Goal: Task Accomplishment & Management: Complete application form

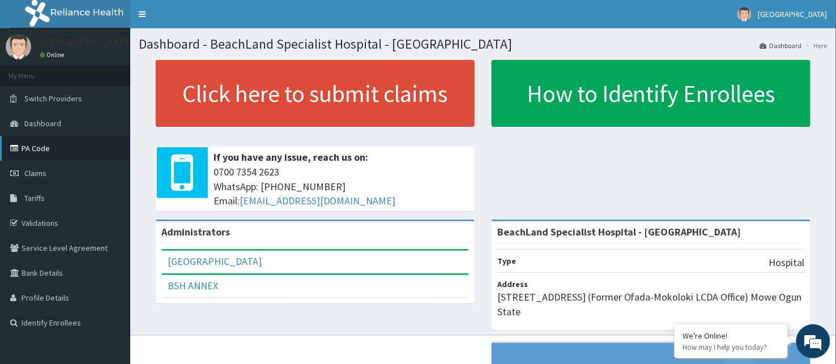
click at [51, 146] on link "PA Code" at bounding box center [65, 148] width 130 height 25
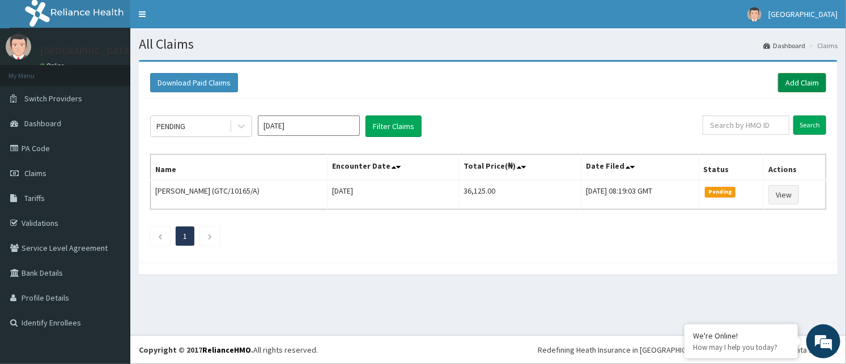
click at [806, 80] on link "Add Claim" at bounding box center [802, 82] width 48 height 19
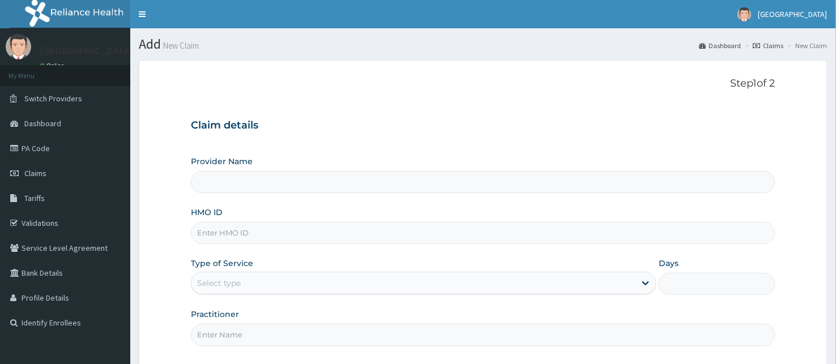
type input "BeachLand Specialist Hospital - [GEOGRAPHIC_DATA]"
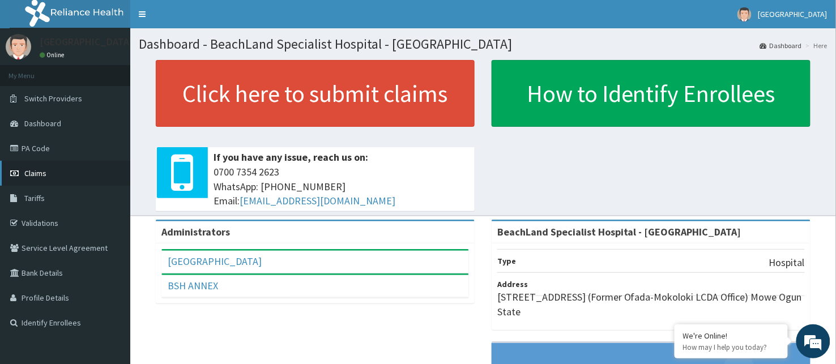
click at [29, 169] on span "Claims" at bounding box center [35, 173] width 22 height 10
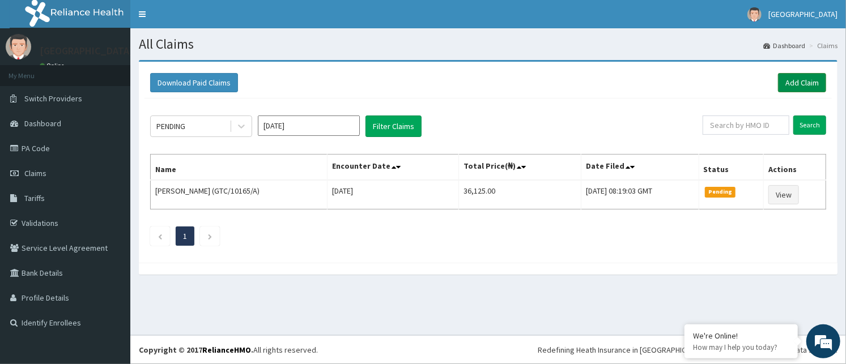
click at [797, 76] on link "Add Claim" at bounding box center [802, 82] width 48 height 19
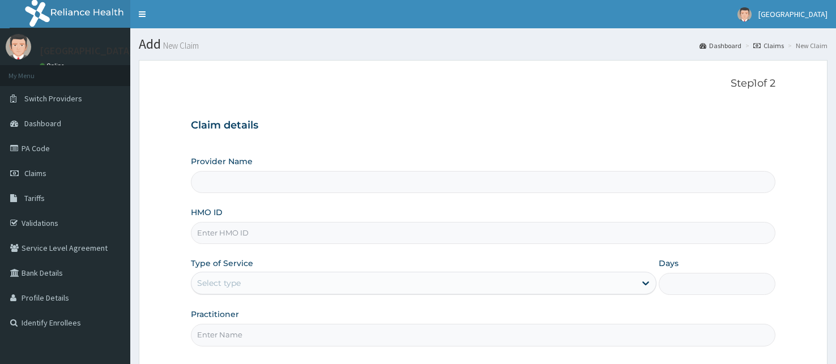
type input "BeachLand Specialist Hospital - [GEOGRAPHIC_DATA]"
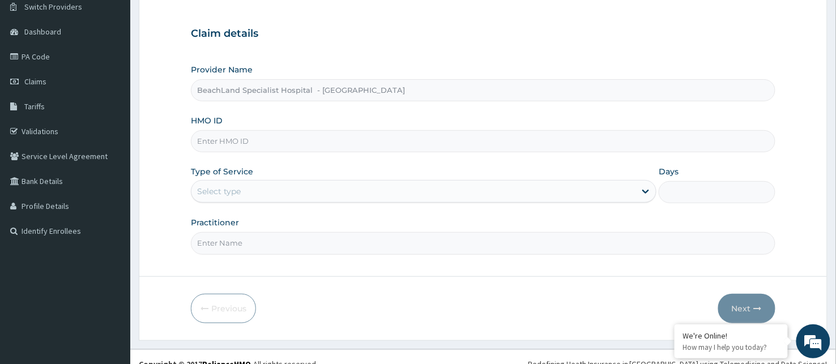
scroll to position [105, 0]
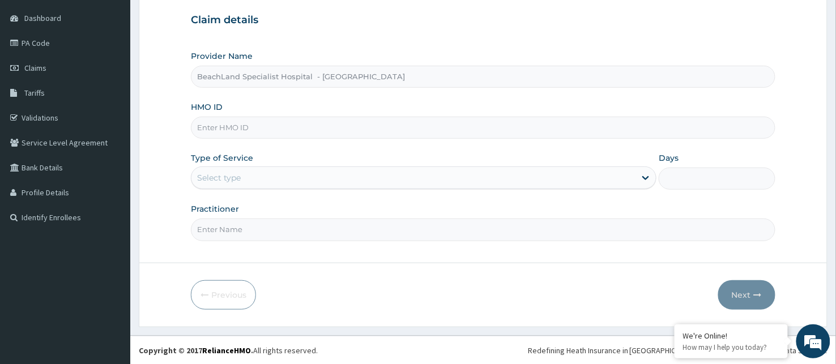
click at [316, 133] on input "HMO ID" at bounding box center [483, 128] width 585 height 22
type input "d"
type input "DGC/10259/A"
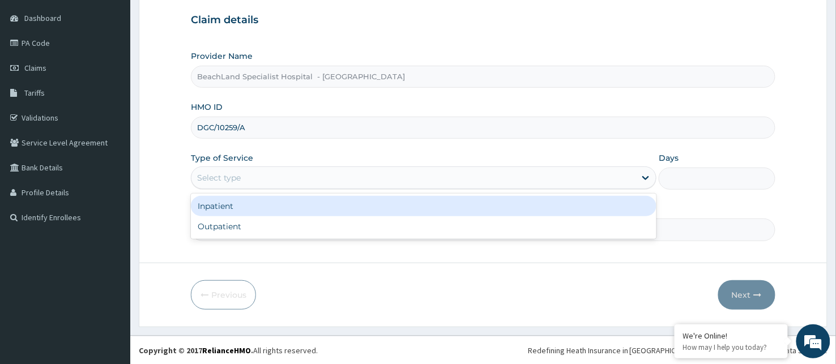
click at [245, 173] on div "Select type" at bounding box center [413, 178] width 444 height 18
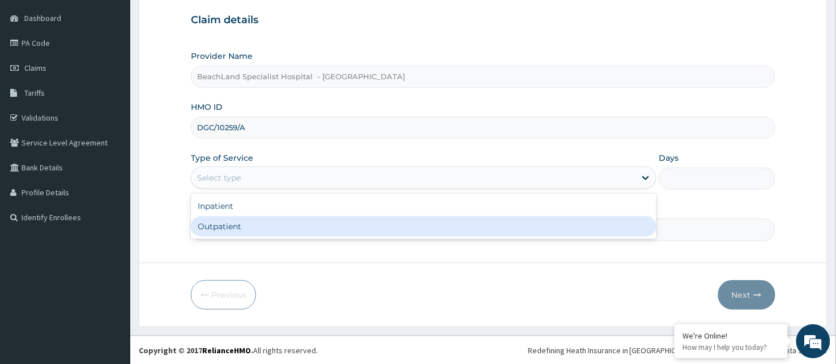
click at [236, 224] on div "Outpatient" at bounding box center [424, 226] width 466 height 20
type input "1"
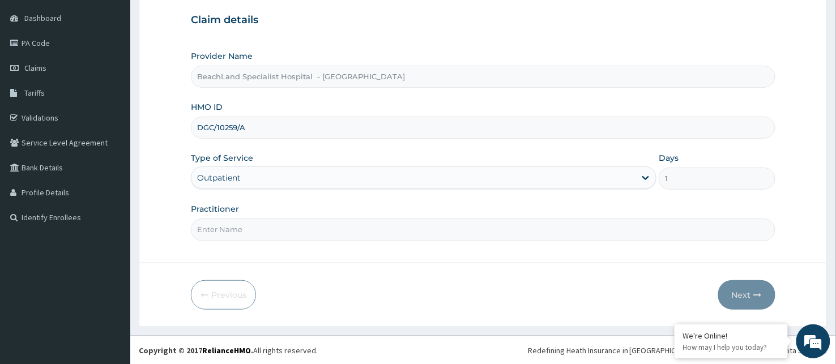
click at [236, 229] on input "Practitioner" at bounding box center [483, 230] width 585 height 22
type input "DR. AJALA"
click at [747, 288] on button "Next" at bounding box center [746, 294] width 57 height 29
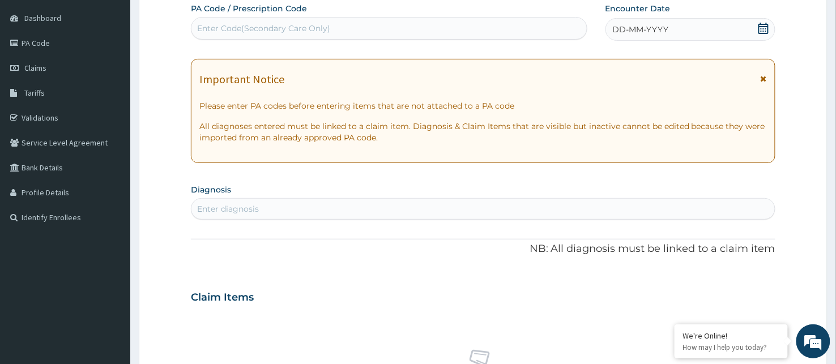
click at [242, 23] on div "Enter Code(Secondary Care Only)" at bounding box center [263, 28] width 133 height 11
type input "PA/53C9A9"
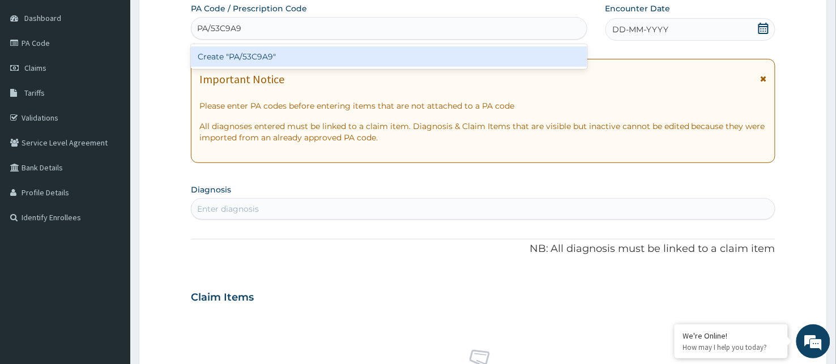
click at [256, 52] on div "Create "PA/53C9A9"" at bounding box center [389, 56] width 397 height 20
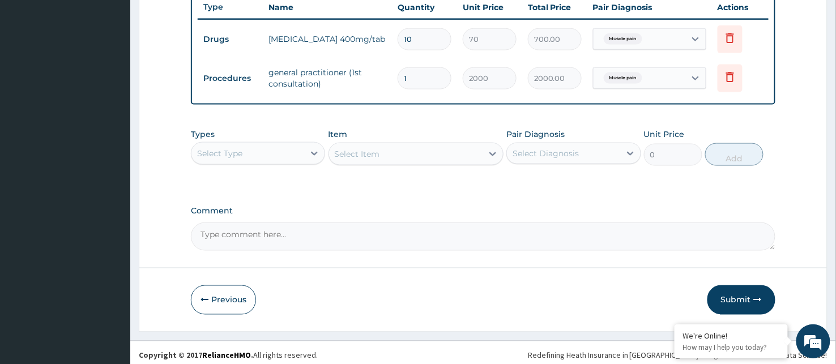
scroll to position [437, 0]
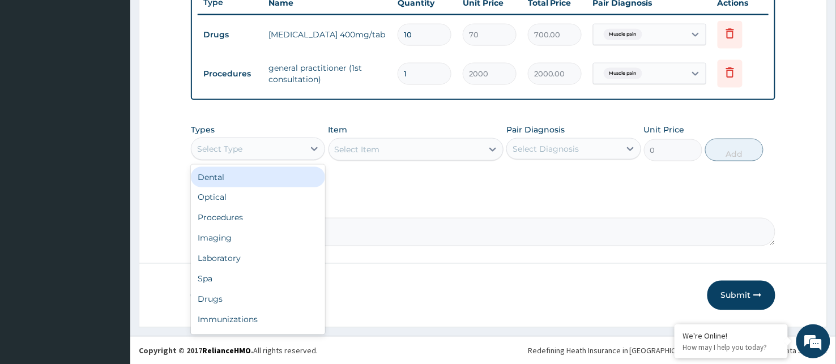
click at [246, 148] on div "Select Type" at bounding box center [247, 149] width 113 height 18
click at [427, 211] on label "Comment" at bounding box center [483, 207] width 585 height 10
click at [427, 218] on textarea "Comment" at bounding box center [483, 232] width 585 height 28
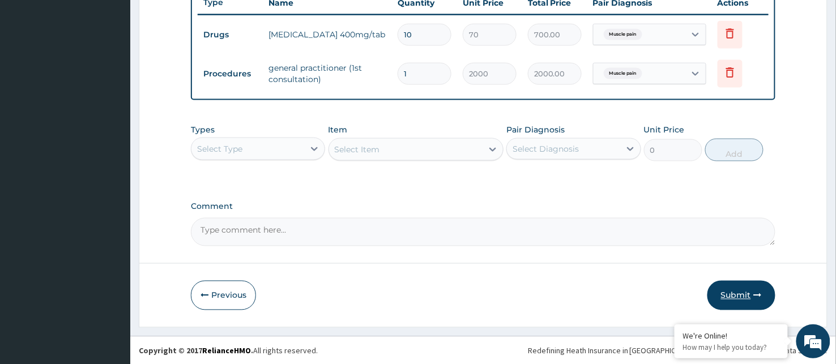
click at [744, 284] on button "Submit" at bounding box center [741, 295] width 68 height 29
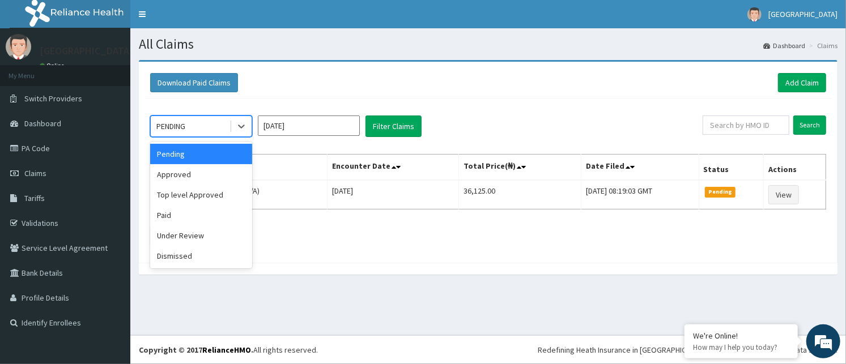
click at [199, 127] on div "PENDING" at bounding box center [190, 126] width 79 height 18
click at [163, 177] on div "Approved" at bounding box center [201, 174] width 102 height 20
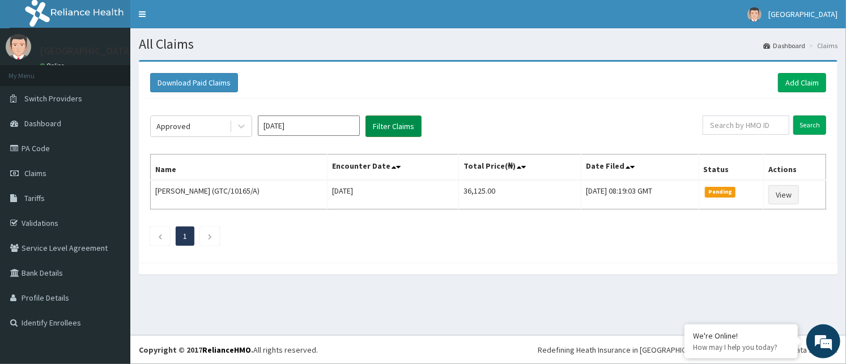
click at [386, 127] on button "Filter Claims" at bounding box center [393, 127] width 56 height 22
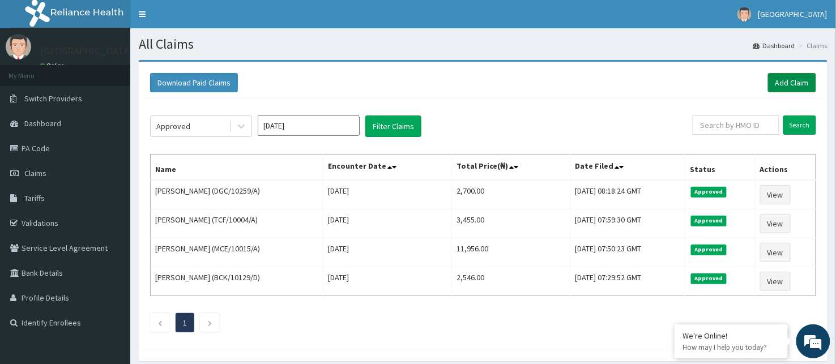
click at [796, 80] on link "Add Claim" at bounding box center [792, 82] width 48 height 19
click at [784, 75] on link "Add Claim" at bounding box center [792, 82] width 48 height 19
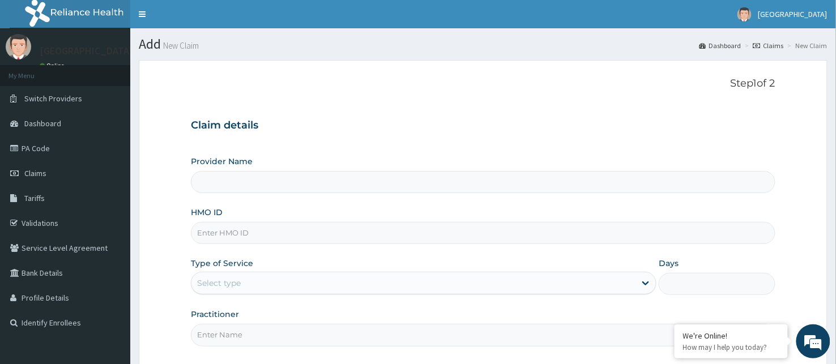
type input "BeachLand Specialist Hospital - [GEOGRAPHIC_DATA]"
click at [326, 126] on h3 "Claim details" at bounding box center [483, 126] width 585 height 12
click at [331, 184] on input "BeachLand Specialist Hospital - [GEOGRAPHIC_DATA]" at bounding box center [483, 182] width 585 height 22
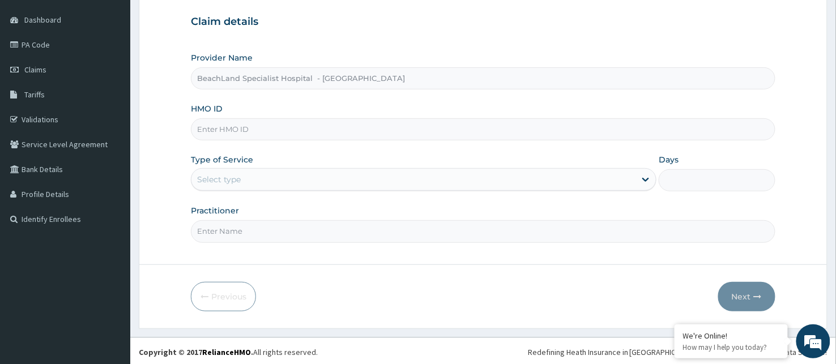
scroll to position [105, 0]
click at [278, 130] on input "HMO ID" at bounding box center [483, 128] width 585 height 22
click at [377, 169] on div "Select type" at bounding box center [413, 178] width 444 height 18
click at [227, 125] on input "emu" at bounding box center [483, 128] width 585 height 22
type input "EMU/10018/A"
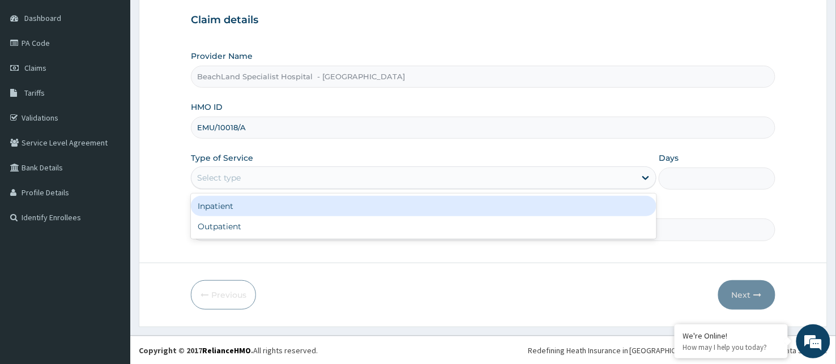
click at [239, 173] on div "Select type" at bounding box center [219, 177] width 44 height 11
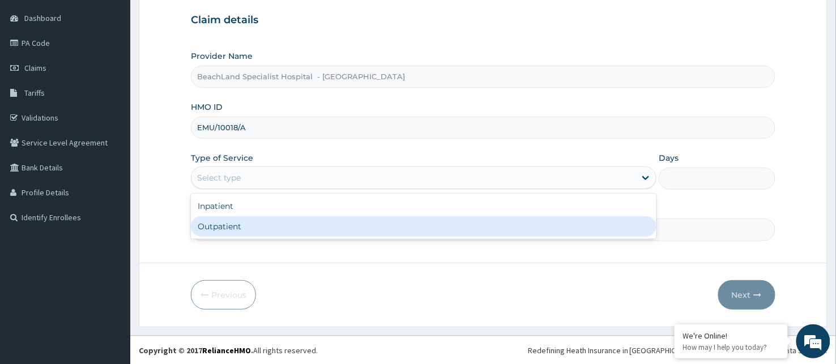
click at [224, 227] on div "Outpatient" at bounding box center [424, 226] width 466 height 20
type input "1"
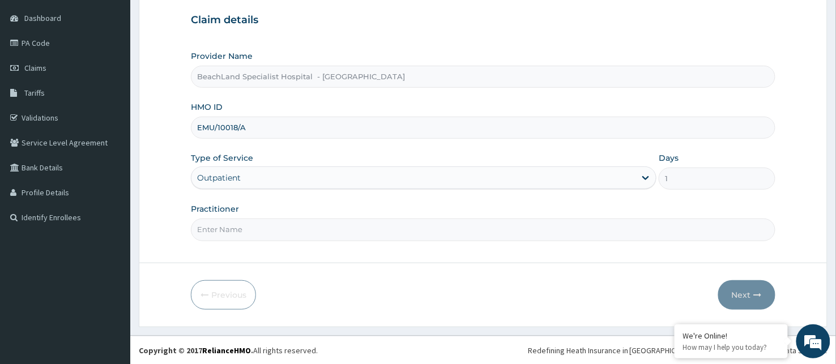
click at [224, 232] on input "Practitioner" at bounding box center [483, 230] width 585 height 22
type input "DR BOLAJI"
click at [751, 293] on button "Next" at bounding box center [746, 294] width 57 height 29
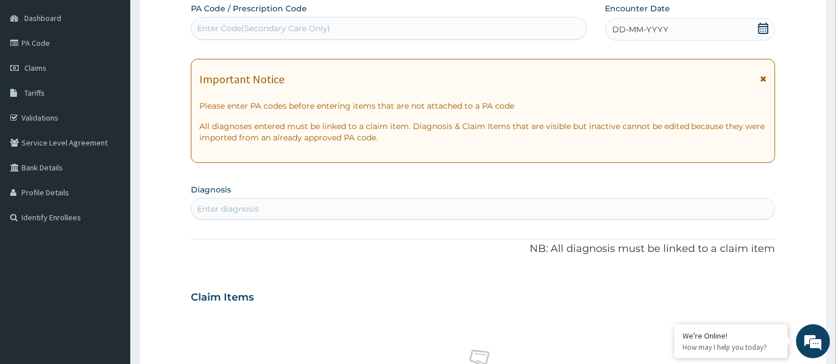
click at [261, 21] on div "Enter Code(Secondary Care Only)" at bounding box center [388, 28] width 395 height 18
type input "PA/FOB6EO"
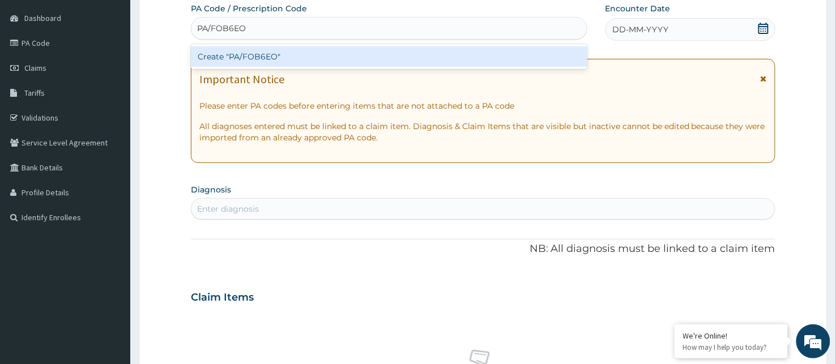
click at [433, 48] on div "Create "PA/FOB6EO"" at bounding box center [389, 56] width 397 height 20
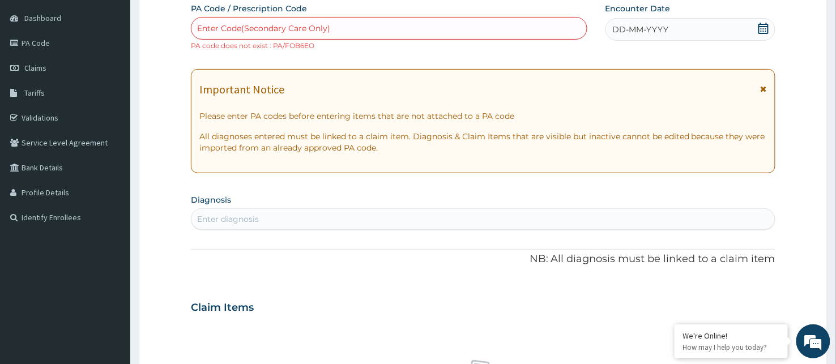
click at [370, 25] on div "Enter Code(Secondary Care Only)" at bounding box center [388, 28] width 395 height 18
type input "PA/F0B6EO"
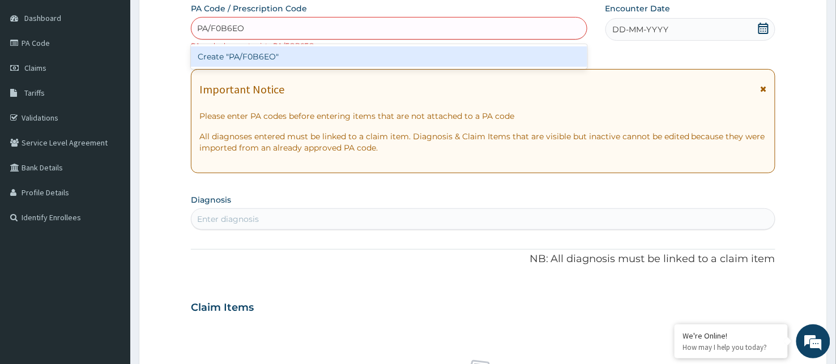
click at [393, 55] on div "Create "PA/F0B6EO"" at bounding box center [389, 56] width 397 height 20
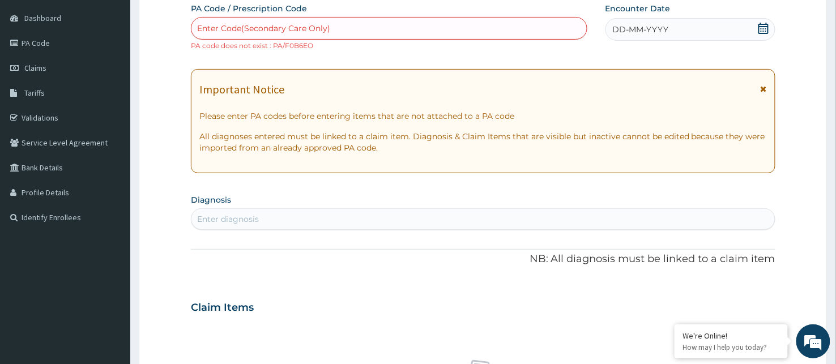
click at [376, 22] on div "Enter Code(Secondary Care Only)" at bounding box center [388, 28] width 395 height 18
paste input "PA/F0B6E0"
type input "PA/F0B6E0"
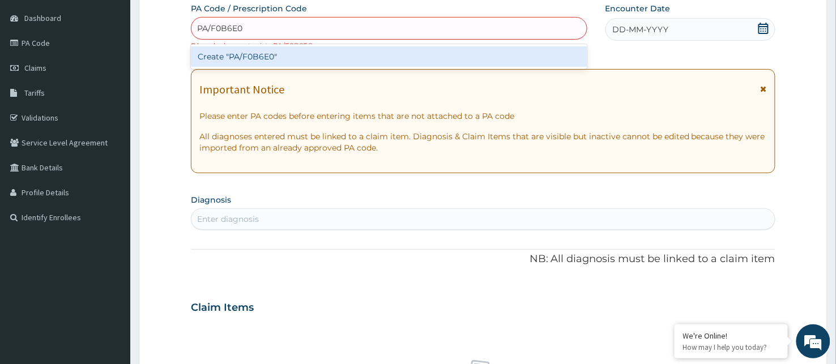
click at [356, 52] on div "Create "PA/F0B6E0"" at bounding box center [389, 56] width 397 height 20
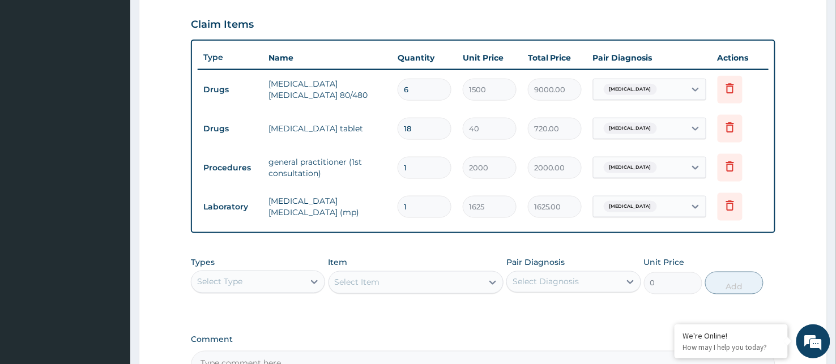
scroll to position [327, 0]
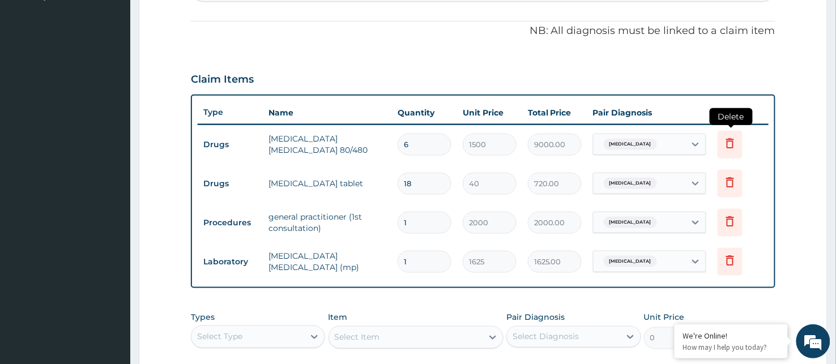
click at [728, 143] on icon at bounding box center [730, 143] width 8 height 10
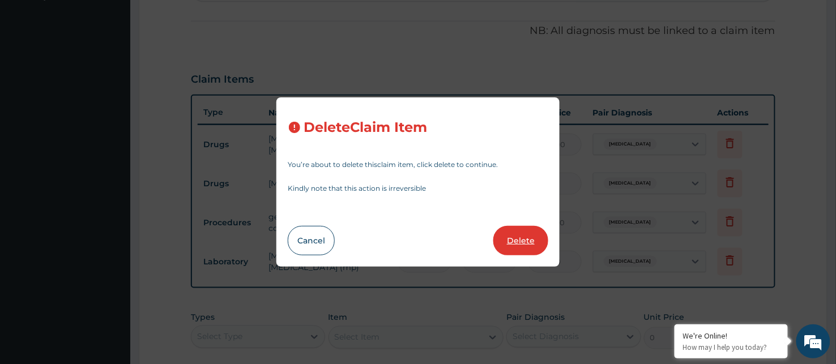
click at [522, 242] on button "Delete" at bounding box center [520, 240] width 55 height 29
type input "18"
type input "40"
type input "720.00"
type input "1"
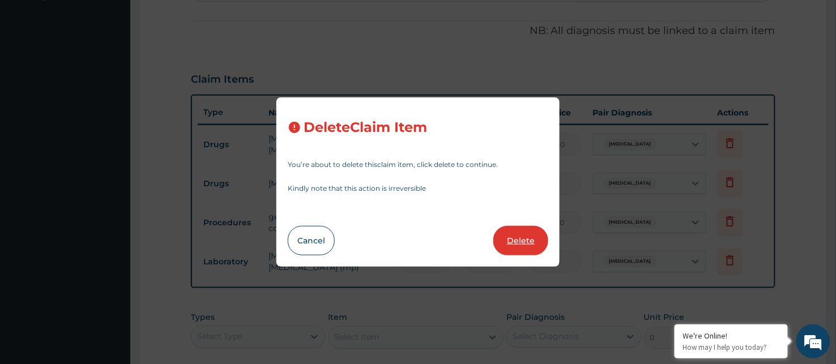
type input "2000"
type input "2000.00"
type input "1625"
type input "1625.00"
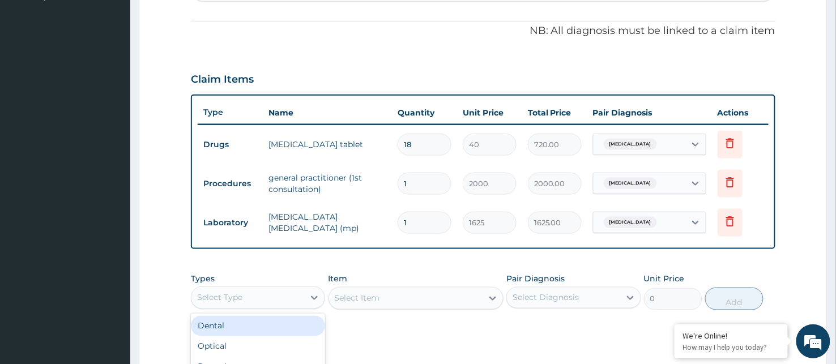
click at [274, 291] on div "Select Type" at bounding box center [247, 298] width 113 height 18
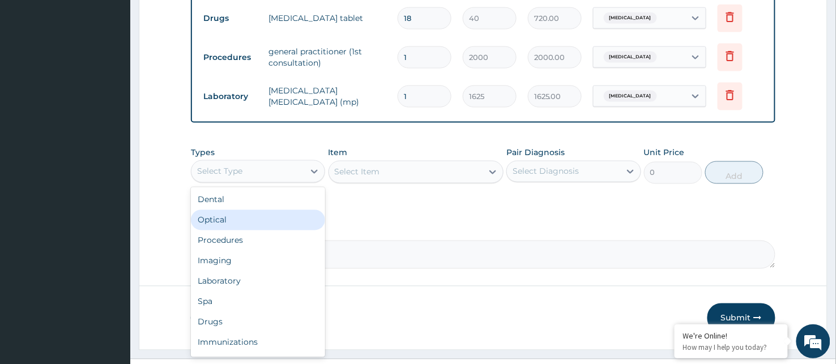
scroll to position [38, 0]
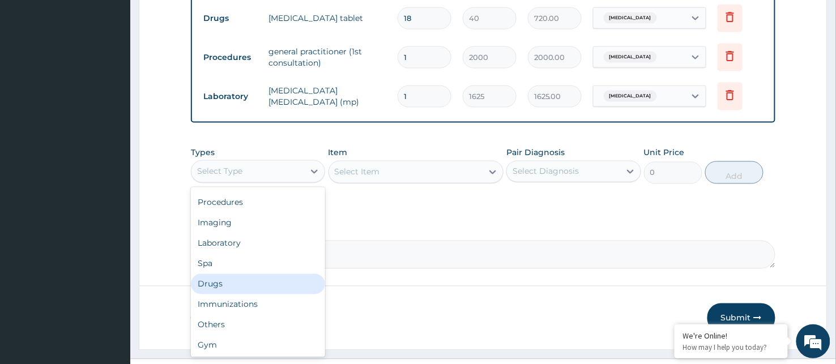
click at [212, 285] on div "Drugs" at bounding box center [258, 284] width 134 height 20
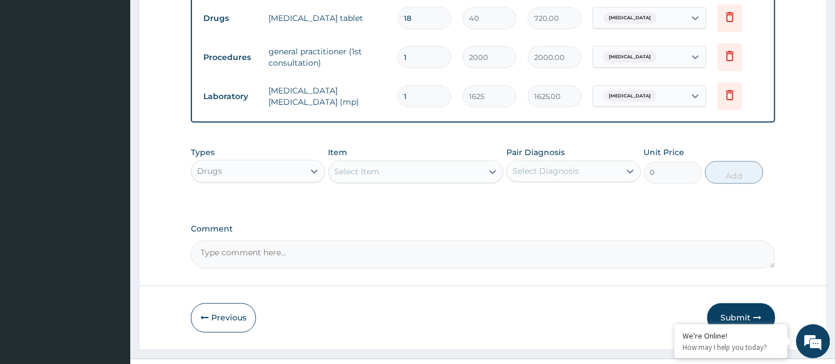
click at [410, 166] on div "Select Item" at bounding box center [406, 172] width 154 height 18
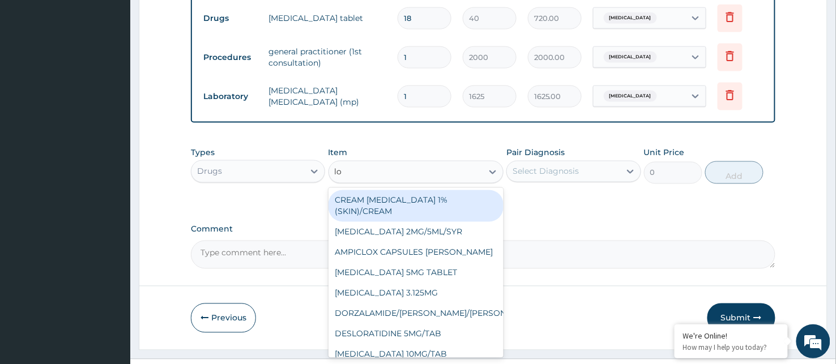
type input "lon"
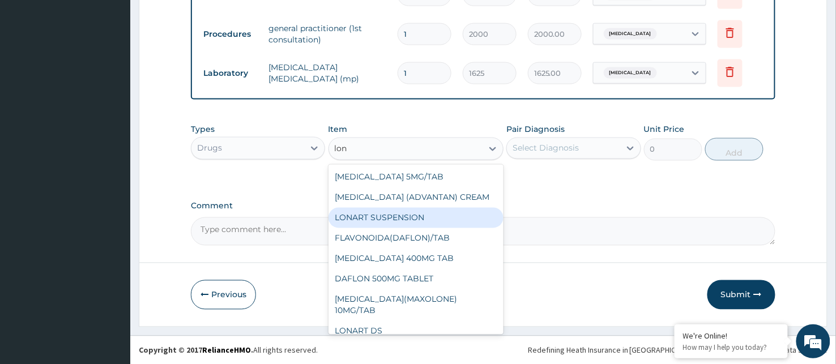
scroll to position [8, 0]
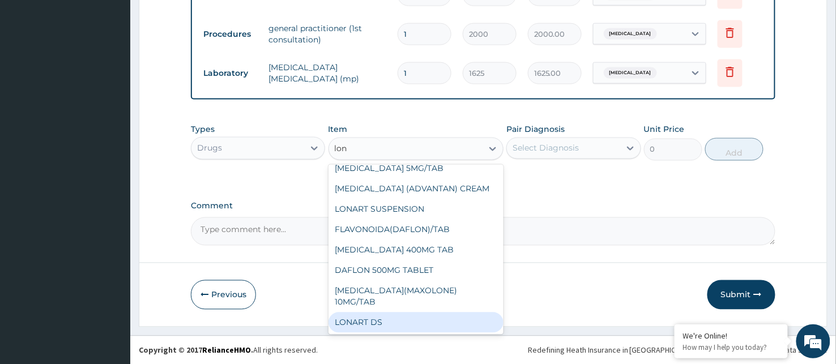
click at [395, 323] on div "LONART DS" at bounding box center [417, 323] width 176 height 20
type input "500"
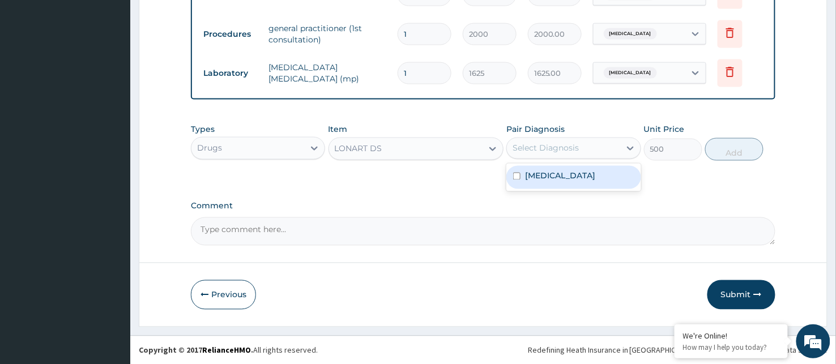
click at [596, 144] on div "Select Diagnosis" at bounding box center [563, 148] width 113 height 18
click at [518, 177] on input "checkbox" at bounding box center [516, 176] width 7 height 7
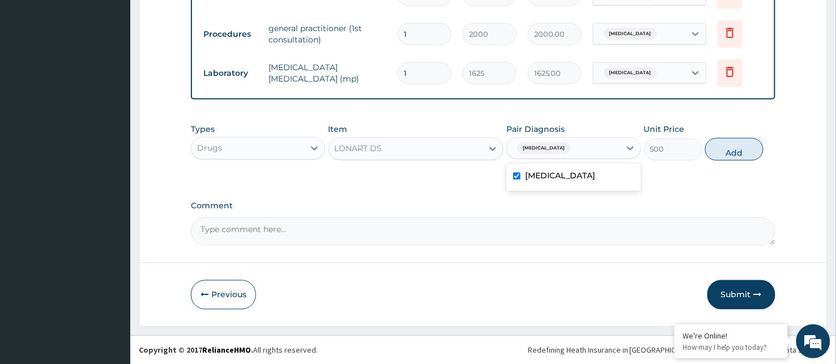
click at [581, 171] on div "[MEDICAL_DATA]" at bounding box center [573, 177] width 134 height 23
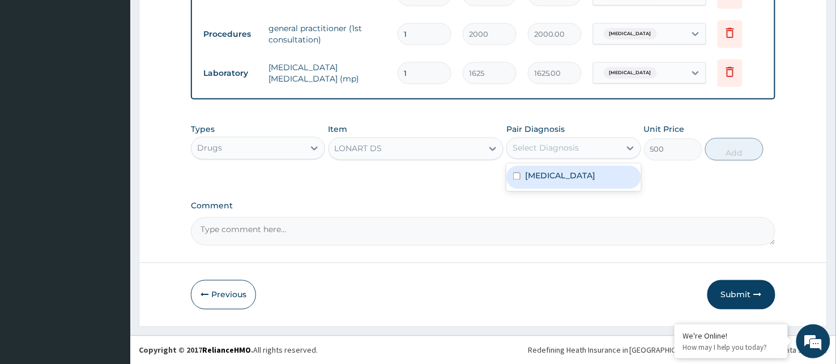
click at [515, 173] on input "checkbox" at bounding box center [516, 176] width 7 height 7
checkbox input "true"
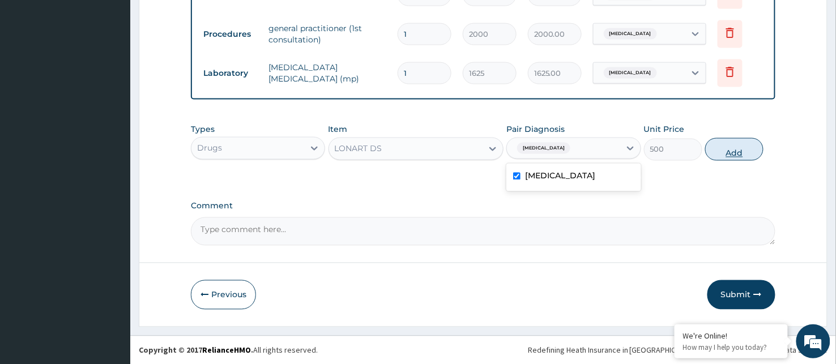
click at [732, 145] on button "Add" at bounding box center [734, 149] width 58 height 23
type input "0"
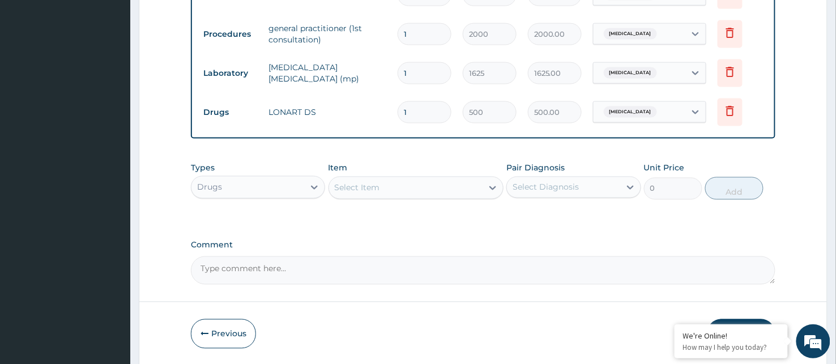
click at [412, 112] on input "1" at bounding box center [425, 112] width 54 height 22
type input "0.00"
type input "6"
type input "3000.00"
type input "6"
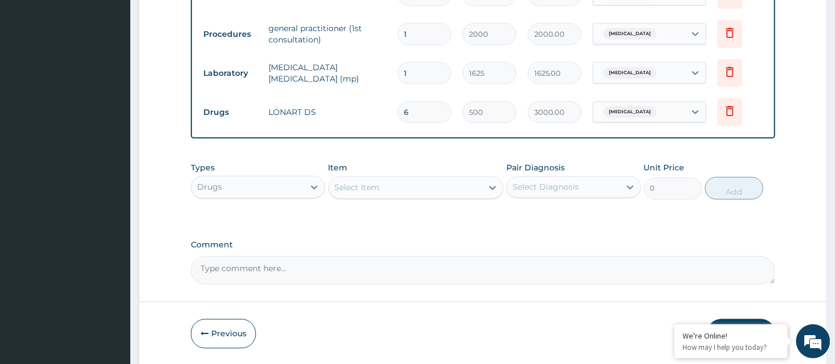
click at [350, 95] on tr "Drugs LONART DS 6 500 3000.00 Malaria Delete" at bounding box center [483, 112] width 571 height 39
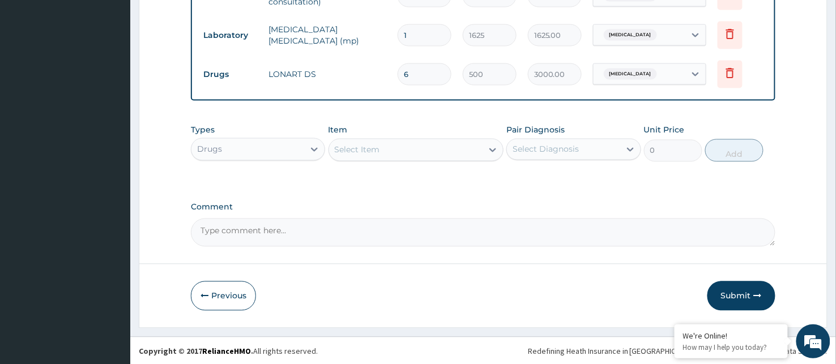
scroll to position [516, 0]
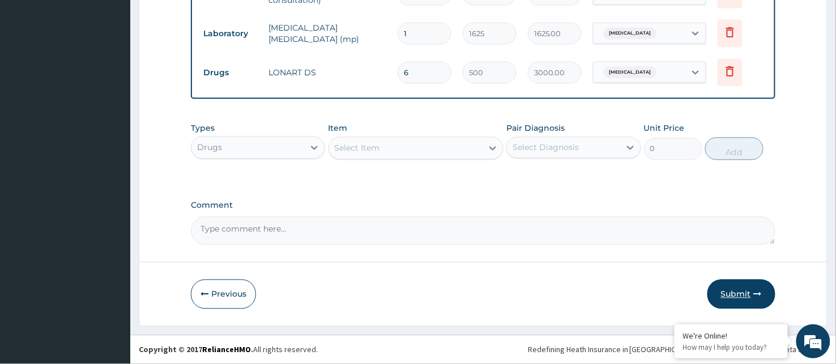
click at [754, 292] on icon "button" at bounding box center [758, 295] width 8 height 8
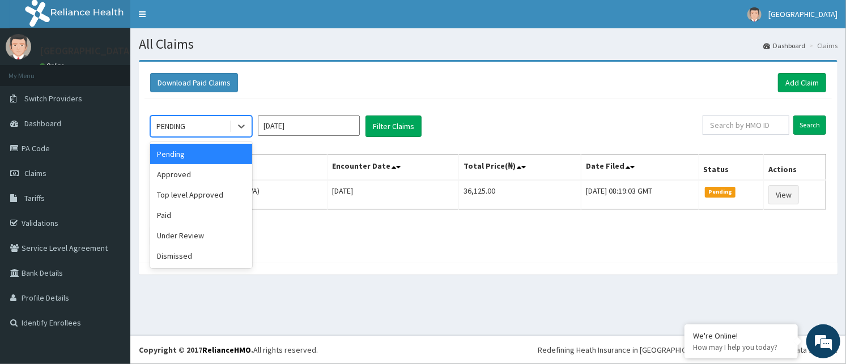
click at [193, 134] on div "PENDING" at bounding box center [190, 126] width 79 height 18
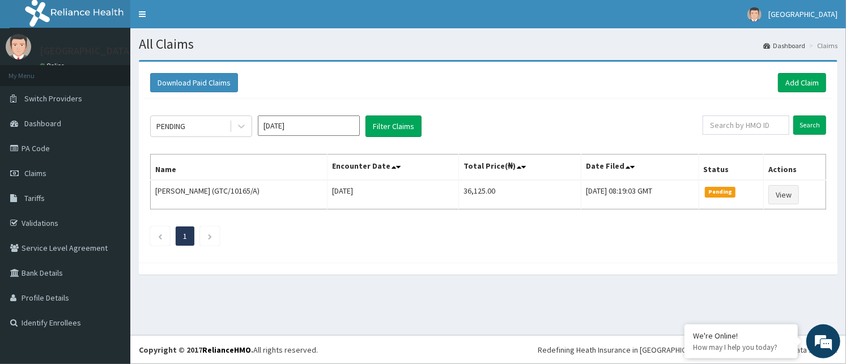
click at [322, 91] on div "Download Paid Claims Add Claim" at bounding box center [488, 82] width 676 height 19
click at [236, 131] on icon at bounding box center [241, 126] width 11 height 11
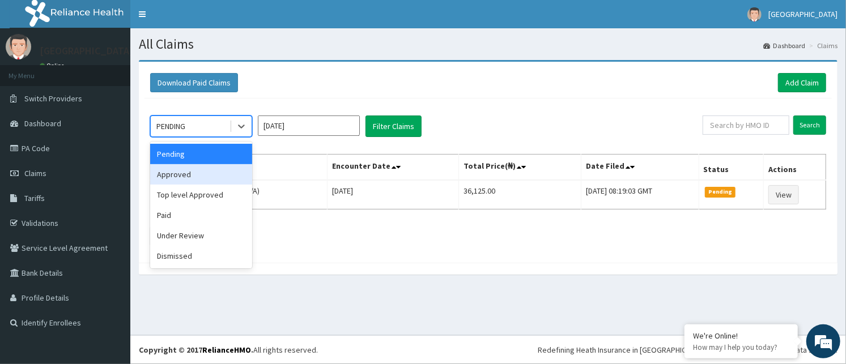
click at [184, 173] on div "Approved" at bounding box center [201, 174] width 102 height 20
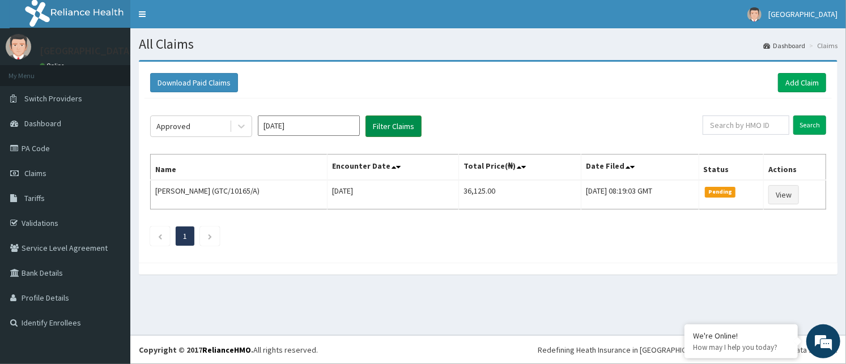
click at [384, 125] on button "Filter Claims" at bounding box center [393, 127] width 56 height 22
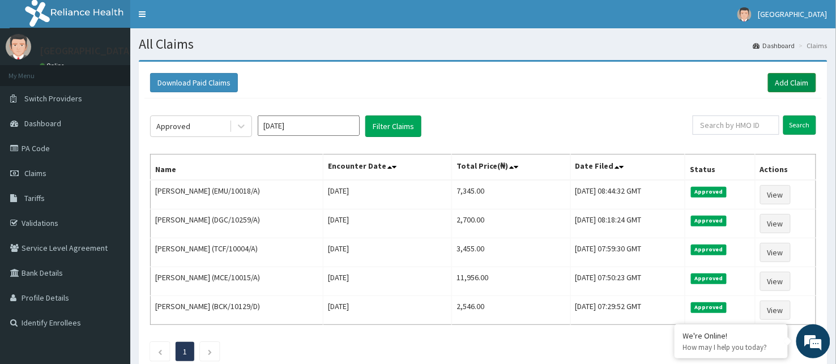
click at [794, 77] on link "Add Claim" at bounding box center [792, 82] width 48 height 19
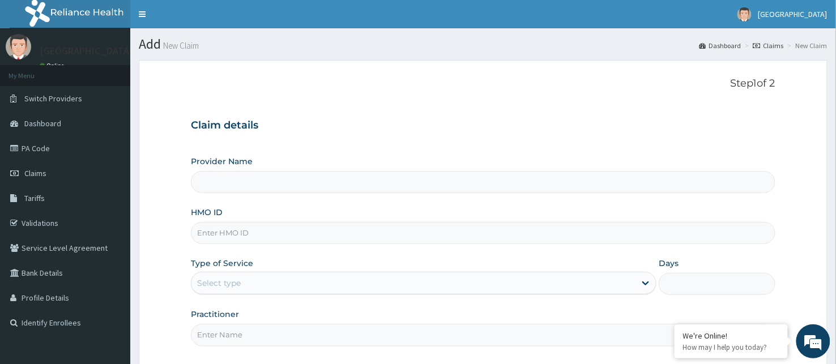
type input "BeachLand Specialist Hospital - [GEOGRAPHIC_DATA]"
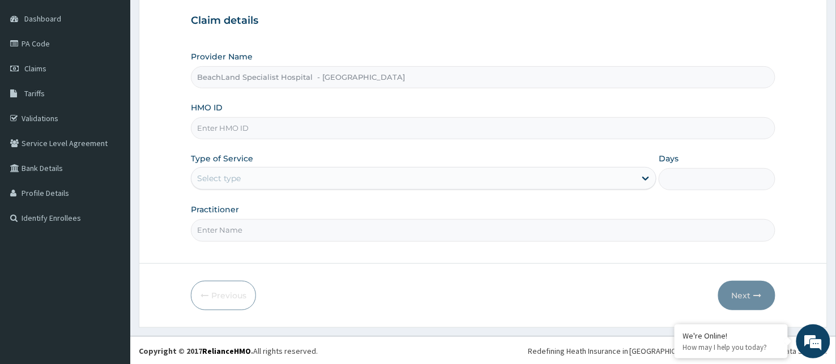
scroll to position [105, 0]
click at [254, 129] on input "HMO ID" at bounding box center [483, 128] width 585 height 22
type input "DGC/10259/B"
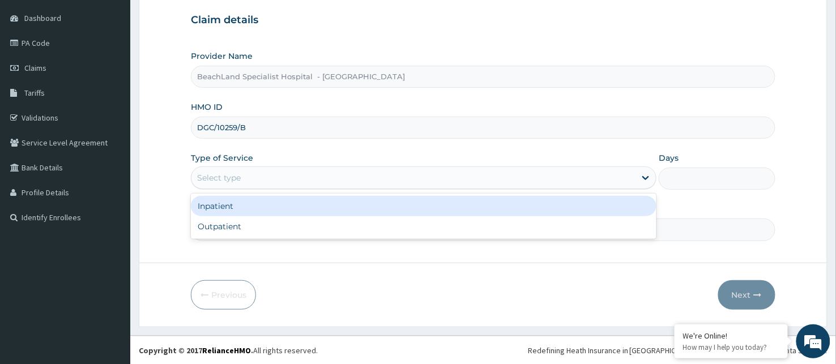
click at [254, 182] on div "Select type" at bounding box center [413, 178] width 444 height 18
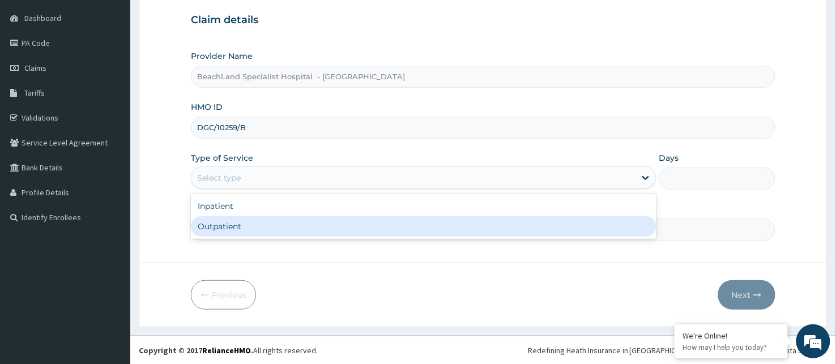
click at [202, 224] on div "Outpatient" at bounding box center [424, 226] width 466 height 20
type input "1"
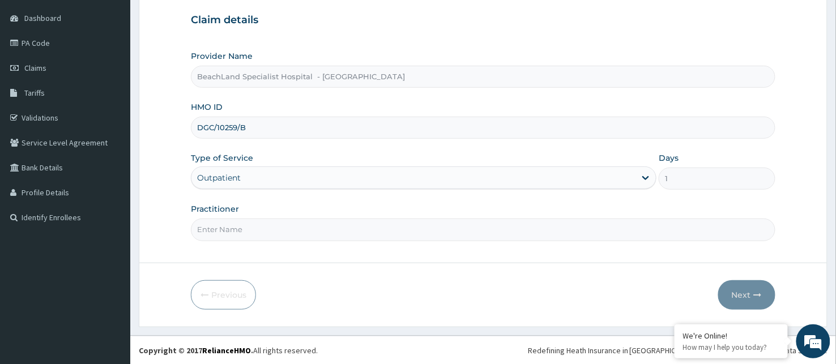
click at [204, 233] on input "Practitioner" at bounding box center [483, 230] width 585 height 22
type input "Dr UDOKA"
click at [757, 292] on icon "button" at bounding box center [758, 295] width 8 height 8
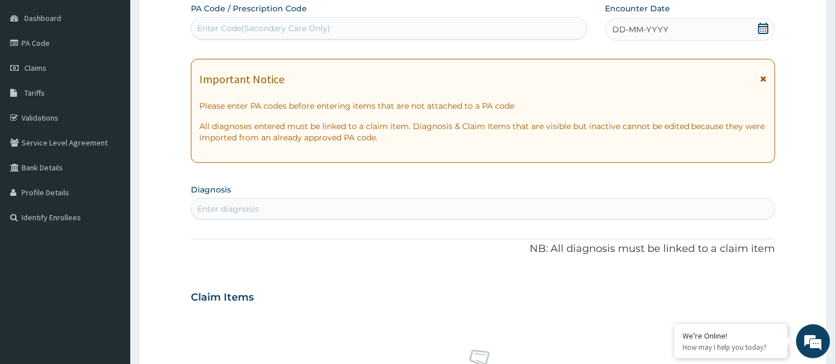
click at [259, 27] on div "Enter Code(Secondary Care Only)" at bounding box center [263, 28] width 133 height 11
type input "PA/1AA247"
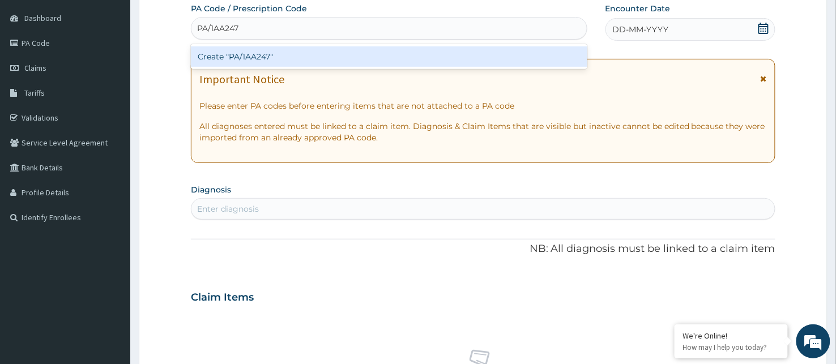
click at [267, 59] on div "Create "PA/1AA247"" at bounding box center [389, 56] width 397 height 20
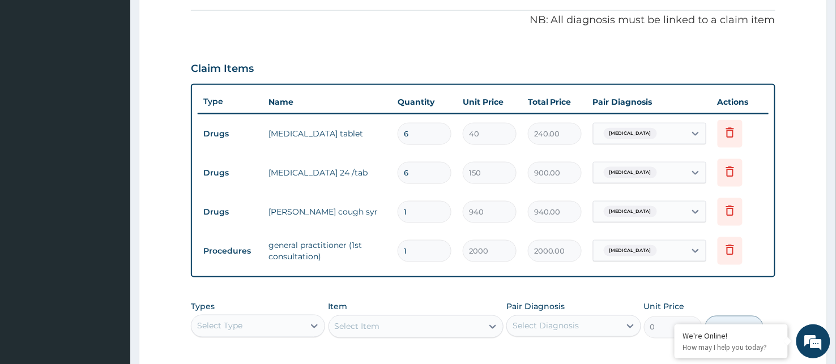
scroll to position [327, 0]
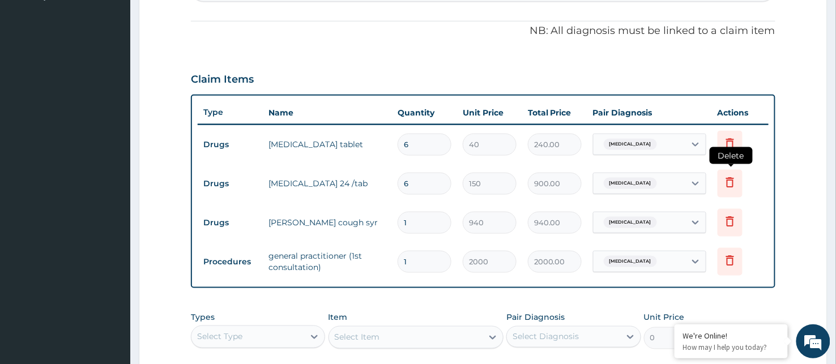
click at [732, 184] on icon at bounding box center [730, 183] width 14 height 14
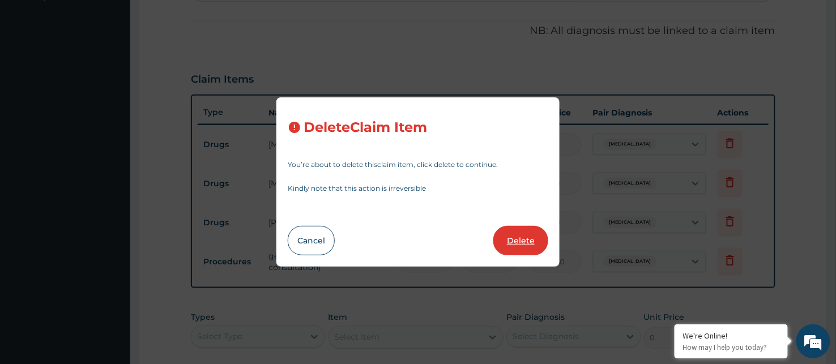
click at [531, 239] on button "Delete" at bounding box center [520, 240] width 55 height 29
type input "1"
type input "940"
type input "940.00"
type input "2000"
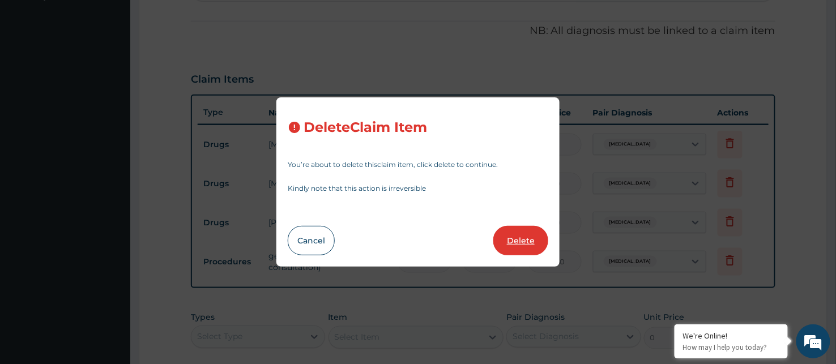
type input "2000.00"
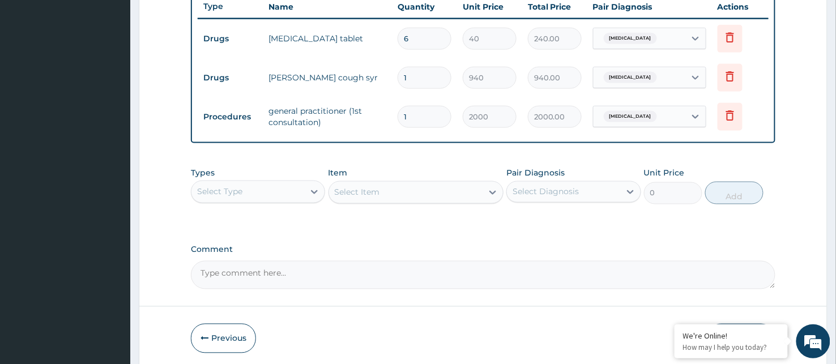
scroll to position [453, 0]
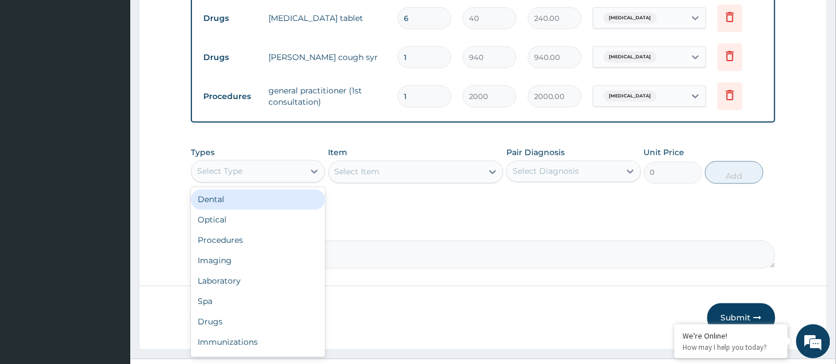
click at [225, 176] on div "Select Type" at bounding box center [219, 171] width 45 height 11
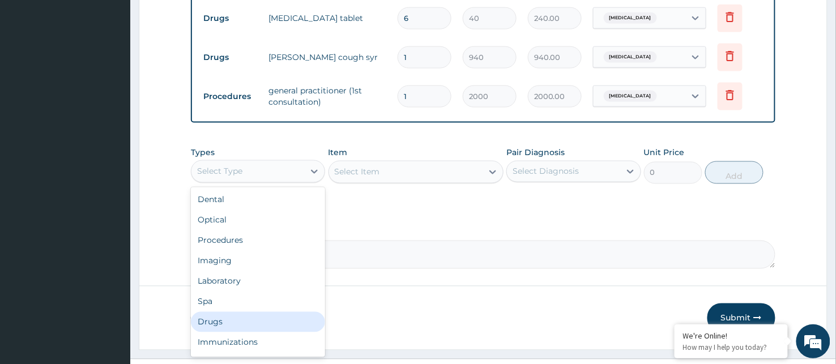
click at [216, 318] on div "Drugs" at bounding box center [258, 322] width 134 height 20
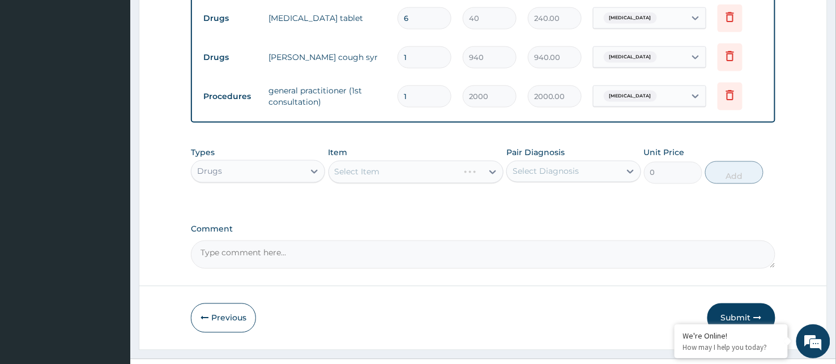
click at [529, 176] on div "Select Diagnosis" at bounding box center [546, 171] width 66 height 11
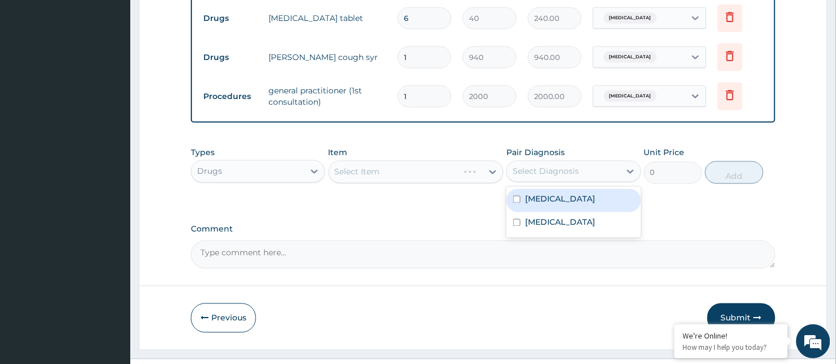
click at [543, 195] on label "[MEDICAL_DATA]" at bounding box center [560, 199] width 70 height 11
checkbox input "true"
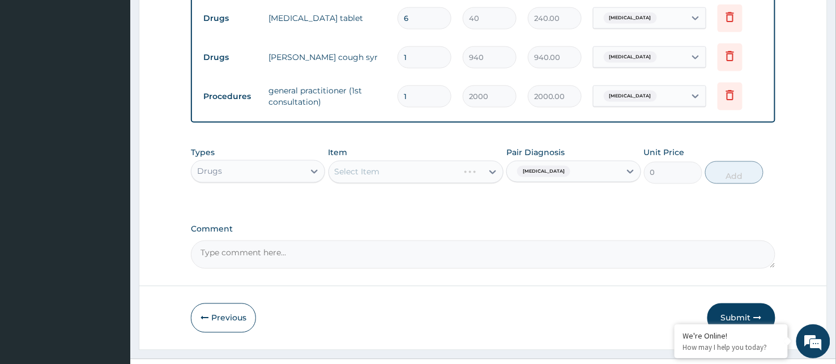
click at [386, 181] on div "Select Item" at bounding box center [417, 172] width 176 height 23
click at [389, 174] on div "Select Item" at bounding box center [417, 172] width 176 height 23
click at [388, 173] on div "Select Item" at bounding box center [417, 172] width 176 height 23
click at [366, 173] on div "Select Item" at bounding box center [417, 172] width 176 height 23
click at [353, 173] on div "Select Item" at bounding box center [417, 172] width 176 height 23
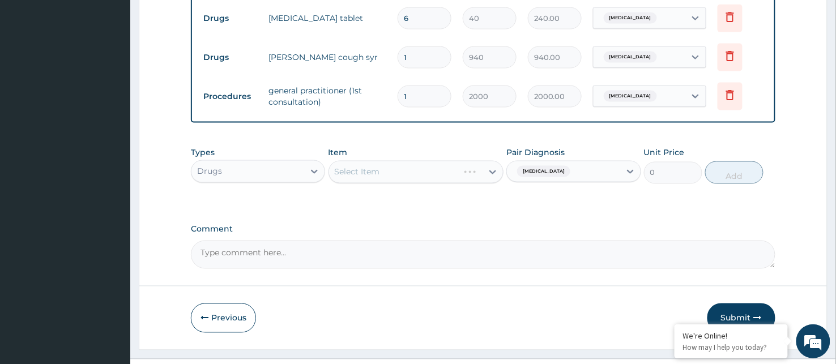
click at [353, 173] on div "Select Item" at bounding box center [417, 172] width 176 height 23
click at [352, 182] on div "Select Item" at bounding box center [417, 172] width 176 height 23
click at [389, 169] on div "Select Item" at bounding box center [406, 172] width 154 height 18
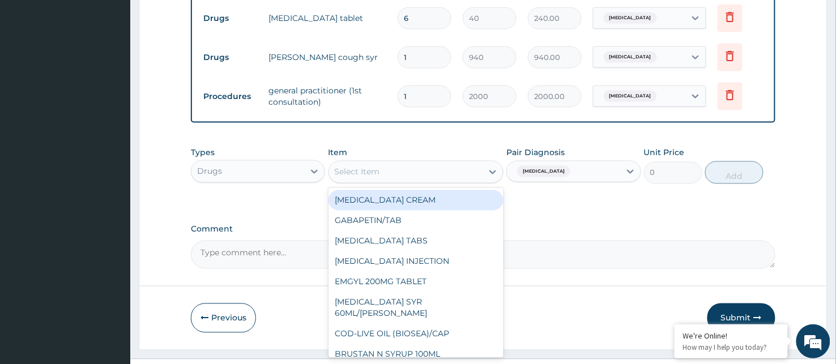
type input "l"
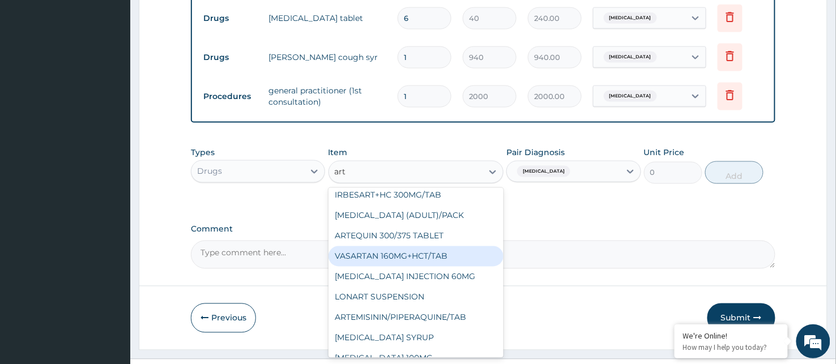
scroll to position [252, 0]
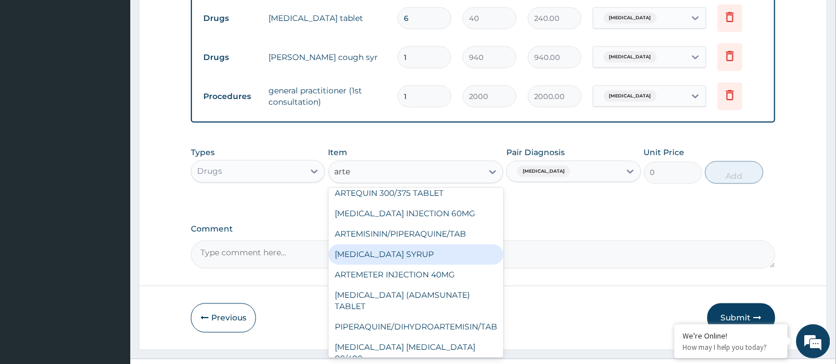
type input "artem"
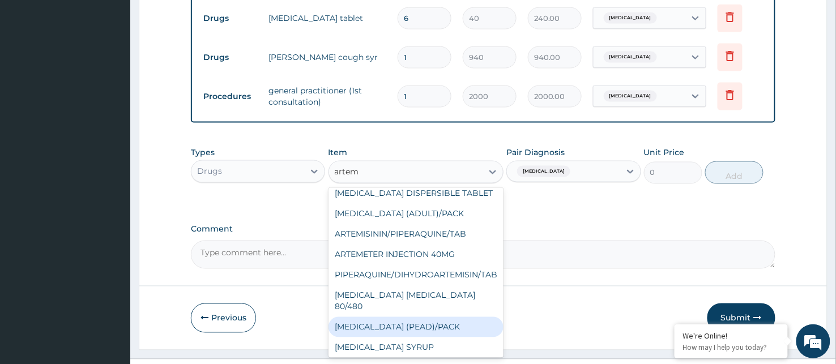
scroll to position [109, 0]
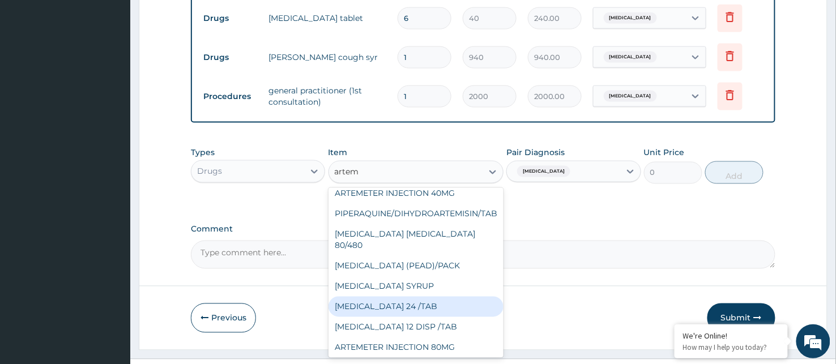
click at [387, 297] on div "[MEDICAL_DATA] 24 /TAB" at bounding box center [417, 307] width 176 height 20
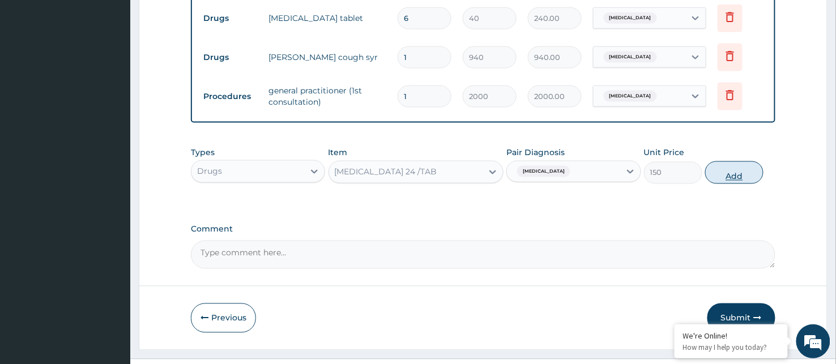
click at [726, 173] on button "Add" at bounding box center [734, 172] width 58 height 23
type input "0"
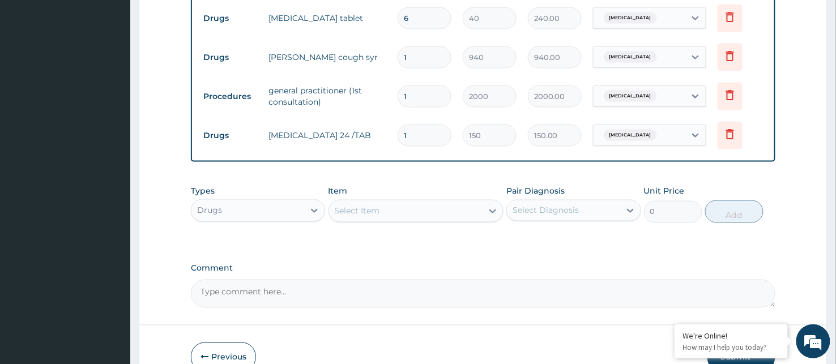
type input "12"
type input "1800.00"
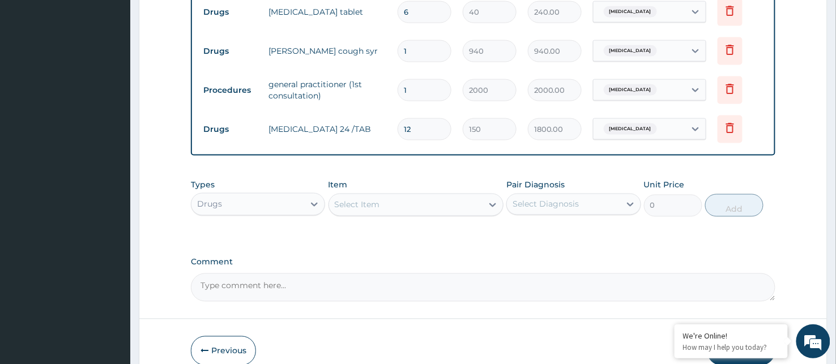
scroll to position [516, 0]
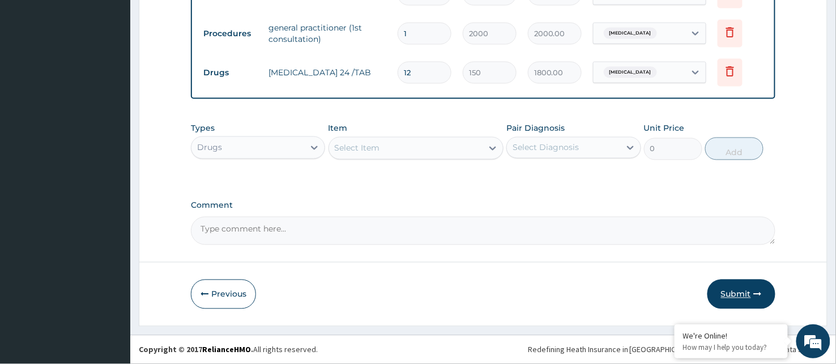
type input "12"
click at [744, 292] on button "Submit" at bounding box center [741, 294] width 68 height 29
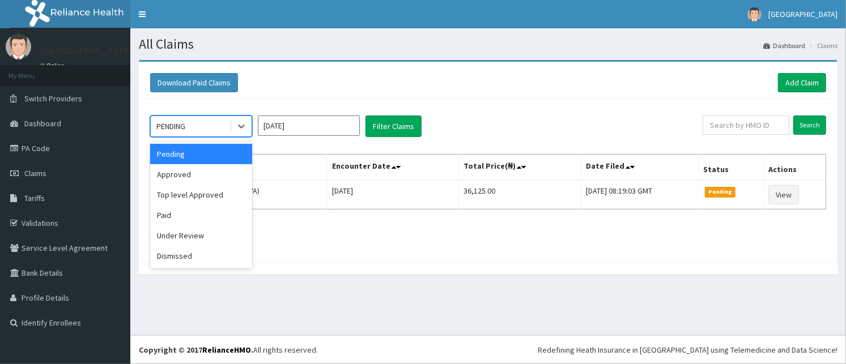
click at [176, 125] on div "PENDING" at bounding box center [170, 126] width 29 height 11
click at [178, 172] on div "Approved" at bounding box center [201, 174] width 102 height 20
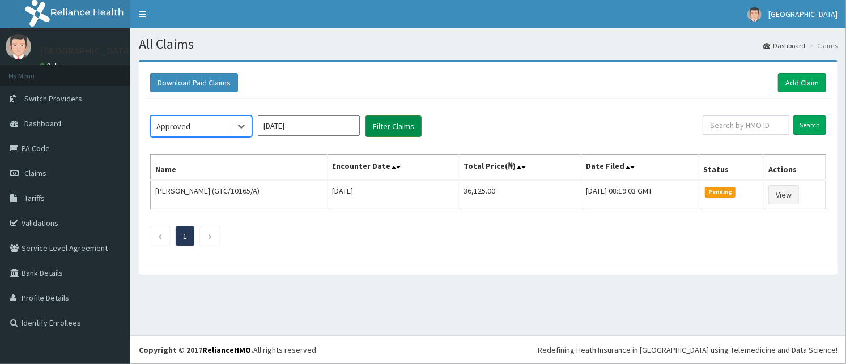
click at [398, 121] on button "Filter Claims" at bounding box center [393, 127] width 56 height 22
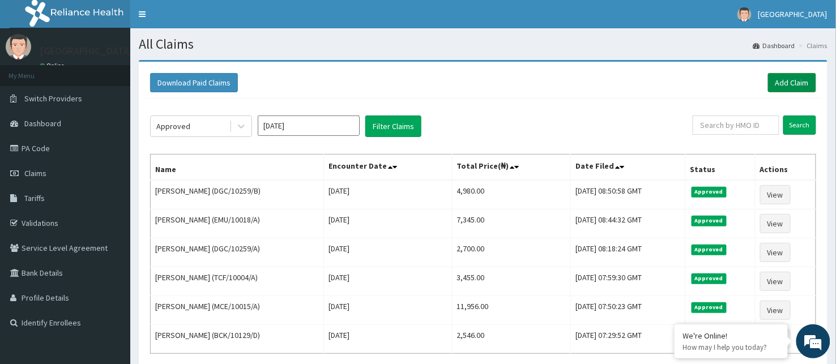
click at [793, 77] on link "Add Claim" at bounding box center [792, 82] width 48 height 19
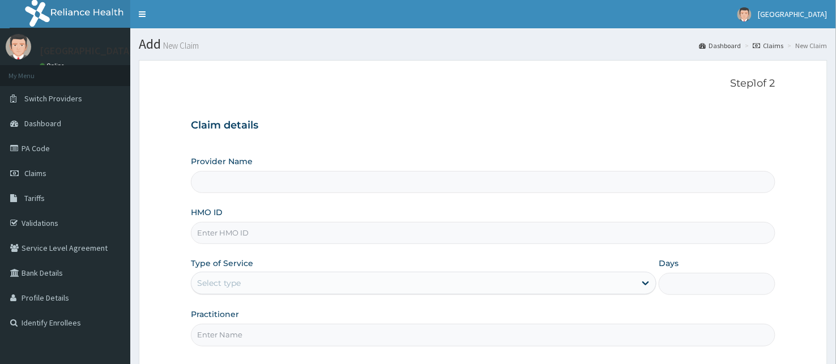
type input "BeachLand Specialist Hospital - [GEOGRAPHIC_DATA]"
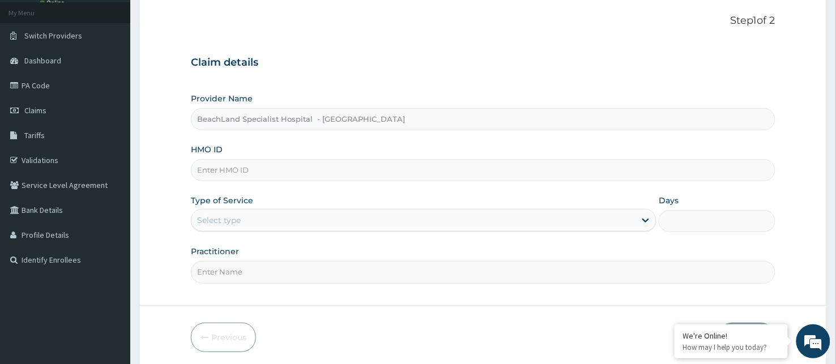
scroll to position [105, 0]
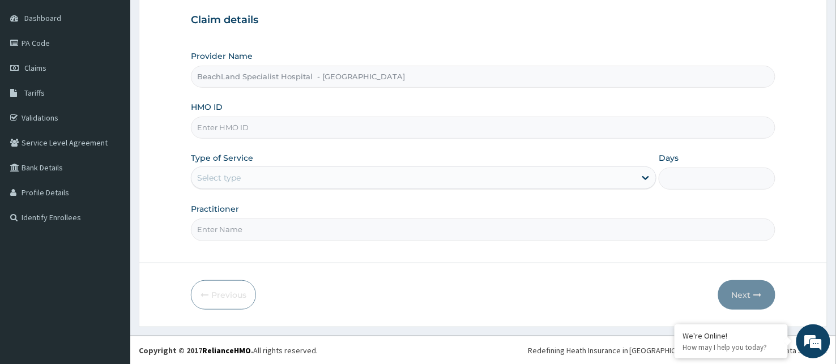
click at [312, 123] on input "HMO ID" at bounding box center [483, 128] width 585 height 22
type input "a"
type input "avl/100/a"
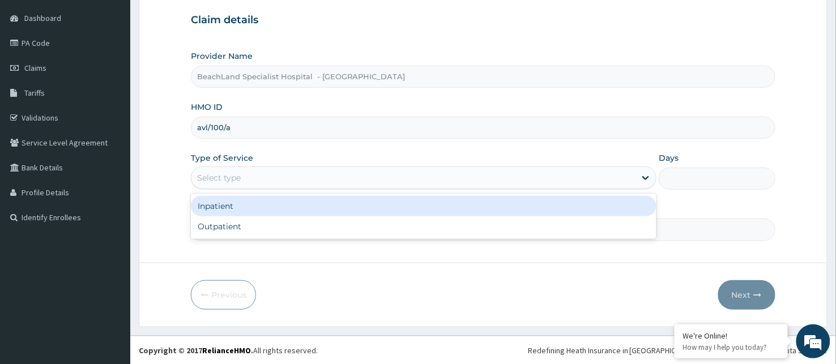
click at [242, 172] on div "Select type" at bounding box center [413, 178] width 444 height 18
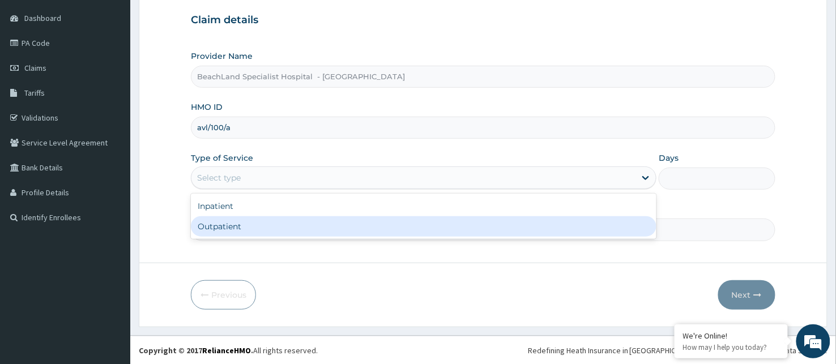
click at [224, 229] on div "Outpatient" at bounding box center [424, 226] width 466 height 20
type input "1"
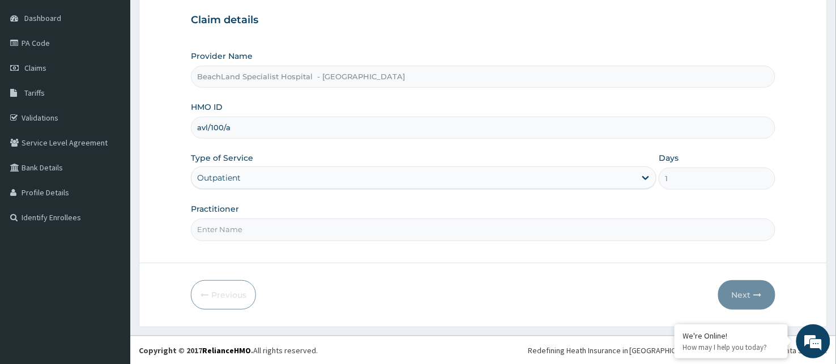
click at [224, 229] on input "Practitioner" at bounding box center [483, 230] width 585 height 22
type input "DR. AJALA"
click at [746, 287] on button "Next" at bounding box center [746, 294] width 57 height 29
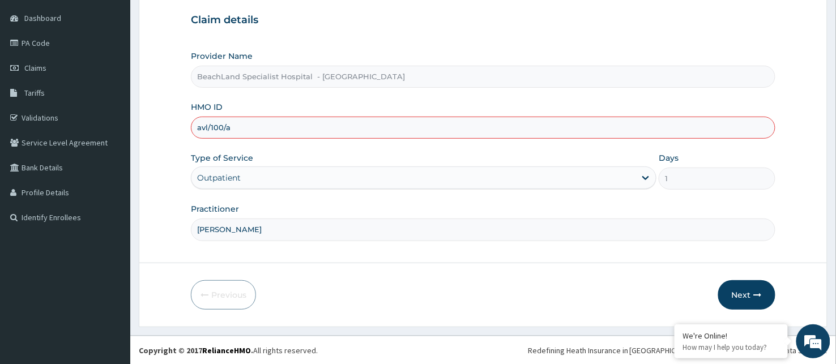
drag, startPoint x: 236, startPoint y: 126, endPoint x: 195, endPoint y: 126, distance: 41.4
click at [195, 126] on input "avl/100/a" at bounding box center [483, 128] width 585 height 22
type input "avl/10090/a"
click at [758, 285] on button "Next" at bounding box center [746, 294] width 57 height 29
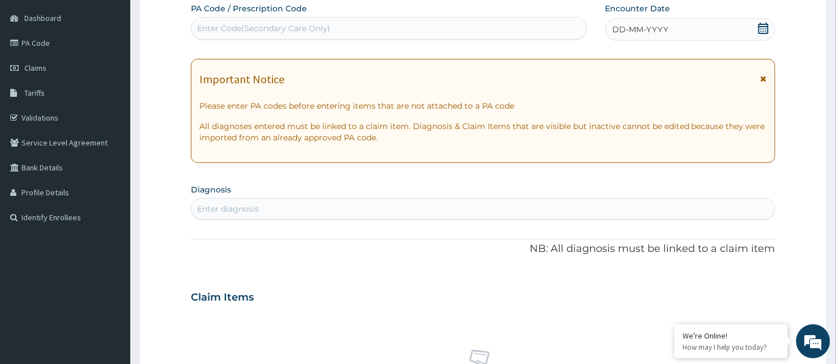
click at [252, 25] on div "Enter Code(Secondary Care Only)" at bounding box center [263, 28] width 133 height 11
type input "PA/7AD2CA"
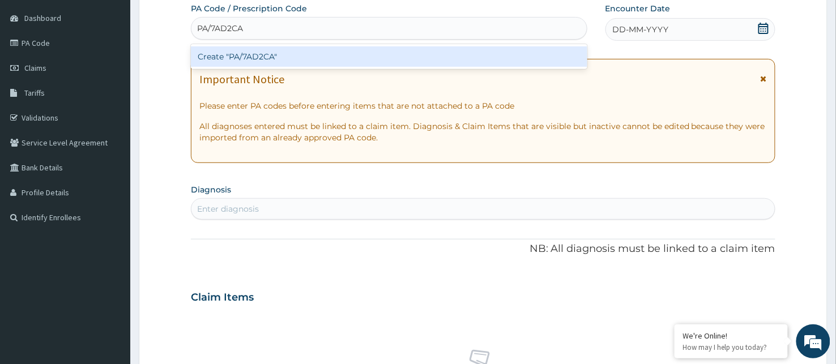
click at [268, 49] on div "Create "PA/7AD2CA"" at bounding box center [389, 56] width 397 height 20
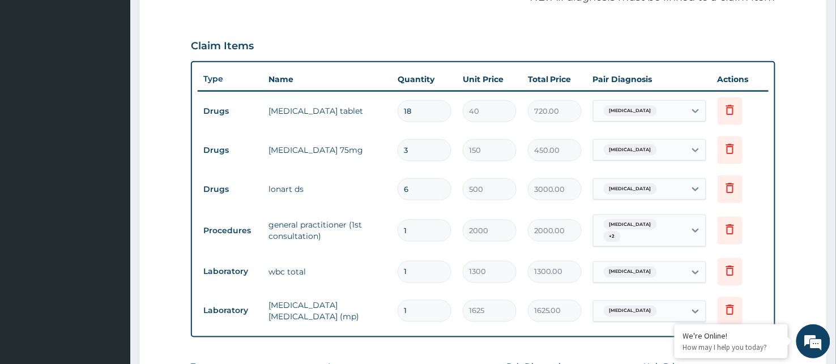
scroll to position [359, 0]
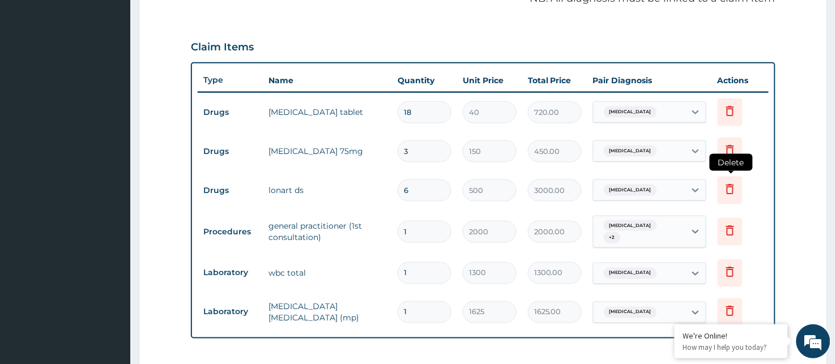
click at [731, 190] on icon at bounding box center [730, 189] width 14 height 14
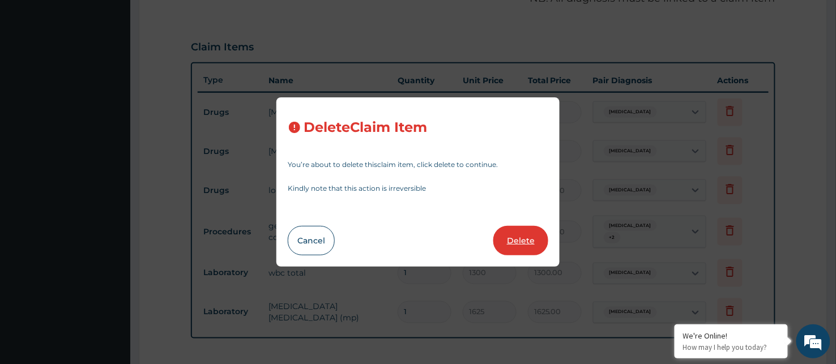
click at [507, 236] on button "Delete" at bounding box center [520, 240] width 55 height 29
type input "1"
type input "2000"
type input "2000.00"
type input "1300"
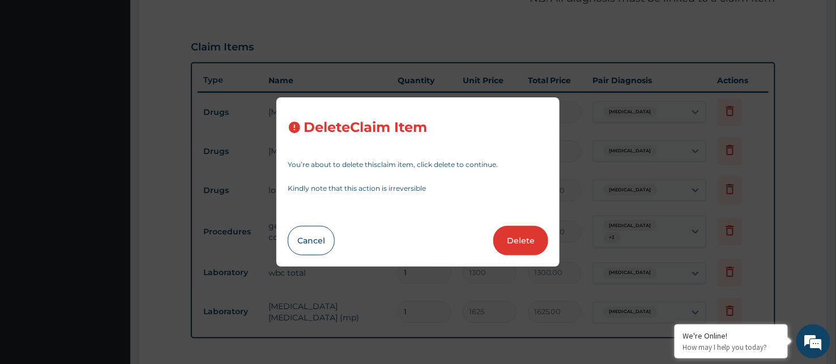
type input "1300.00"
type input "1625"
type input "1625.00"
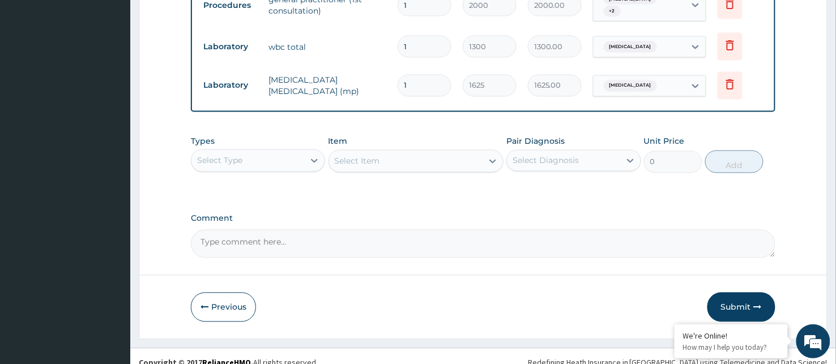
scroll to position [548, 0]
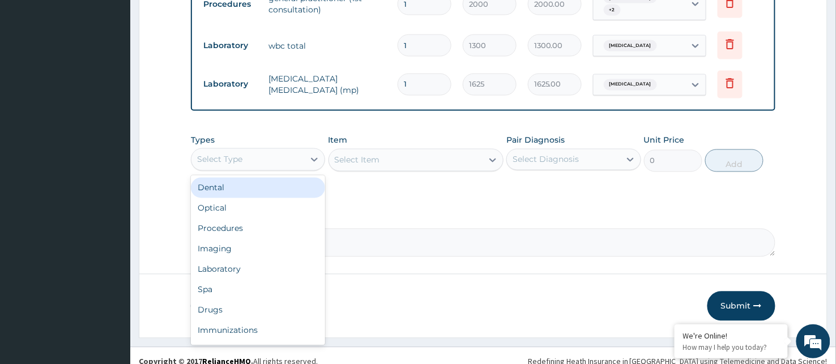
click at [218, 161] on div "Select Type" at bounding box center [247, 160] width 113 height 18
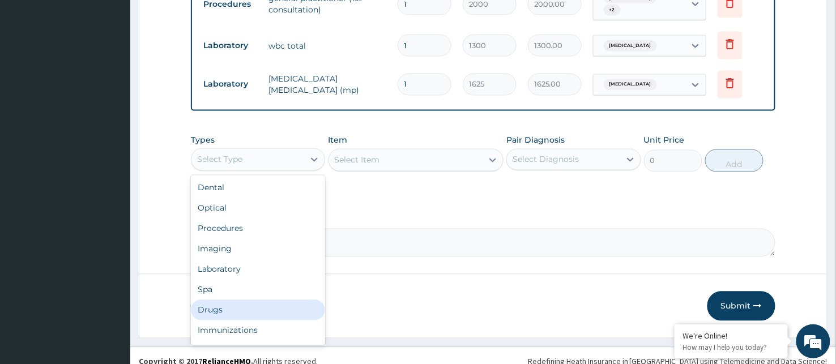
click at [233, 308] on div "Drugs" at bounding box center [258, 310] width 134 height 20
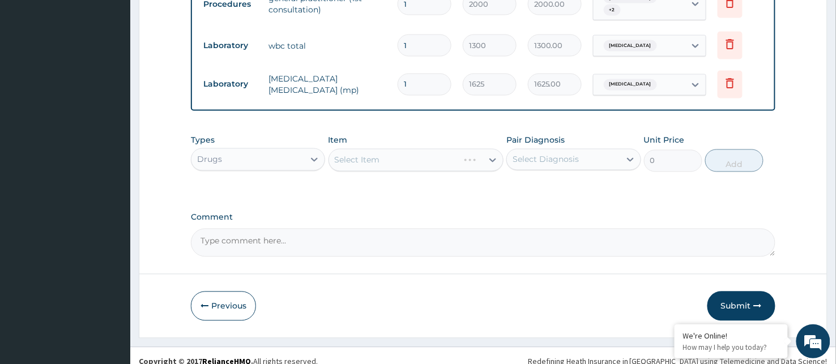
click at [354, 156] on div "Select Item" at bounding box center [417, 160] width 176 height 23
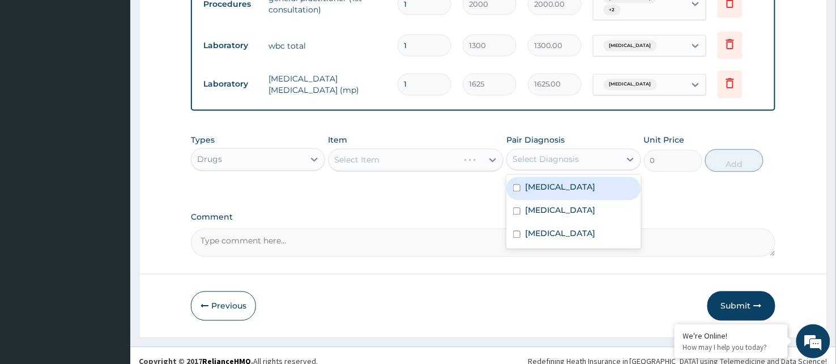
click at [559, 160] on div "Select Diagnosis" at bounding box center [546, 159] width 66 height 11
click at [516, 185] on input "checkbox" at bounding box center [516, 188] width 7 height 7
checkbox input "true"
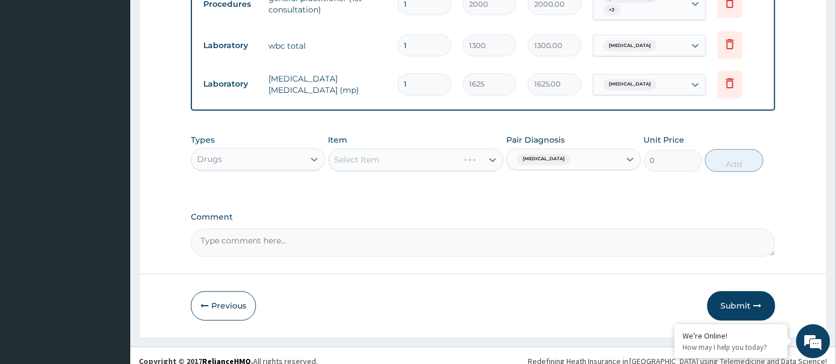
click at [395, 155] on div "Select Item" at bounding box center [417, 160] width 176 height 23
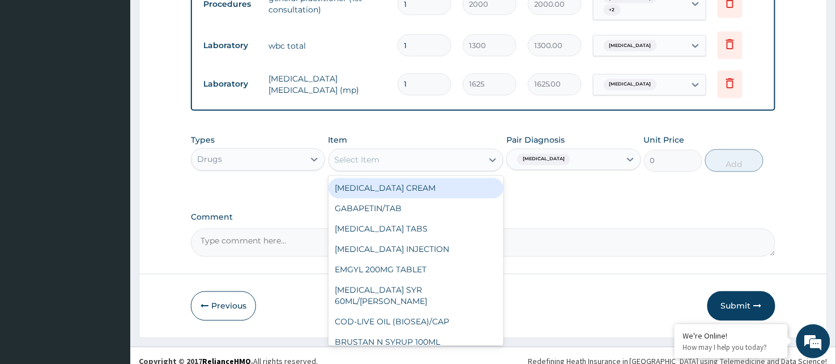
click at [383, 153] on div "Select Item" at bounding box center [406, 160] width 154 height 18
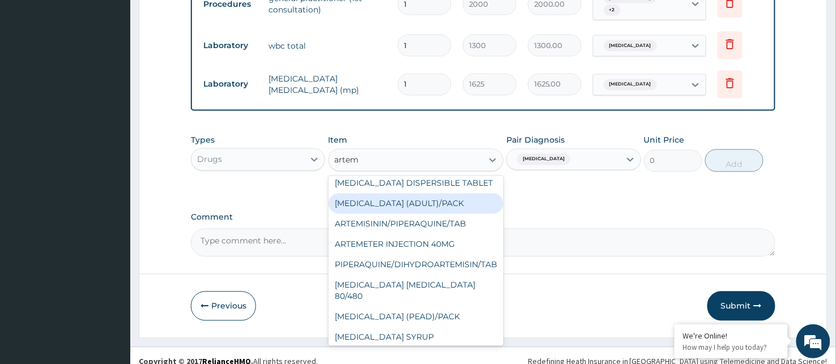
scroll to position [0, 0]
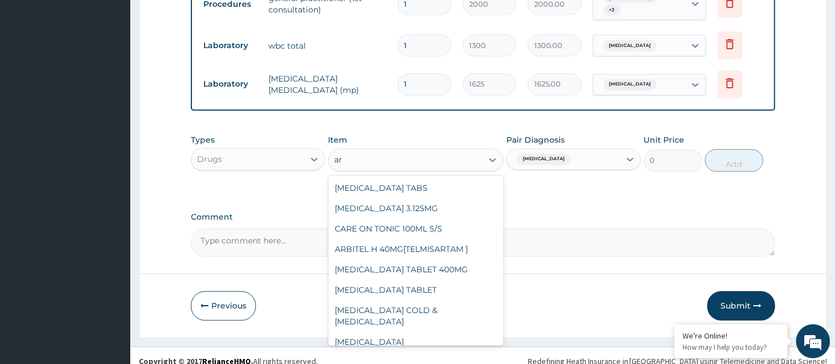
type input "a"
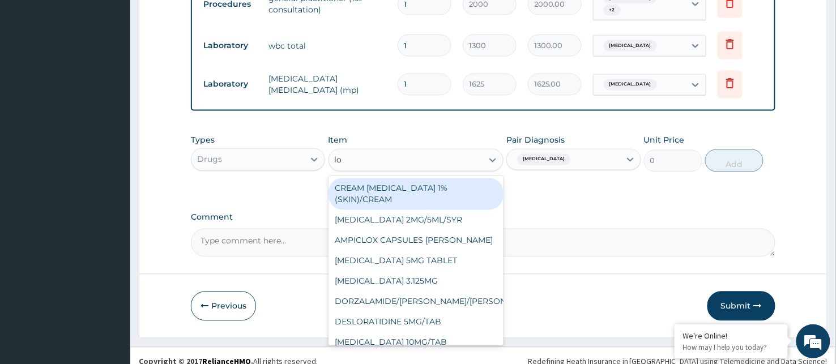
type input "lon"
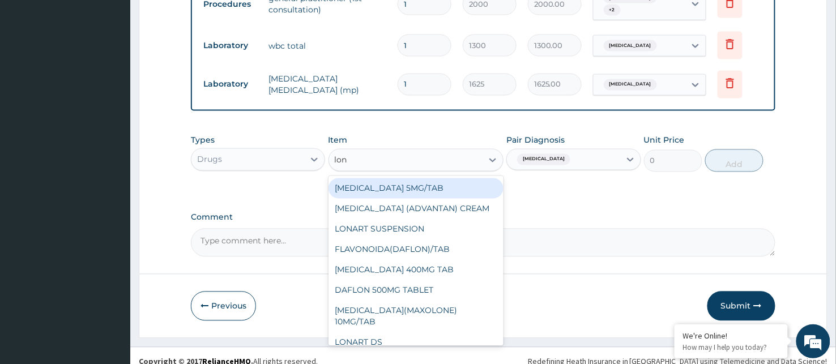
scroll to position [8, 0]
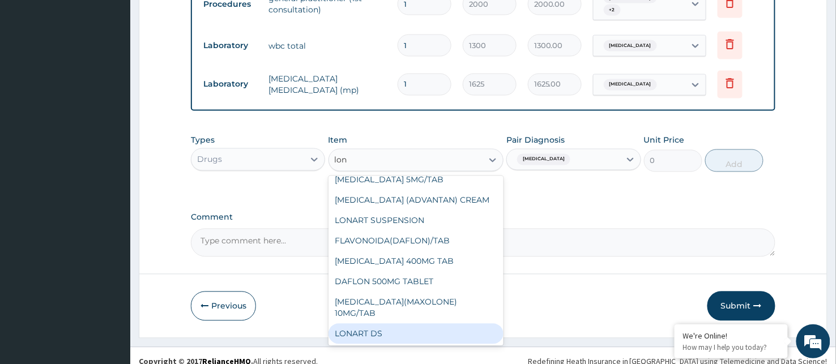
click at [411, 329] on div "LONART DS" at bounding box center [417, 334] width 176 height 20
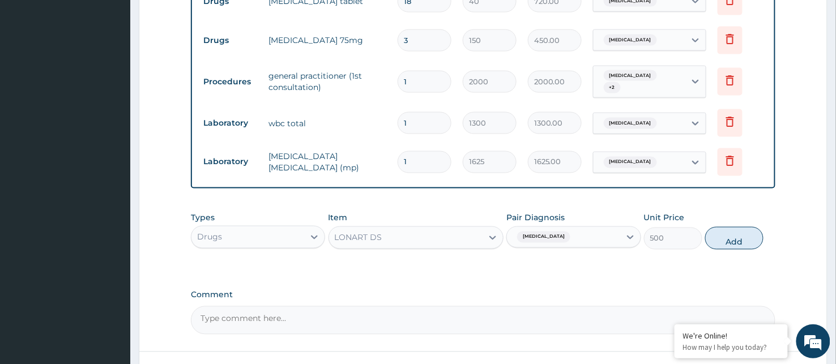
scroll to position [555, 0]
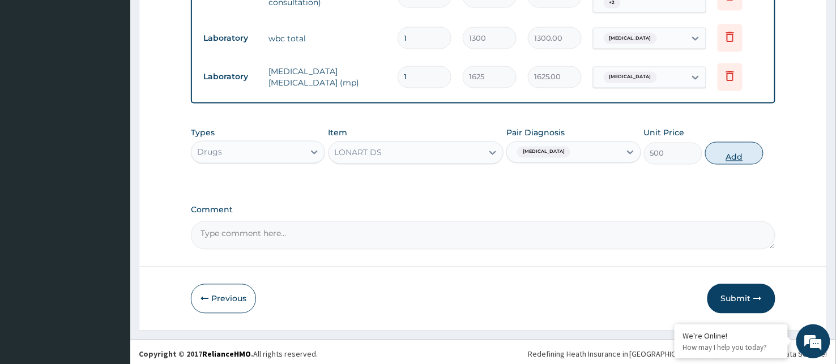
click at [741, 144] on button "Add" at bounding box center [734, 153] width 58 height 23
type input "0"
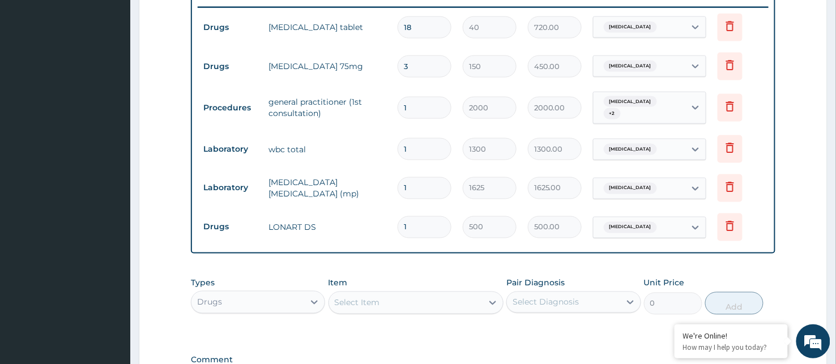
scroll to position [429, 0]
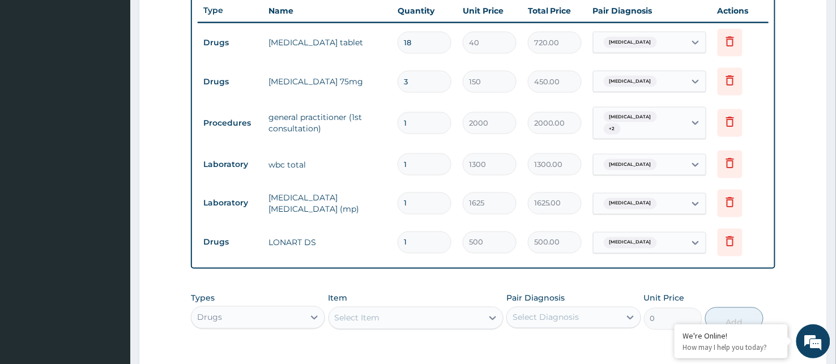
type input "0.00"
type input "6"
type input "3000.00"
type input "5"
type input "2500.00"
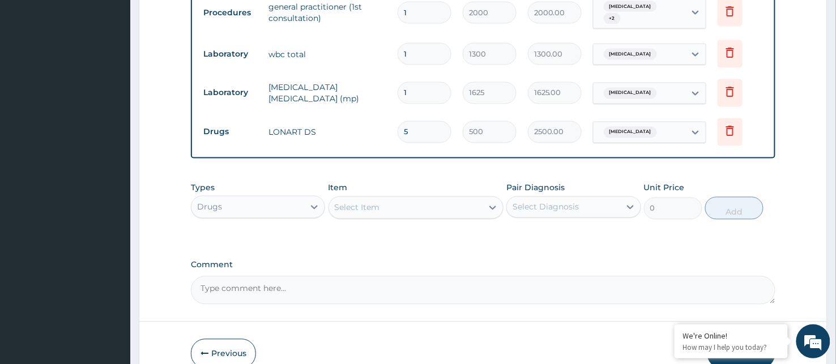
scroll to position [595, 0]
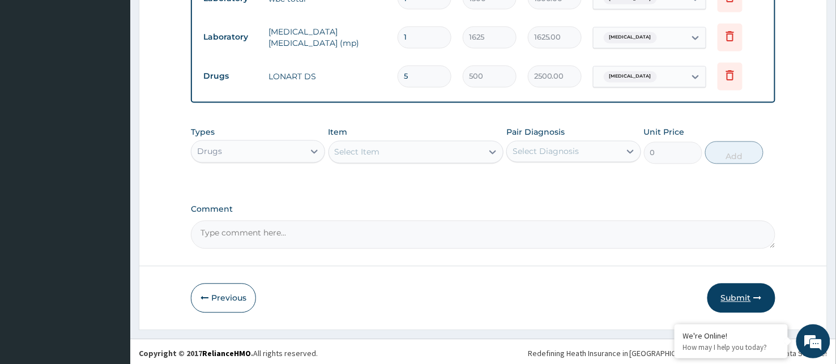
type input "5"
click at [750, 290] on button "Submit" at bounding box center [741, 298] width 68 height 29
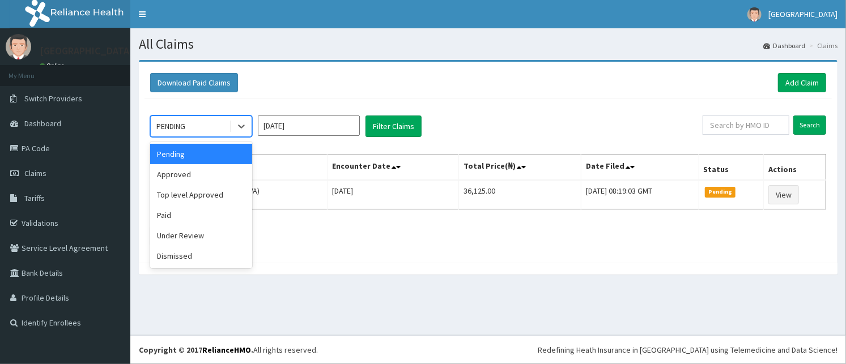
click at [188, 122] on div "PENDING" at bounding box center [190, 126] width 79 height 18
click at [189, 173] on div "Approved" at bounding box center [201, 174] width 102 height 20
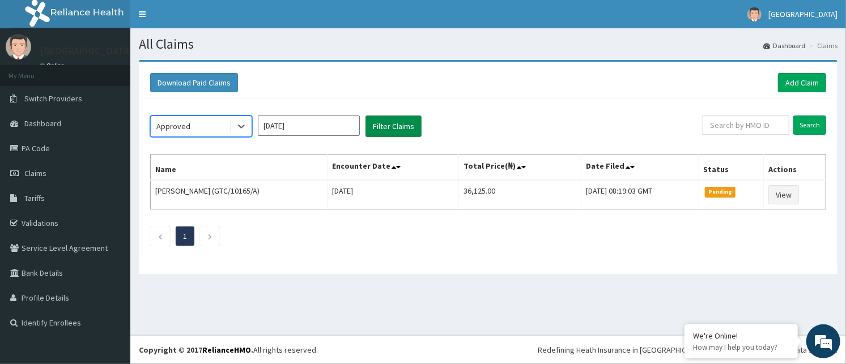
click at [392, 119] on button "Filter Claims" at bounding box center [393, 127] width 56 height 22
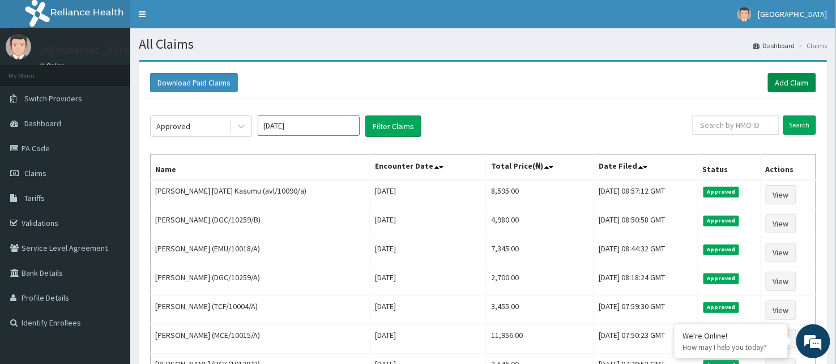
click at [794, 78] on link "Add Claim" at bounding box center [792, 82] width 48 height 19
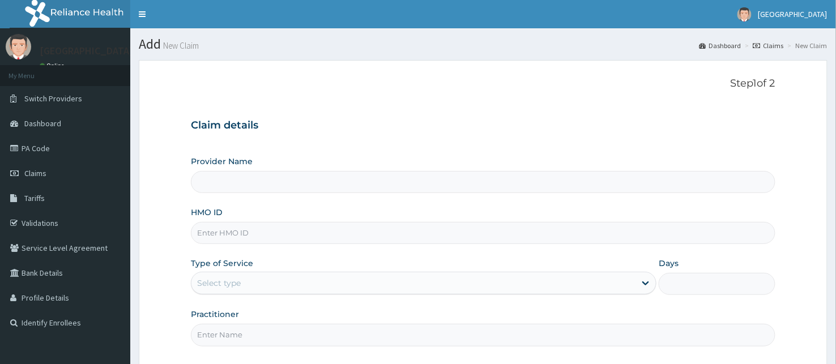
type input "BeachLand Specialist Hospital - [GEOGRAPHIC_DATA]"
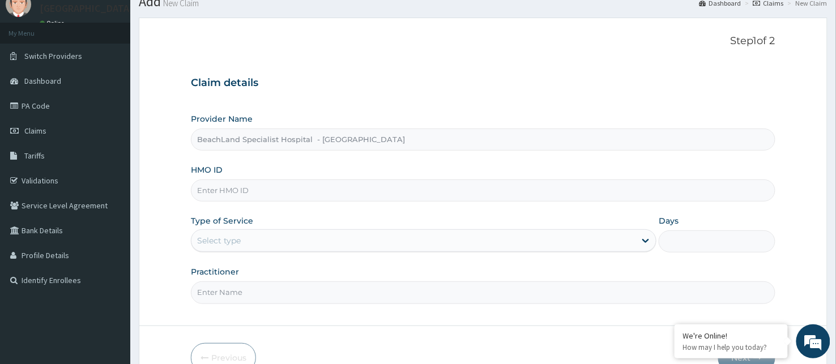
scroll to position [105, 0]
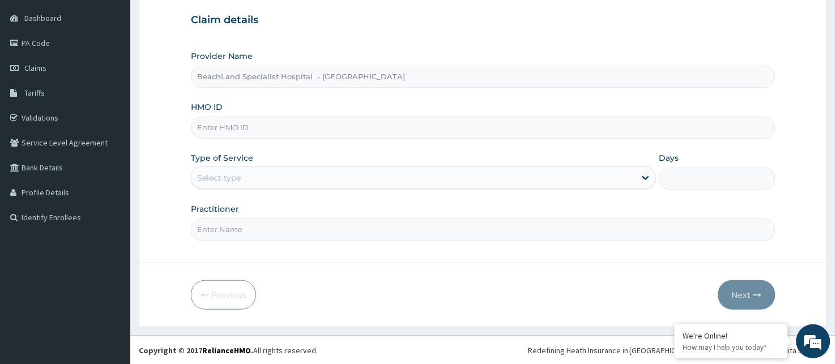
click at [235, 126] on input "HMO ID" at bounding box center [483, 128] width 585 height 22
type input "PFF/10006/C"
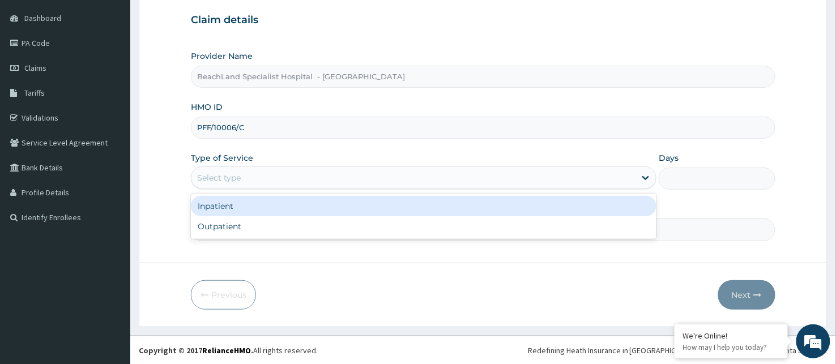
click at [211, 173] on div "Select type" at bounding box center [219, 177] width 44 height 11
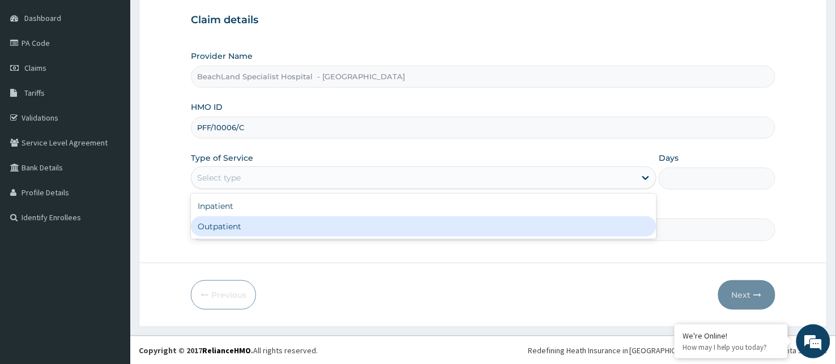
click at [198, 222] on div "Outpatient" at bounding box center [424, 226] width 466 height 20
type input "1"
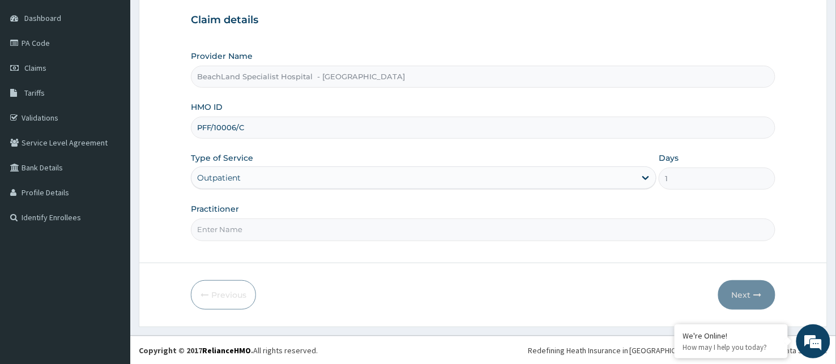
click at [212, 235] on input "Practitioner" at bounding box center [483, 230] width 585 height 22
type input "DR BOLAJI"
click at [745, 288] on button "Next" at bounding box center [746, 294] width 57 height 29
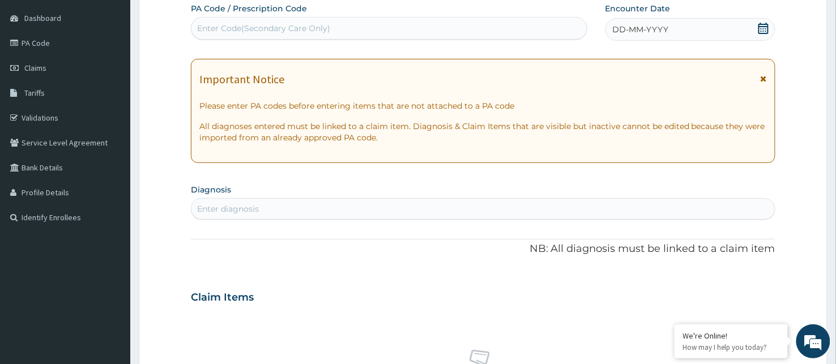
click at [357, 28] on div "Enter Code(Secondary Care Only)" at bounding box center [388, 28] width 395 height 18
type input "PA/F5E376"
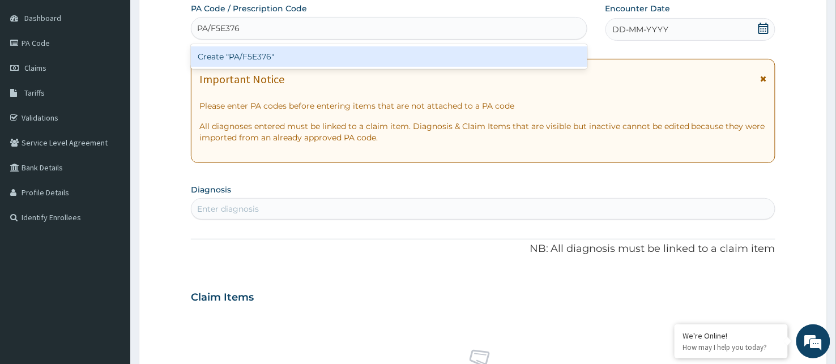
click at [386, 51] on div "Create "PA/F5E376"" at bounding box center [389, 56] width 397 height 20
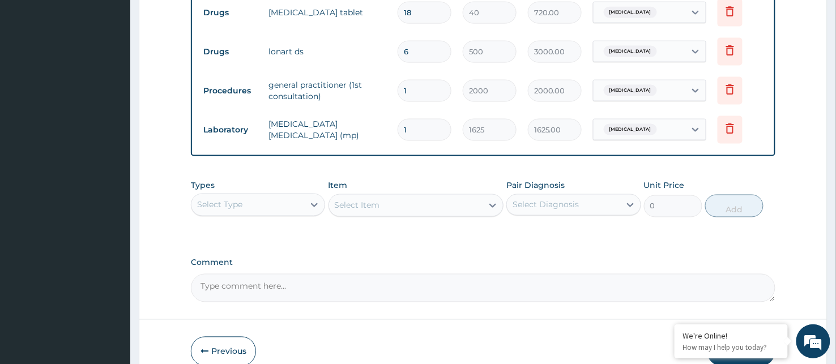
scroll to position [516, 0]
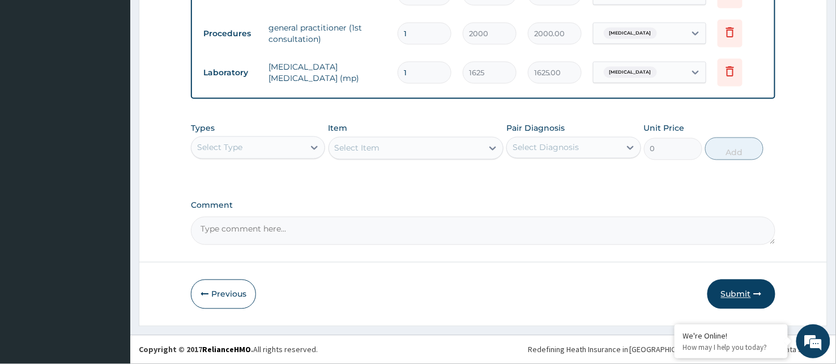
click at [757, 291] on icon "button" at bounding box center [758, 295] width 8 height 8
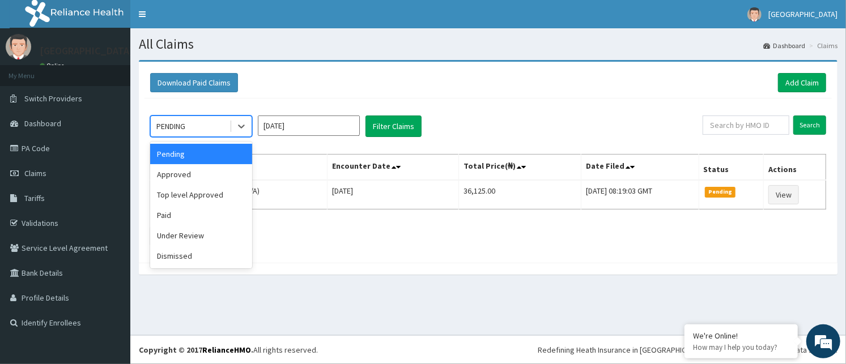
click at [204, 127] on div "PENDING" at bounding box center [190, 126] width 79 height 18
click at [194, 176] on div "Approved" at bounding box center [201, 174] width 102 height 20
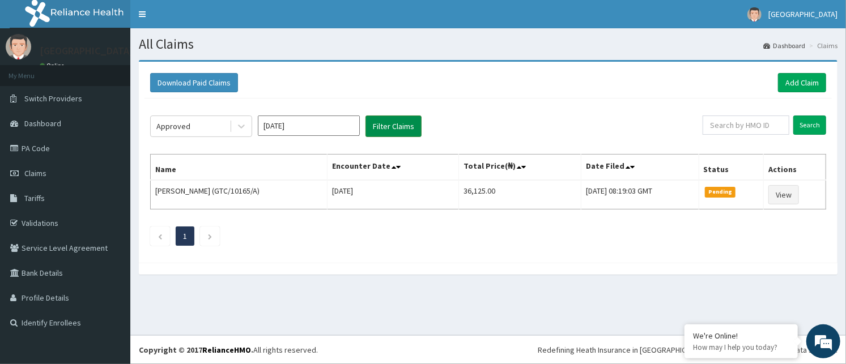
click at [386, 123] on button "Filter Claims" at bounding box center [393, 127] width 56 height 22
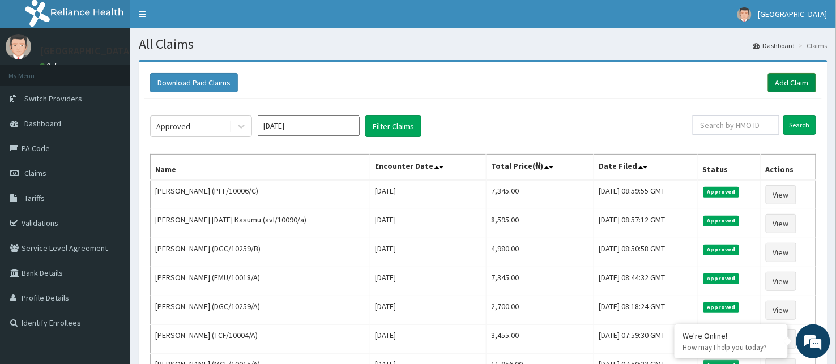
click at [787, 78] on link "Add Claim" at bounding box center [792, 82] width 48 height 19
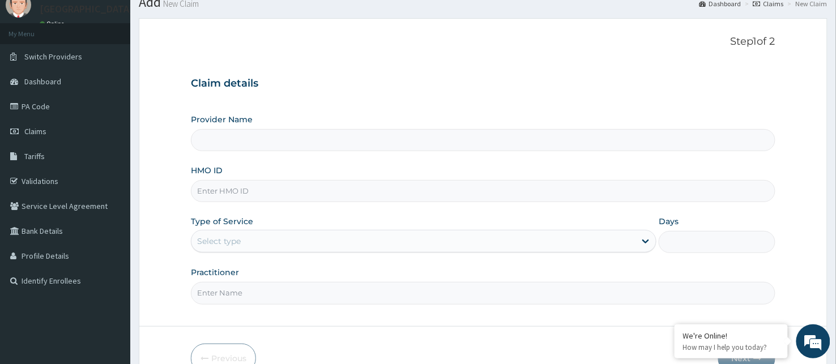
scroll to position [105, 0]
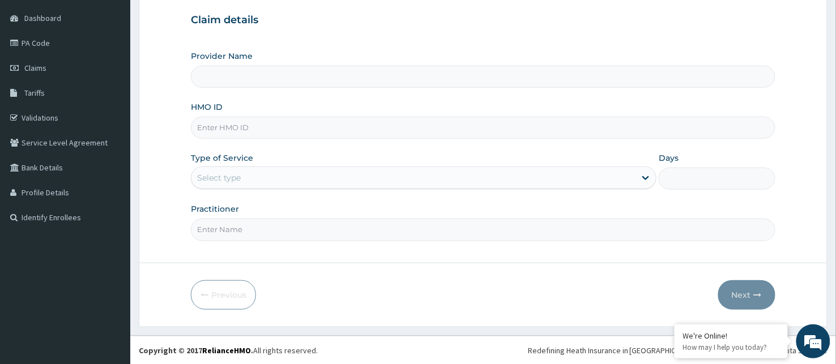
type input "BeachLand Specialist Hospital - [GEOGRAPHIC_DATA]"
click at [241, 125] on input "HMO ID" at bounding box center [483, 128] width 585 height 22
type input "NNE/10002/C"
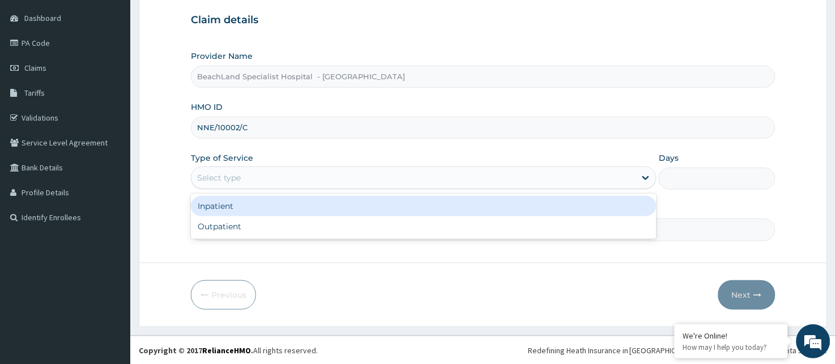
click at [217, 167] on div "Select type" at bounding box center [424, 178] width 466 height 23
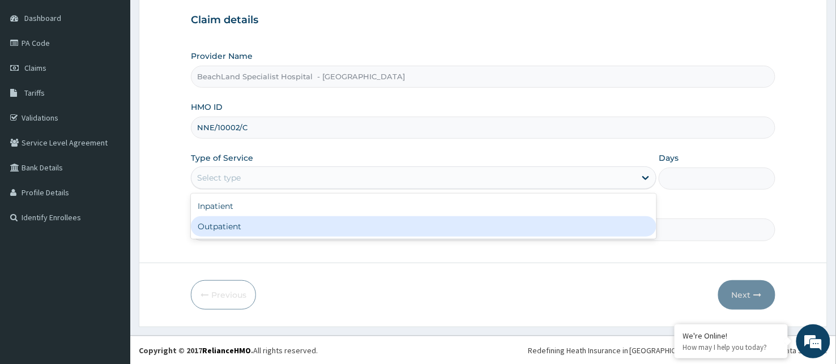
click at [204, 229] on div "Outpatient" at bounding box center [424, 226] width 466 height 20
type input "1"
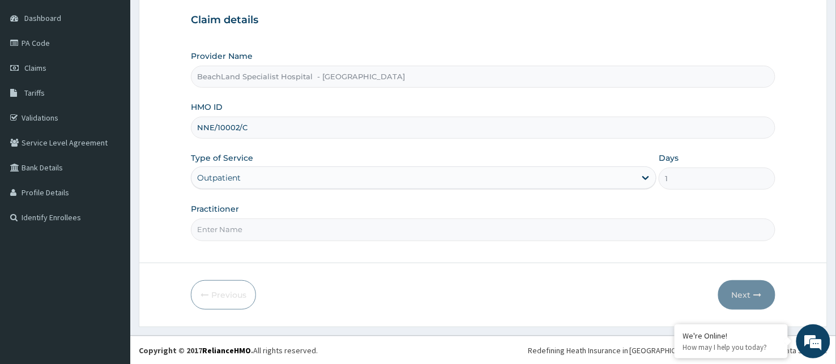
click at [204, 229] on input "Practitioner" at bounding box center [483, 230] width 585 height 22
type input "[PERSON_NAME]"
click at [757, 291] on icon "button" at bounding box center [758, 295] width 8 height 8
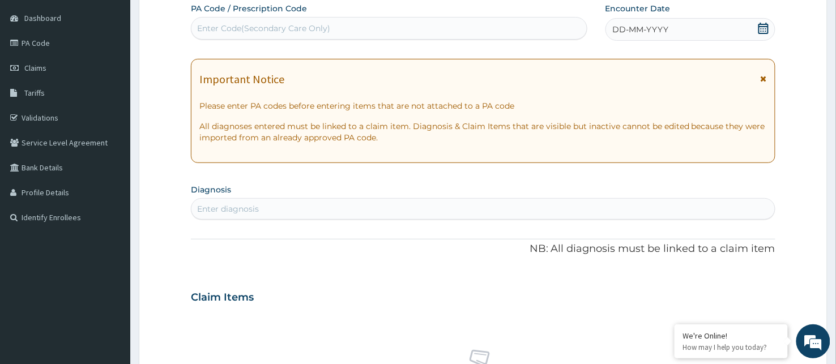
click at [310, 23] on div "Enter Code(Secondary Care Only)" at bounding box center [263, 28] width 133 height 11
type input "PA/5CFBA5"
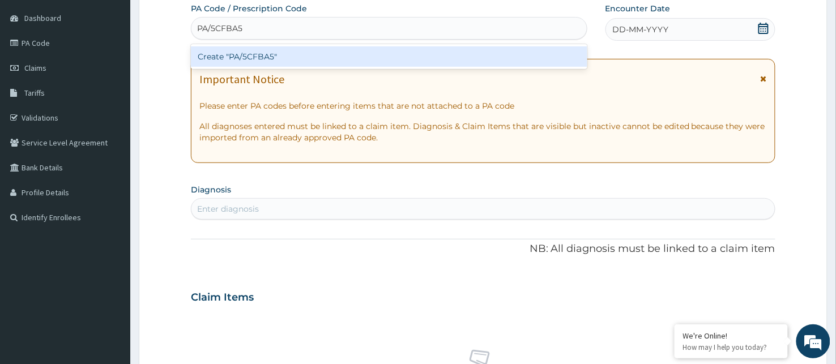
click at [278, 55] on div "Create "PA/5CFBA5"" at bounding box center [389, 56] width 397 height 20
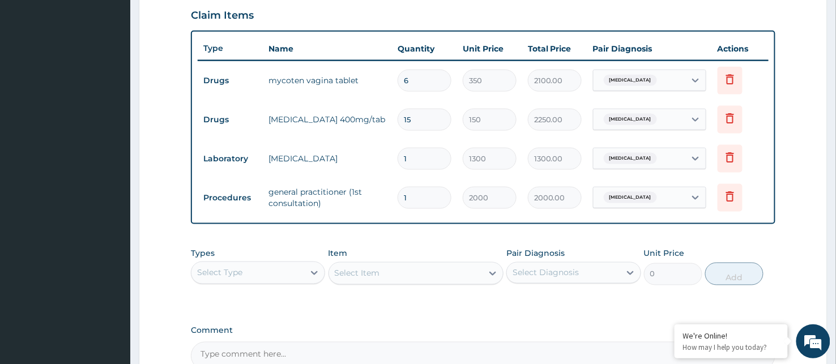
scroll to position [377, 0]
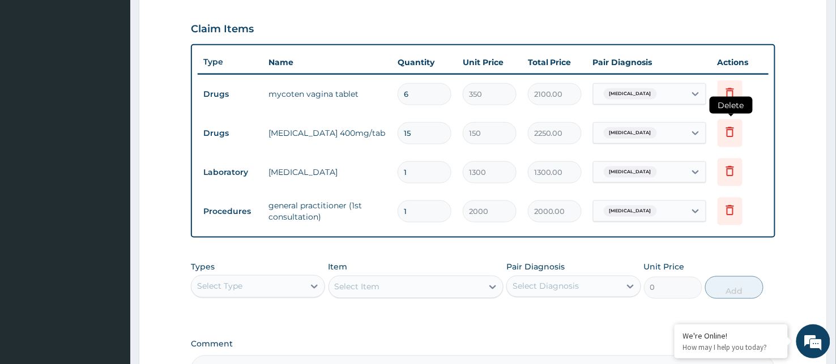
click at [732, 127] on icon at bounding box center [730, 132] width 8 height 10
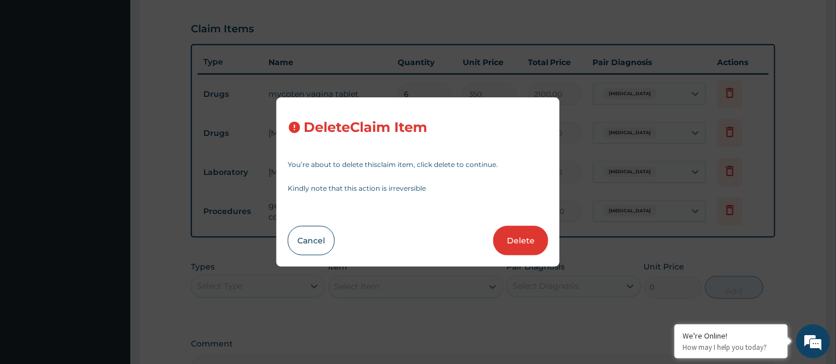
click at [518, 216] on div "Delete Claim Item You’re about to delete this claim item , click delete to cont…" at bounding box center [417, 181] width 283 height 169
click at [523, 238] on button "Delete" at bounding box center [520, 240] width 55 height 29
type input "1"
type input "1300"
type input "1300.00"
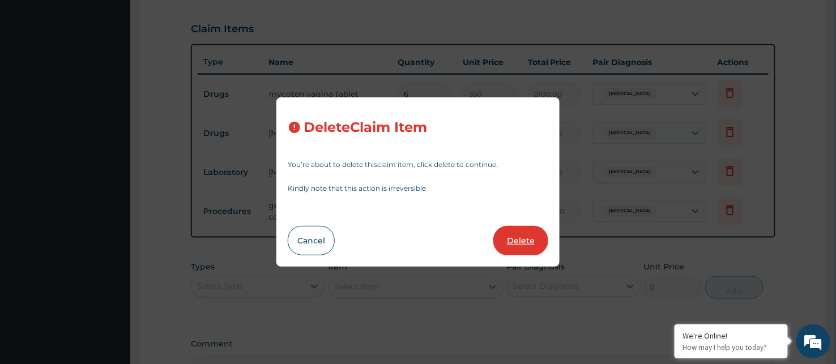
type input "2000"
type input "2000.00"
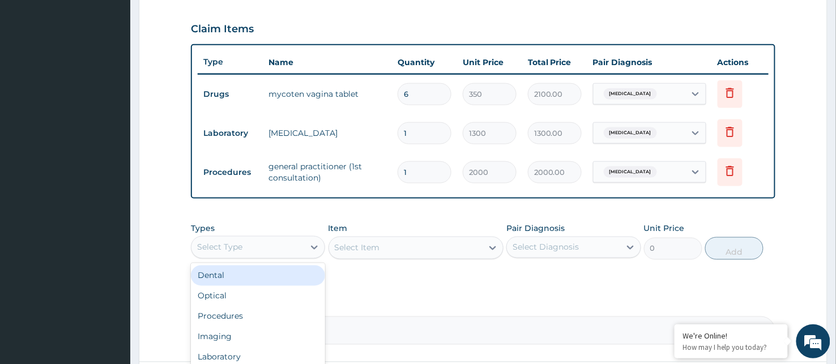
click at [212, 247] on div "Select Type" at bounding box center [219, 247] width 45 height 11
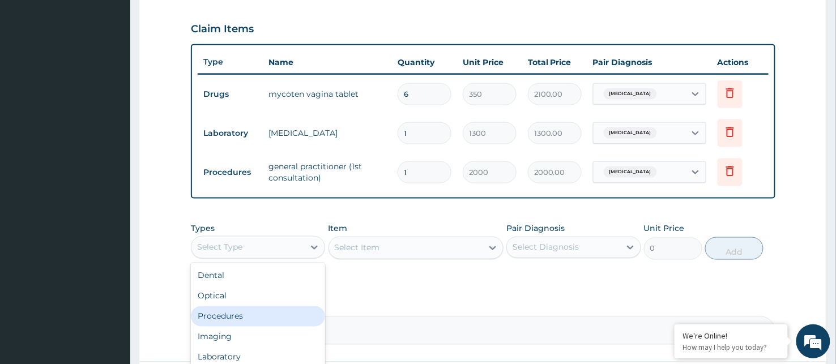
scroll to position [38, 0]
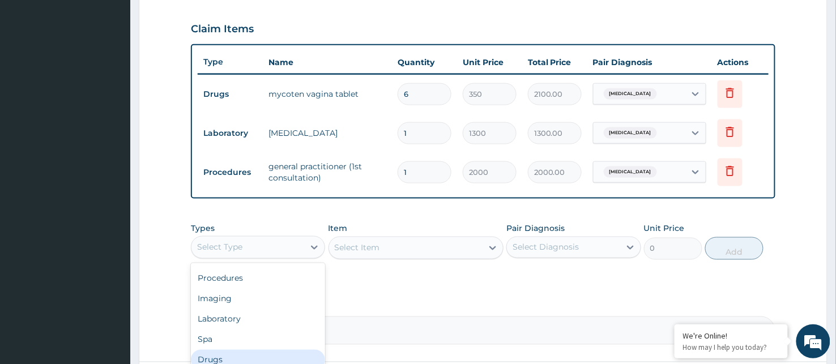
click at [230, 353] on div "Drugs" at bounding box center [258, 360] width 134 height 20
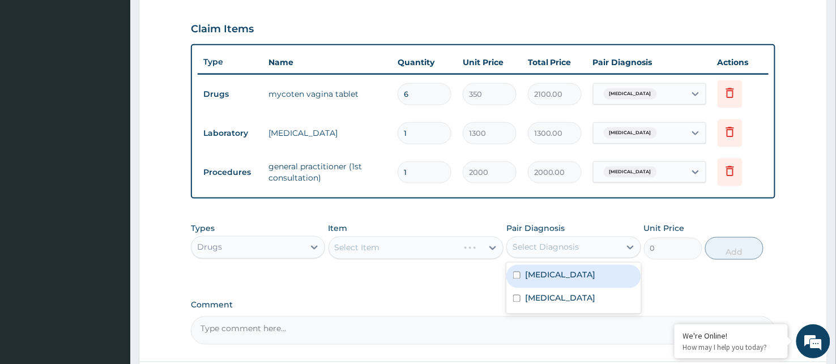
click at [549, 244] on div "Select Diagnosis" at bounding box center [546, 247] width 66 height 11
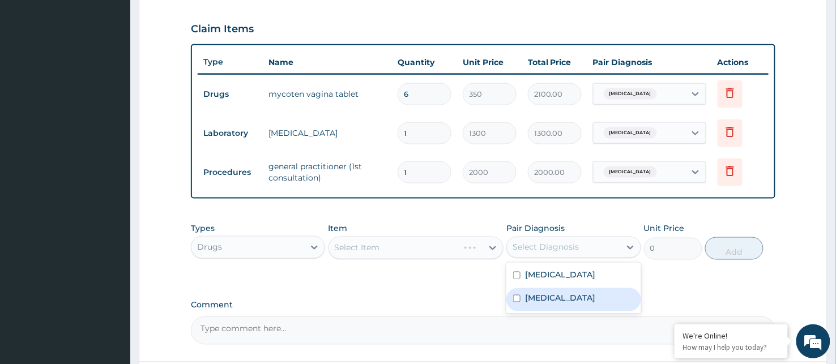
click at [517, 296] on input "checkbox" at bounding box center [516, 298] width 7 height 7
checkbox input "true"
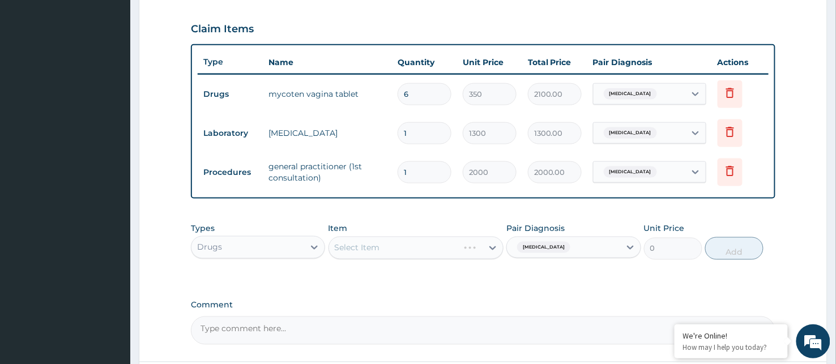
click at [348, 249] on div "Select Item" at bounding box center [417, 248] width 176 height 23
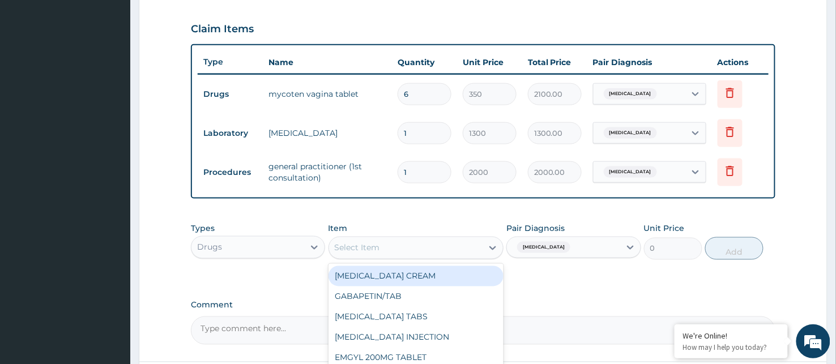
click at [407, 240] on div "Select Item" at bounding box center [406, 248] width 154 height 18
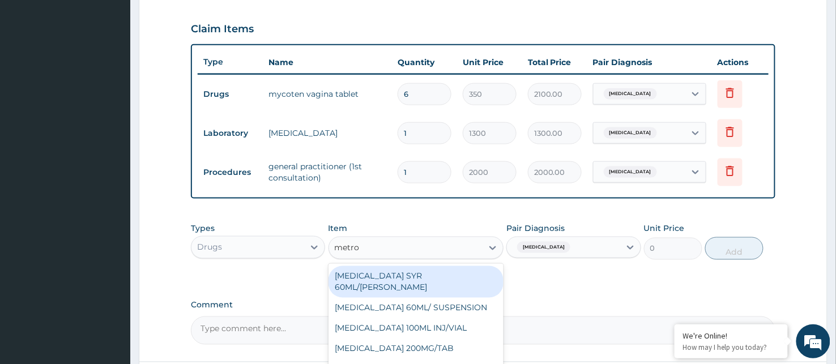
type input "metron"
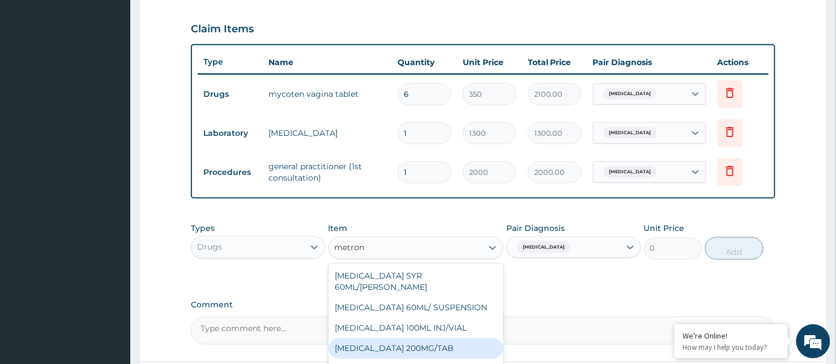
click at [425, 339] on div "[MEDICAL_DATA] 200MG/TAB" at bounding box center [417, 349] width 176 height 20
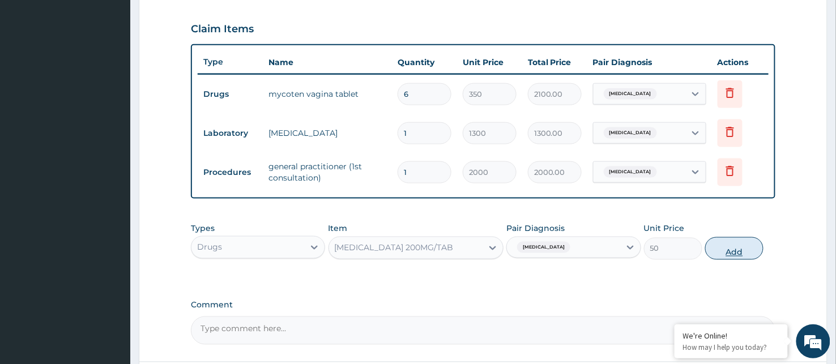
click at [738, 246] on button "Add" at bounding box center [734, 248] width 58 height 23
type input "0"
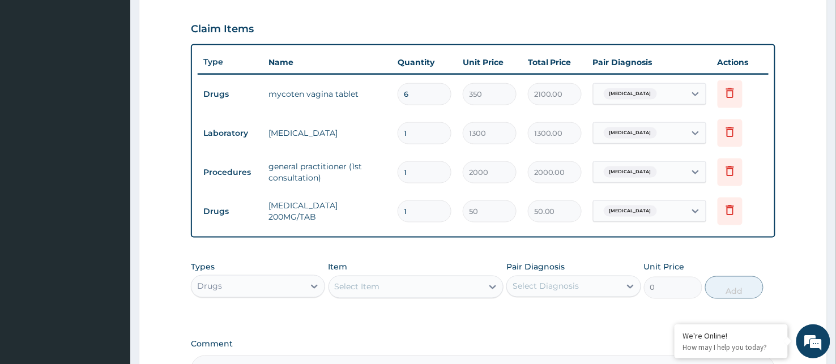
click at [410, 207] on input "1" at bounding box center [425, 212] width 54 height 22
type input "0.00"
type input "3"
type input "150.00"
type input "30"
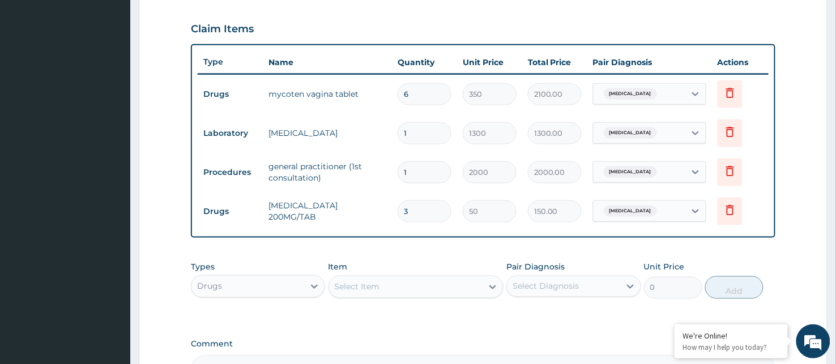
type input "1500.00"
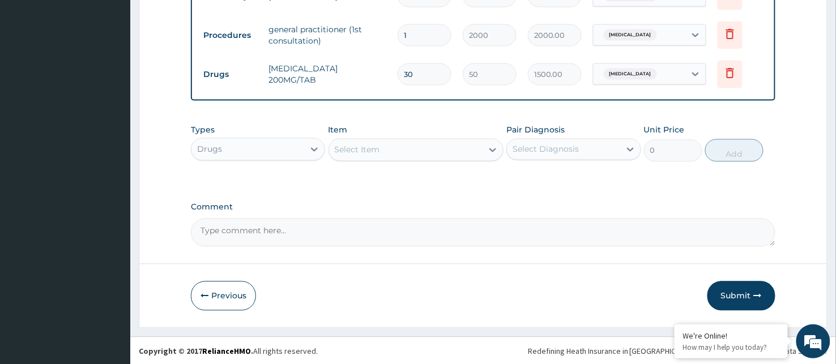
scroll to position [516, 0]
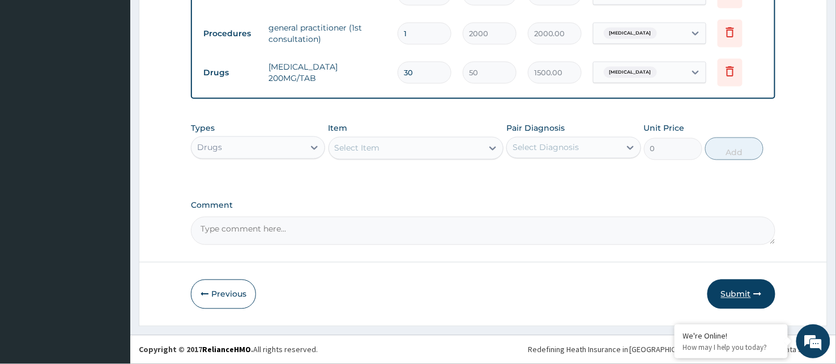
type input "30"
click at [743, 289] on button "Submit" at bounding box center [741, 294] width 68 height 29
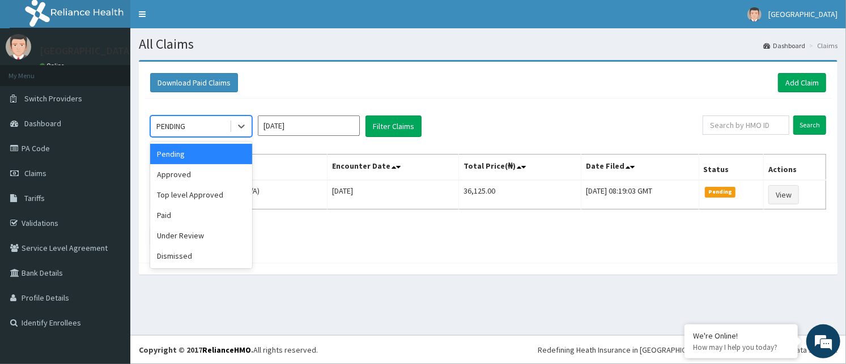
click at [202, 127] on div "PENDING" at bounding box center [190, 126] width 79 height 18
click at [168, 178] on div "Approved" at bounding box center [201, 174] width 102 height 20
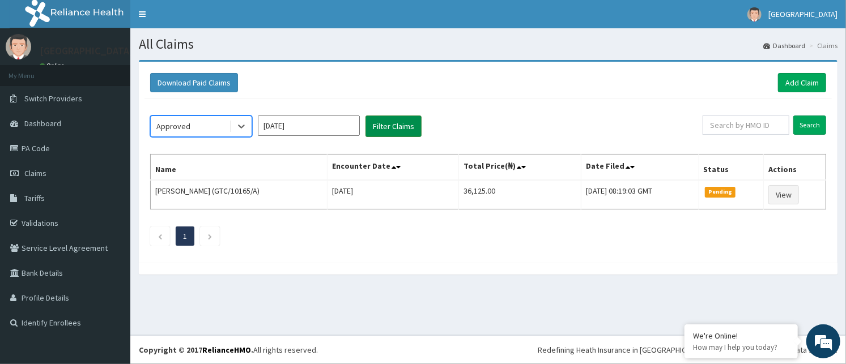
click at [383, 116] on button "Filter Claims" at bounding box center [393, 127] width 56 height 22
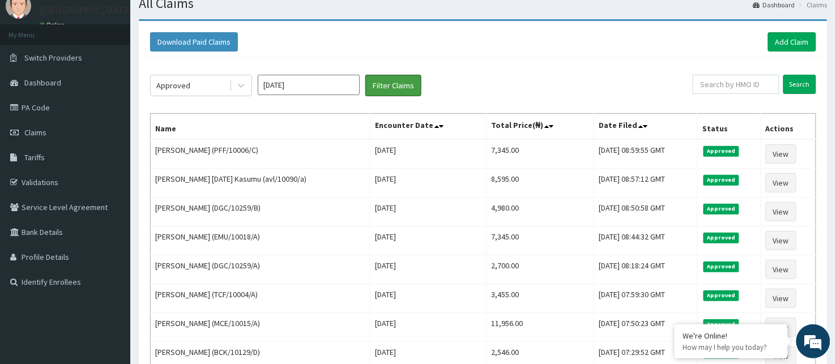
scroll to position [63, 0]
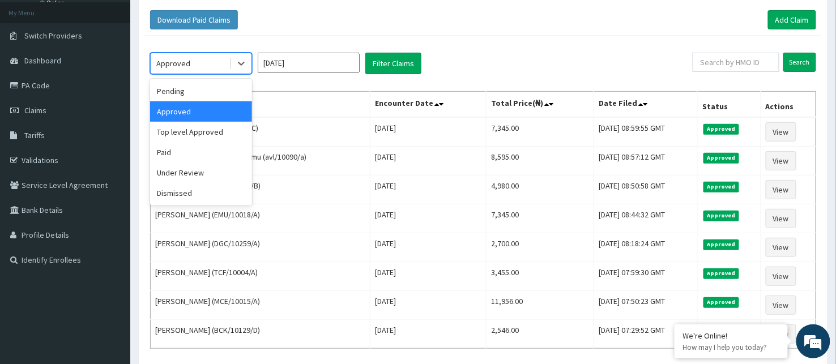
click at [181, 55] on div "Approved" at bounding box center [190, 63] width 79 height 18
click at [188, 132] on div "Top level Approved" at bounding box center [201, 132] width 102 height 20
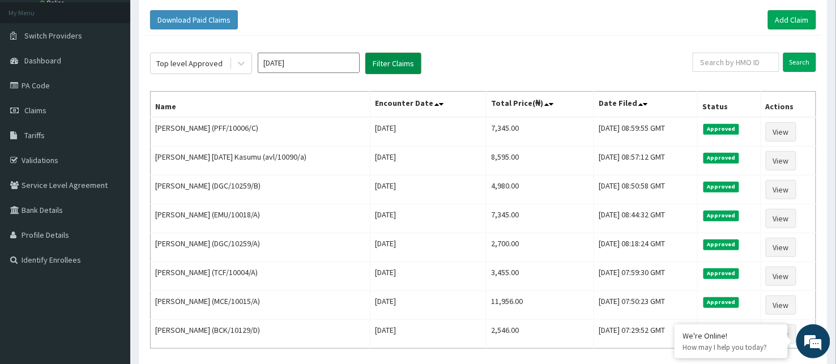
click at [410, 57] on button "Filter Claims" at bounding box center [393, 64] width 56 height 22
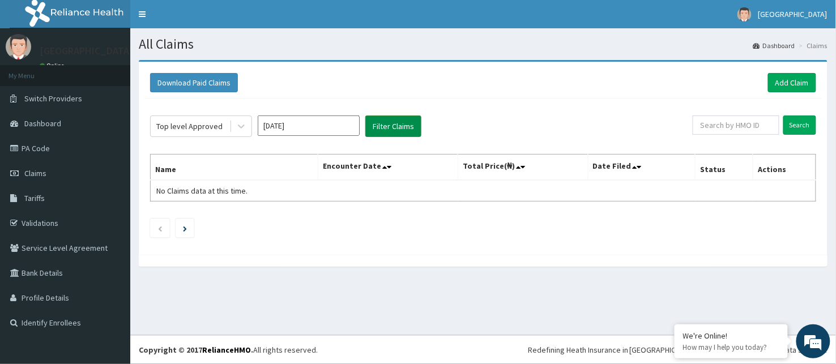
scroll to position [0, 0]
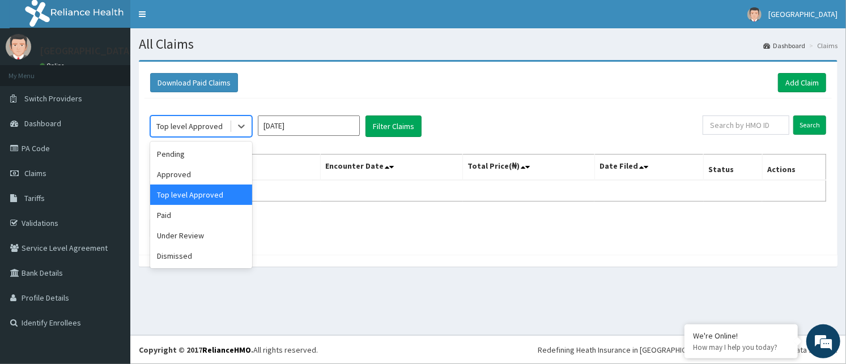
click at [223, 122] on div "Top level Approved" at bounding box center [190, 126] width 79 height 18
click at [185, 173] on div "Approved" at bounding box center [201, 174] width 102 height 20
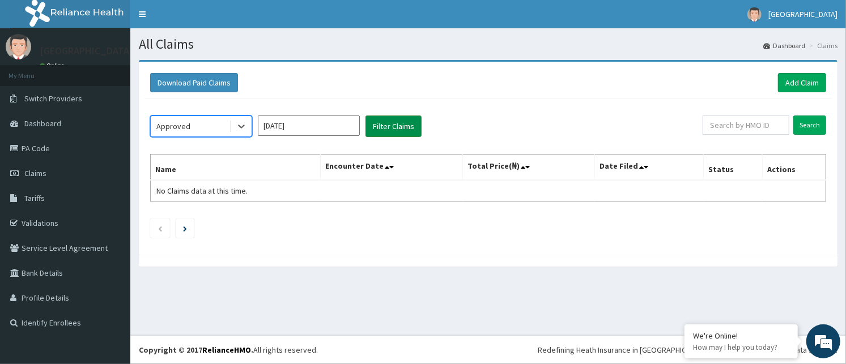
click at [394, 120] on button "Filter Claims" at bounding box center [393, 127] width 56 height 22
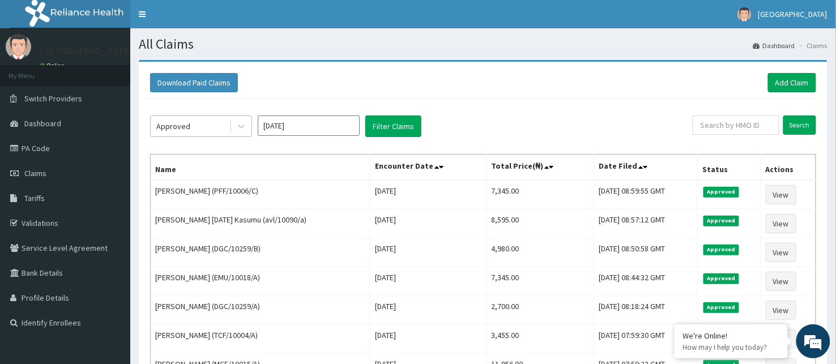
click at [185, 121] on div "Approved" at bounding box center [173, 126] width 34 height 11
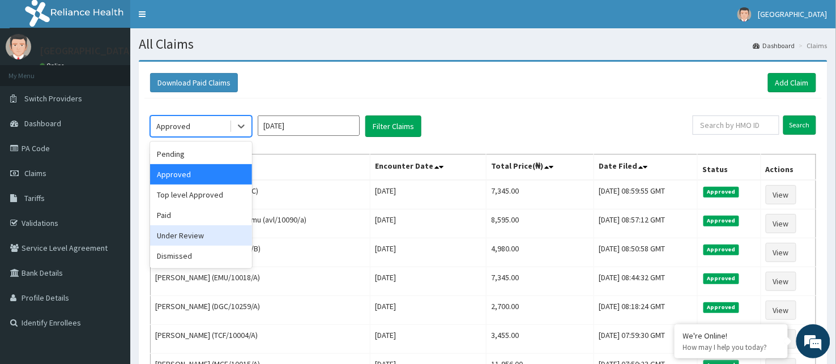
click at [180, 238] on div "Under Review" at bounding box center [201, 235] width 102 height 20
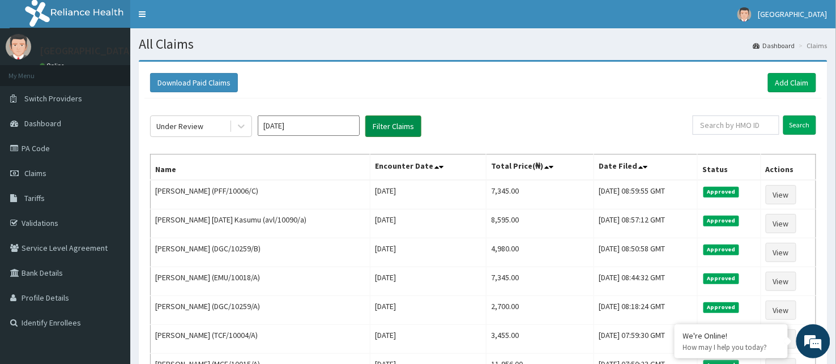
click at [389, 121] on button "Filter Claims" at bounding box center [393, 127] width 56 height 22
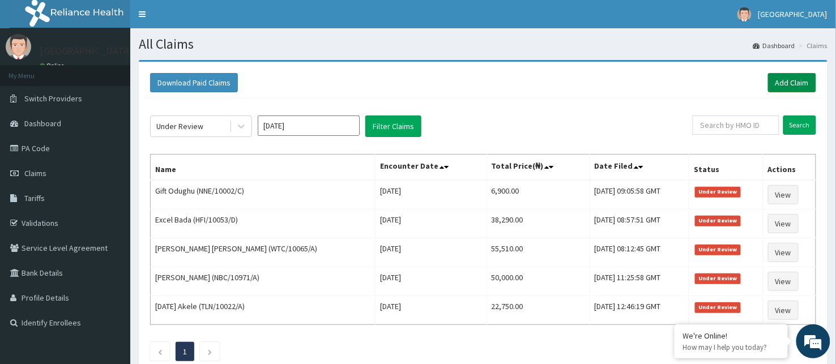
click at [783, 78] on link "Add Claim" at bounding box center [792, 82] width 48 height 19
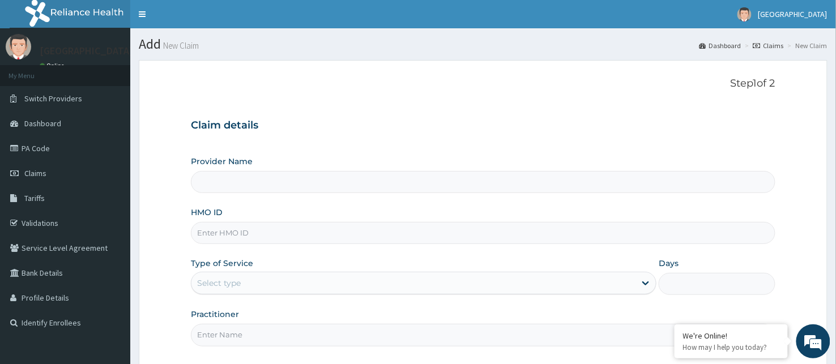
type input "BeachLand Specialist Hospital - [GEOGRAPHIC_DATA]"
click at [291, 233] on input "HMO ID" at bounding box center [483, 233] width 585 height 22
type input "NNE/10002/D"
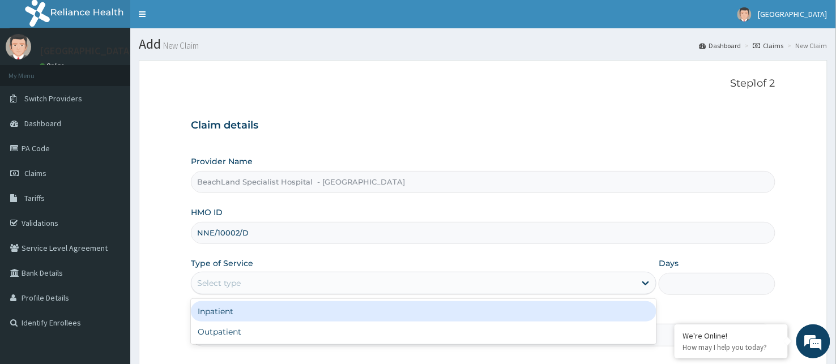
click at [248, 279] on div "Select type" at bounding box center [413, 283] width 444 height 18
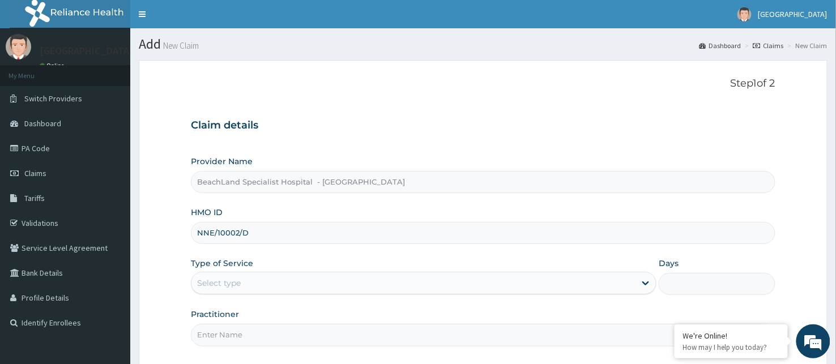
click at [368, 282] on div "Select type" at bounding box center [413, 283] width 444 height 18
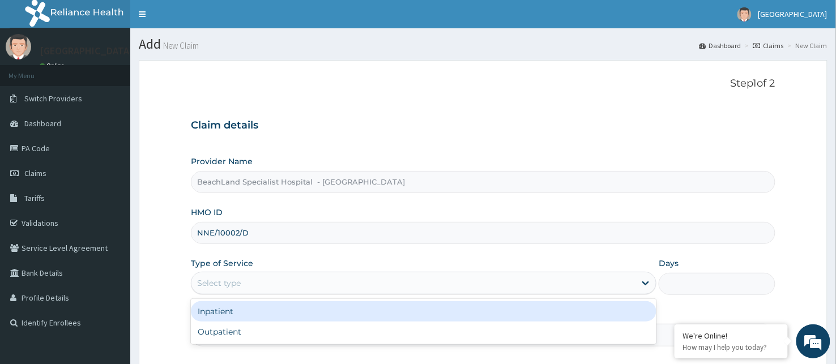
click at [363, 287] on div "Select type" at bounding box center [413, 283] width 444 height 18
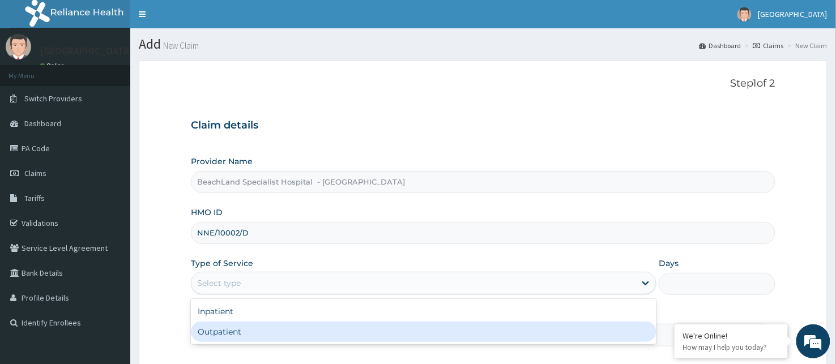
click at [304, 325] on div "Outpatient" at bounding box center [424, 332] width 466 height 20
type input "1"
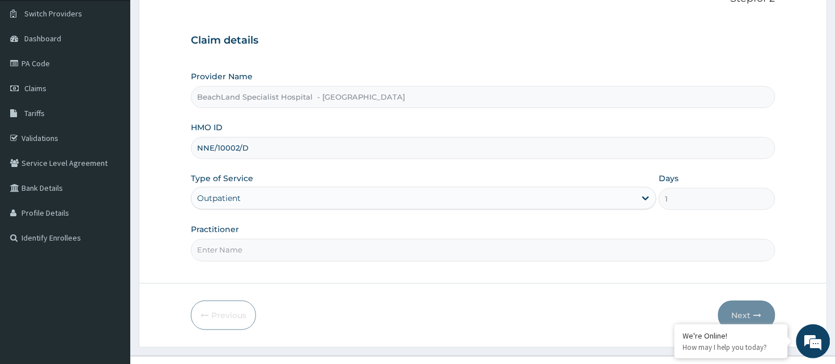
scroll to position [105, 0]
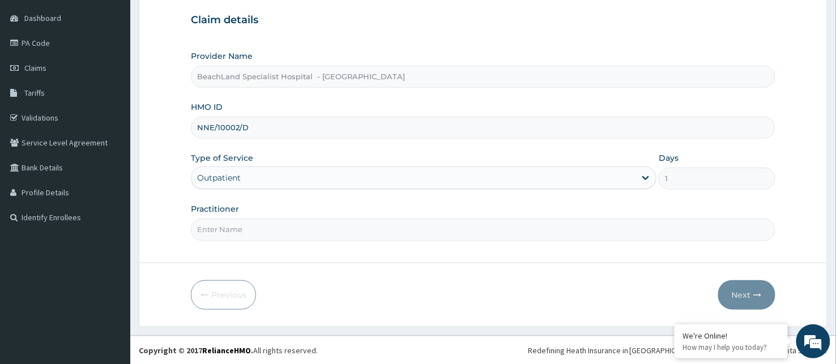
click at [261, 232] on input "Practitioner" at bounding box center [483, 230] width 585 height 22
type input "[PERSON_NAME]"
click at [745, 287] on button "Next" at bounding box center [746, 294] width 57 height 29
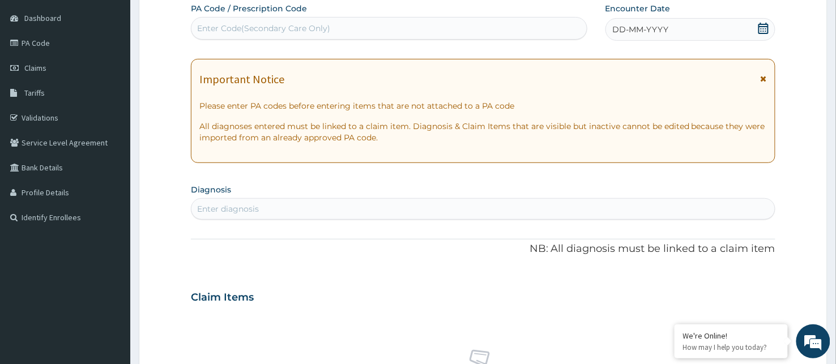
click at [491, 24] on div "Enter Code(Secondary Care Only)" at bounding box center [388, 28] width 395 height 18
type input "PA/OB8132"
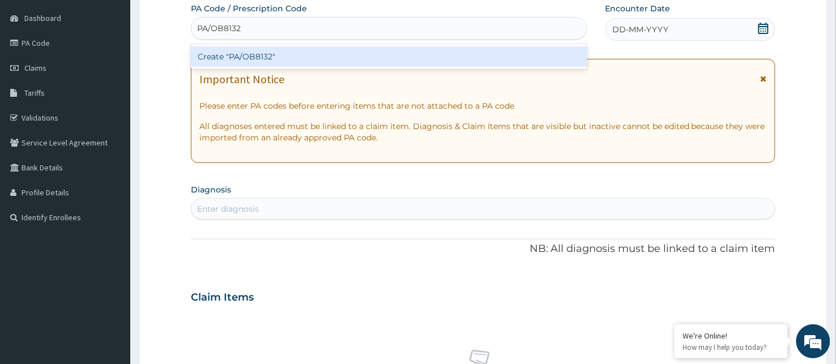
click at [485, 53] on div "Create "PA/OB8132"" at bounding box center [389, 56] width 397 height 20
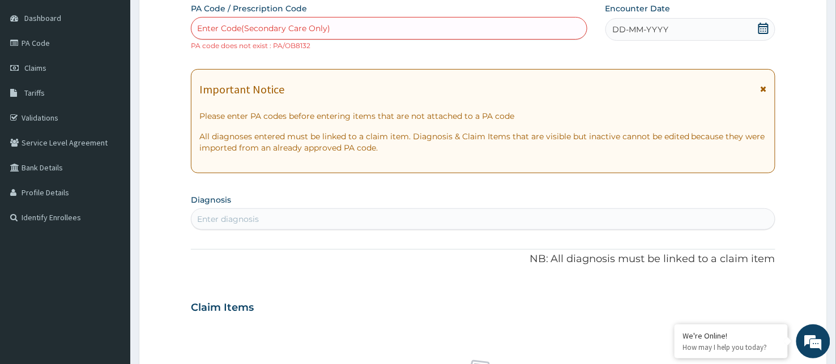
click at [330, 29] on div "Enter Code(Secondary Care Only)" at bounding box center [388, 28] width 395 height 18
paste input "PA/0B6132"
type input "PA/0B6132"
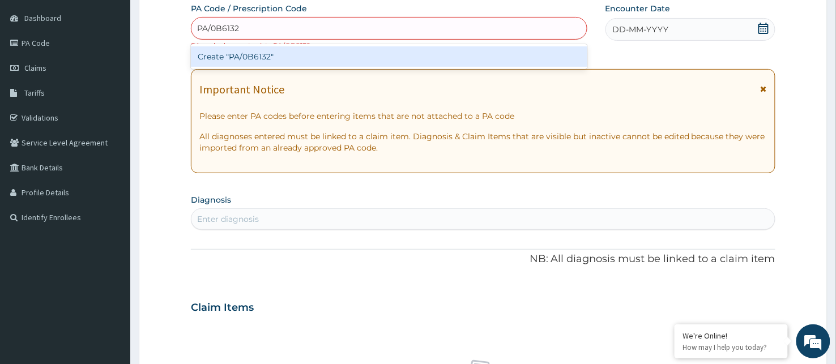
click at [330, 48] on div "Create "PA/0B6132"" at bounding box center [389, 56] width 397 height 20
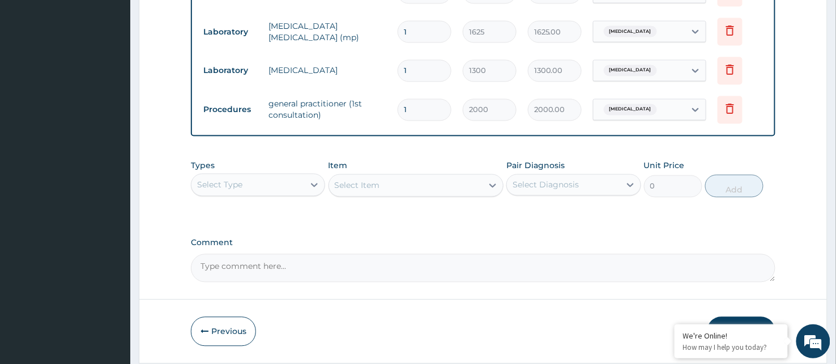
scroll to position [595, 0]
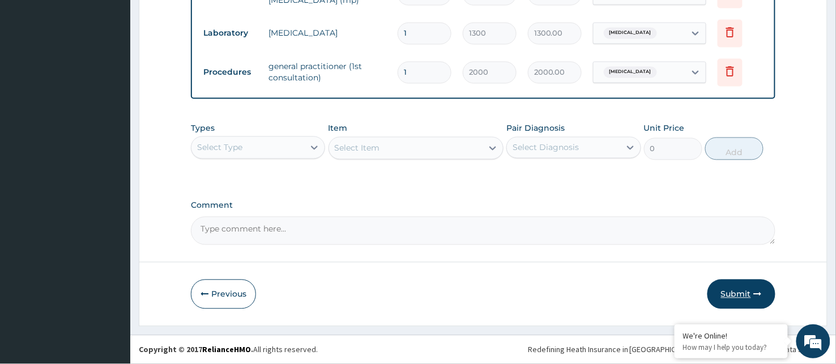
click at [752, 289] on button "Submit" at bounding box center [741, 294] width 68 height 29
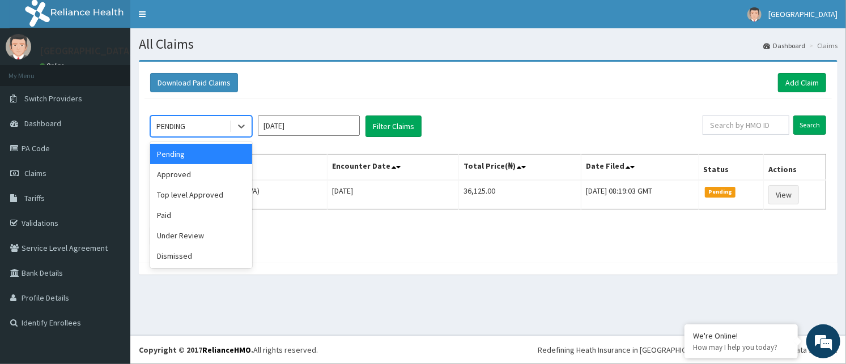
click at [187, 127] on div "PENDING" at bounding box center [190, 126] width 79 height 18
click at [189, 171] on div "Approved" at bounding box center [201, 174] width 102 height 20
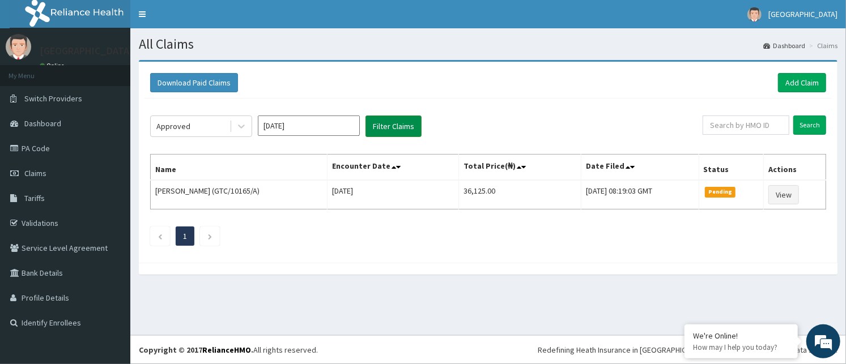
click at [400, 122] on button "Filter Claims" at bounding box center [393, 127] width 56 height 22
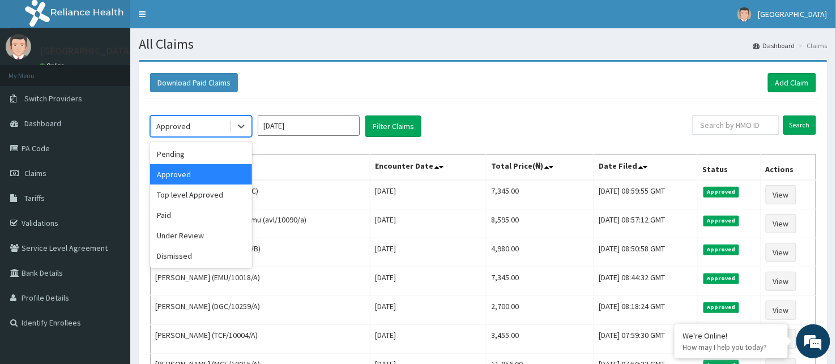
click at [185, 123] on div "Approved" at bounding box center [173, 126] width 34 height 11
click at [189, 236] on div "Under Review" at bounding box center [201, 235] width 102 height 20
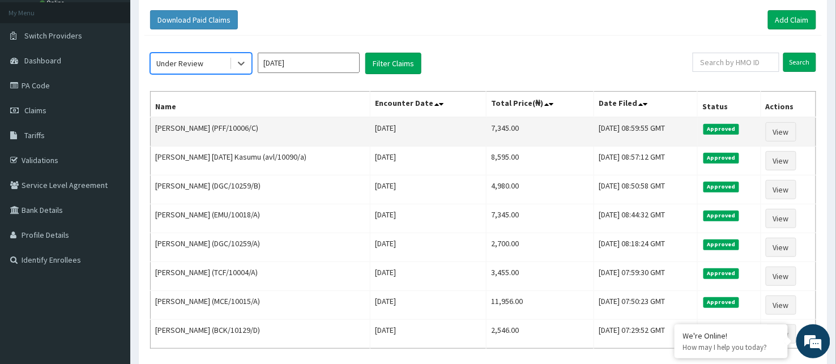
scroll to position [126, 0]
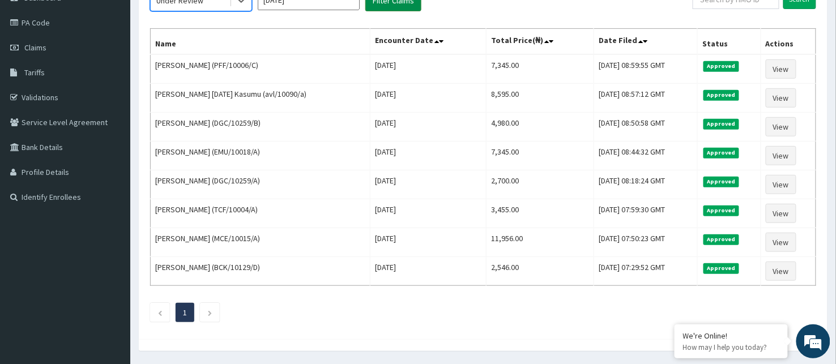
click at [390, 3] on button "Filter Claims" at bounding box center [393, 1] width 56 height 22
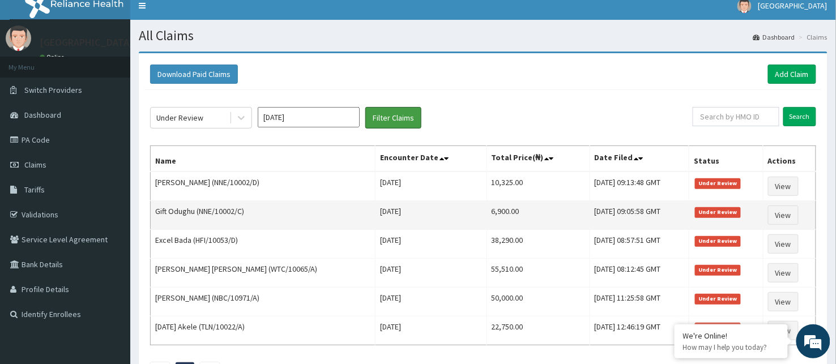
scroll to position [0, 0]
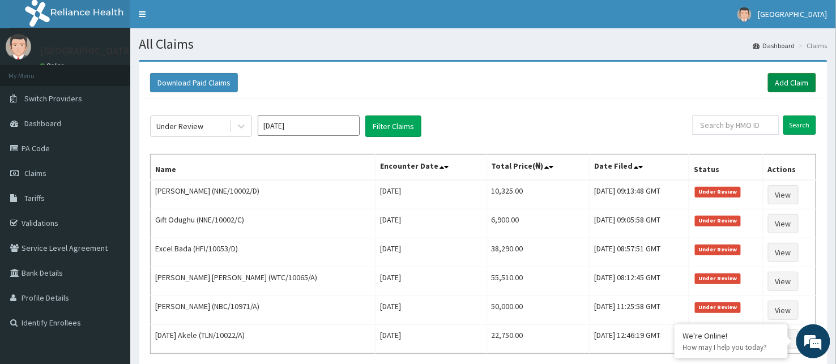
click at [795, 77] on link "Add Claim" at bounding box center [792, 82] width 48 height 19
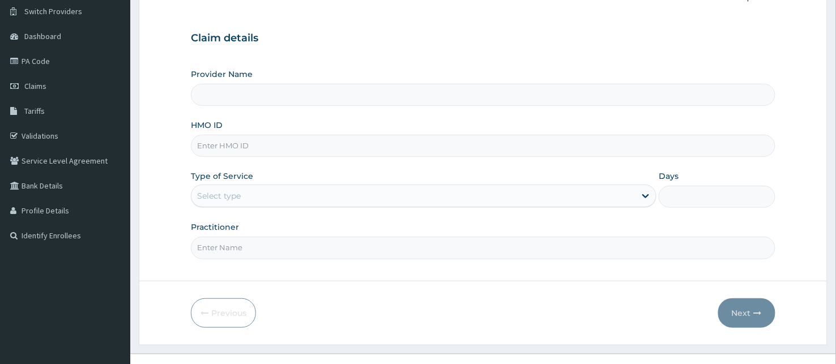
scroll to position [105, 0]
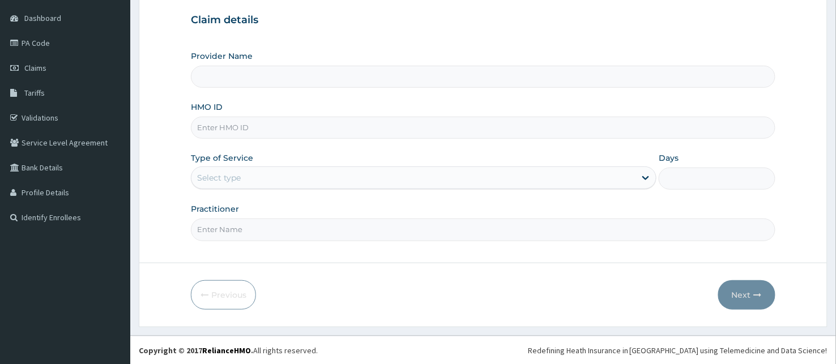
type input "BeachLand Specialist Hospital - [GEOGRAPHIC_DATA]"
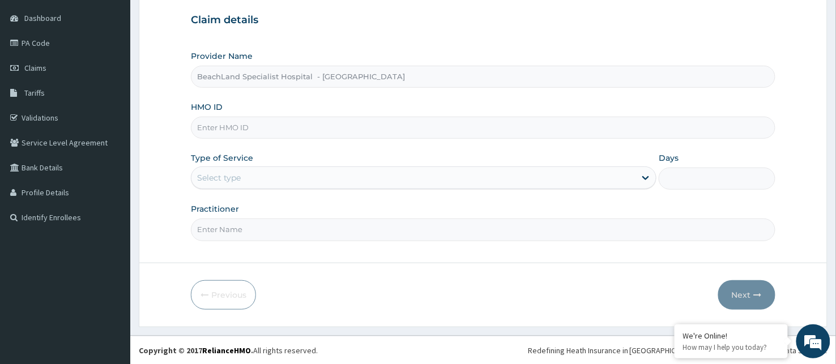
click at [299, 133] on input "HMO ID" at bounding box center [483, 128] width 585 height 22
type input "DGC/10314/B"
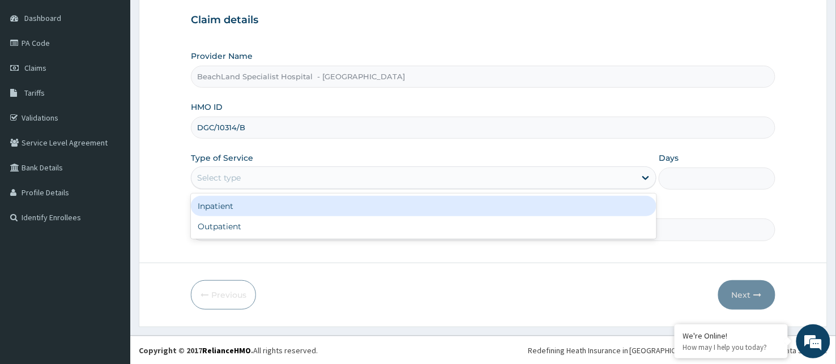
click at [253, 178] on div "Select type" at bounding box center [413, 178] width 444 height 18
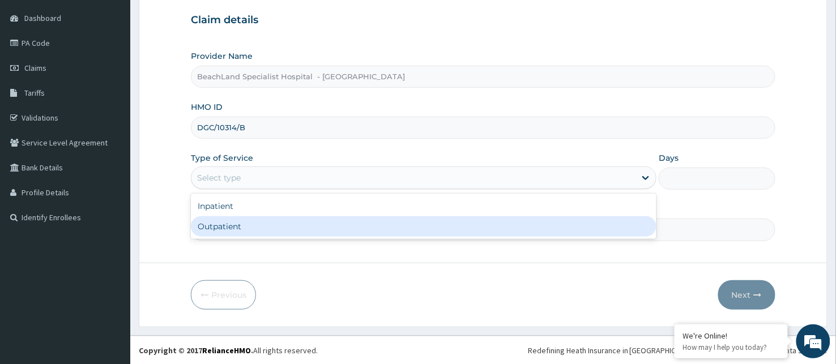
click at [251, 228] on div "Outpatient" at bounding box center [424, 226] width 466 height 20
type input "1"
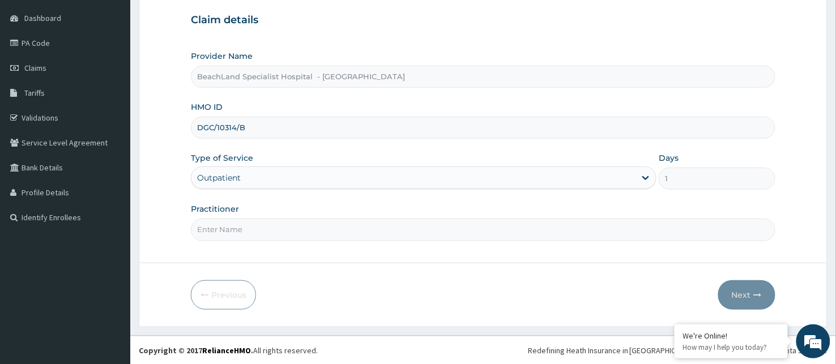
click at [251, 237] on input "Practitioner" at bounding box center [483, 230] width 585 height 22
type input "DR. AJALA"
click at [748, 285] on button "Next" at bounding box center [746, 294] width 57 height 29
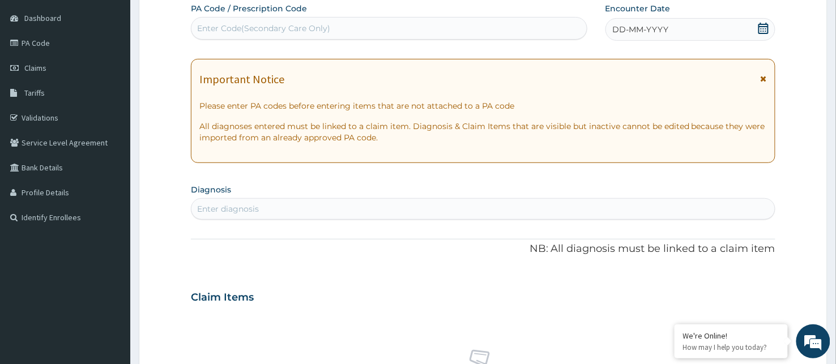
click at [239, 28] on div "Enter Code(Secondary Care Only)" at bounding box center [263, 28] width 133 height 11
type input "PA/D73BF0"
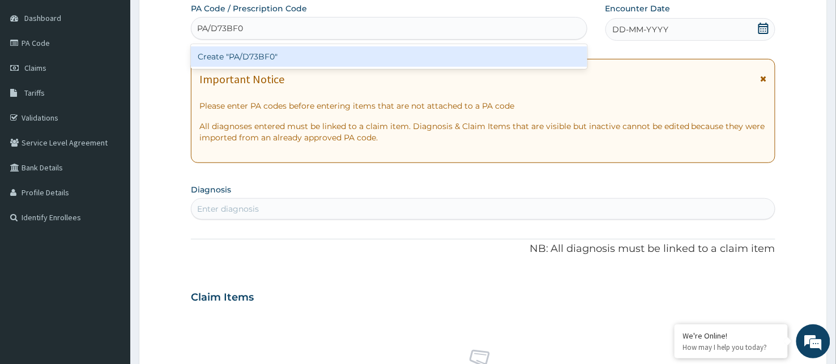
click at [248, 51] on div "Create "PA/D73BF0"" at bounding box center [389, 56] width 397 height 20
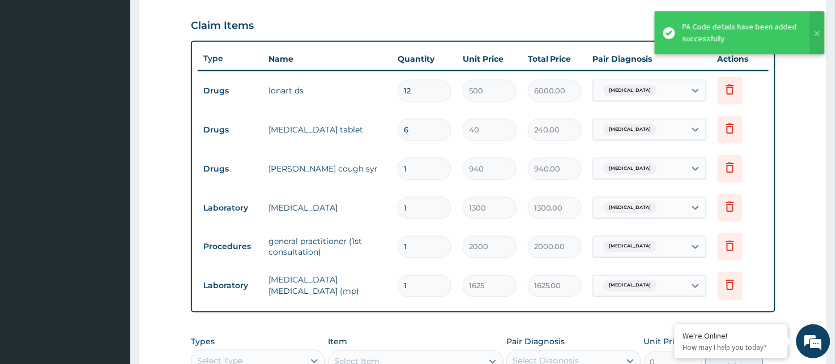
scroll to position [359, 0]
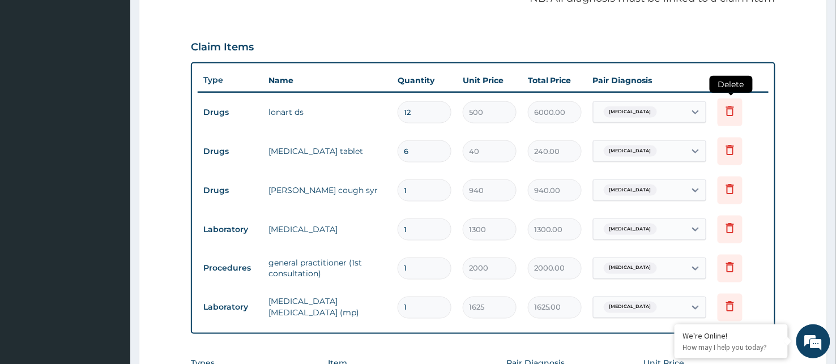
click at [732, 106] on icon at bounding box center [730, 111] width 8 height 10
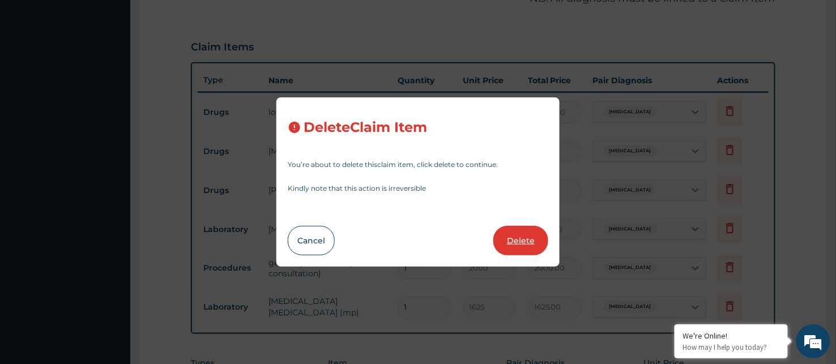
click at [525, 239] on button "Delete" at bounding box center [520, 240] width 55 height 29
type input "6"
type input "40"
type input "240.00"
type input "1"
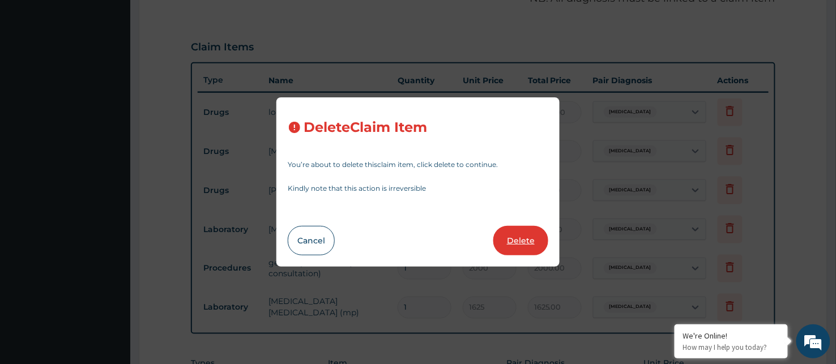
type input "940"
type input "940.00"
type input "1300"
type input "1300.00"
type input "2000"
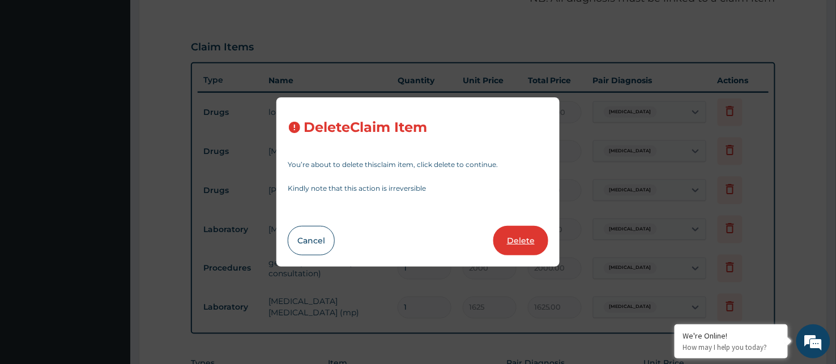
type input "2000.00"
type input "1625"
type input "1625.00"
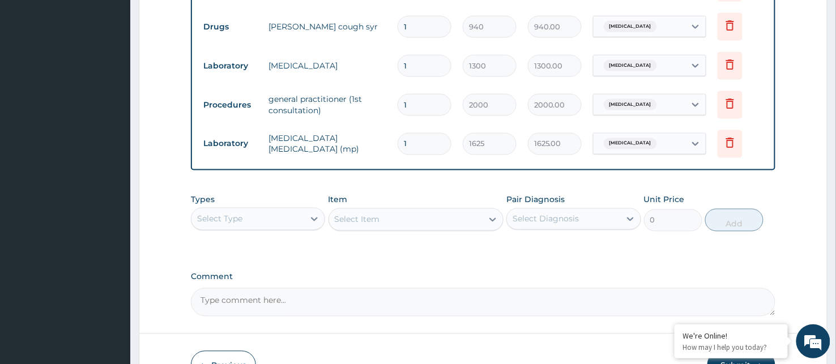
scroll to position [485, 0]
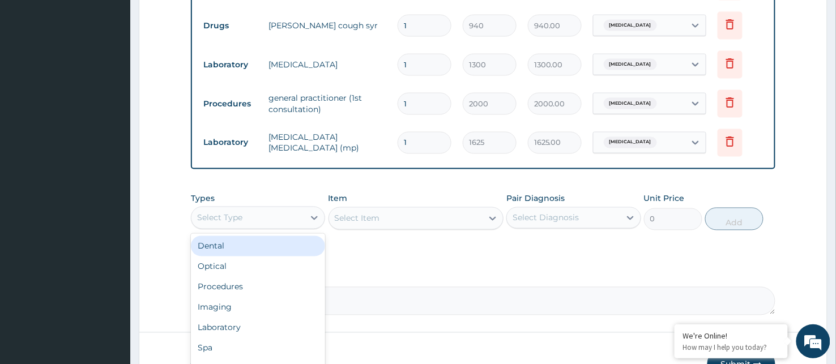
click at [240, 211] on div "Select Type" at bounding box center [247, 218] width 113 height 18
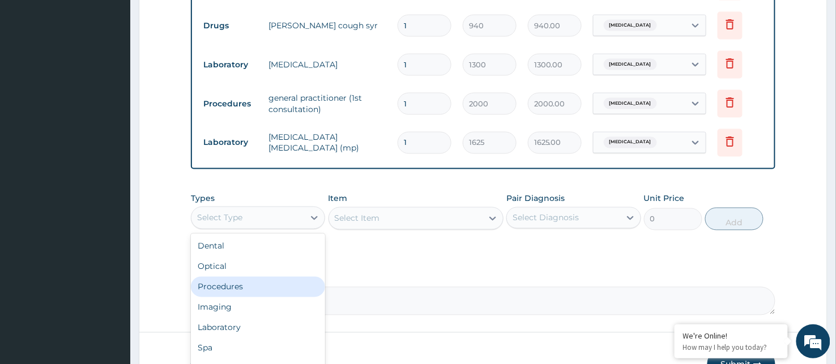
scroll to position [38, 0]
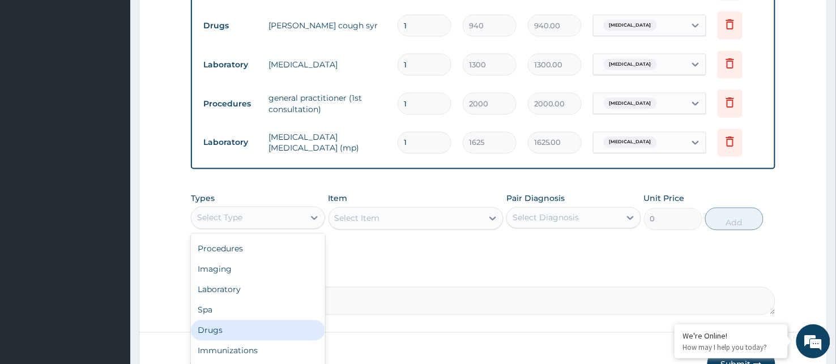
click at [222, 327] on div "Drugs" at bounding box center [258, 331] width 134 height 20
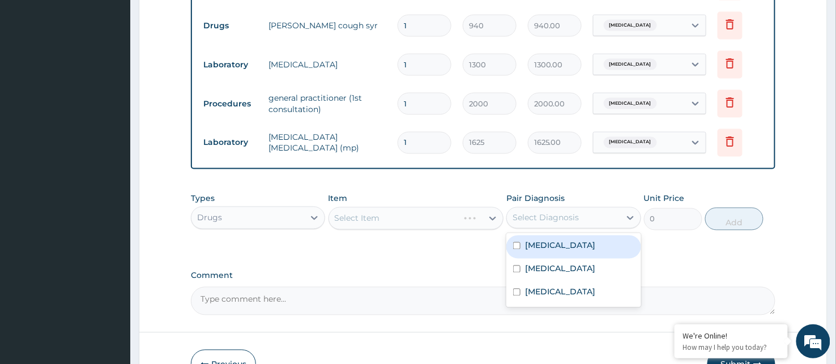
click at [539, 217] on div "Select Diagnosis" at bounding box center [546, 217] width 66 height 11
click at [516, 244] on input "checkbox" at bounding box center [516, 245] width 7 height 7
checkbox input "true"
click at [381, 216] on div "Select Item" at bounding box center [406, 219] width 154 height 18
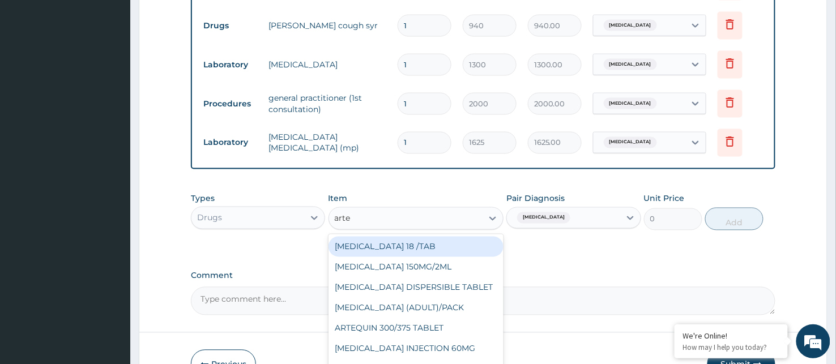
type input "artem"
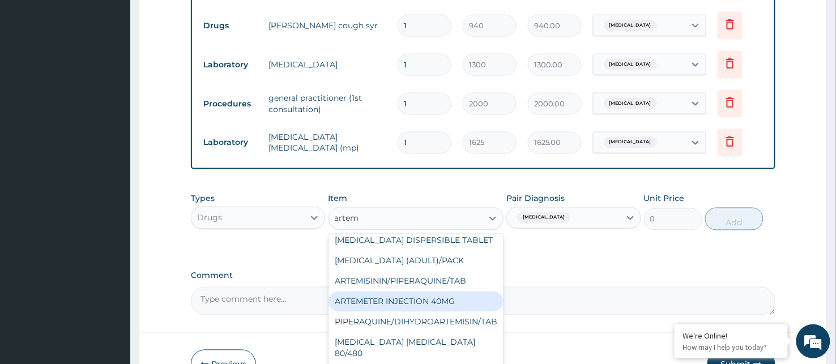
scroll to position [109, 0]
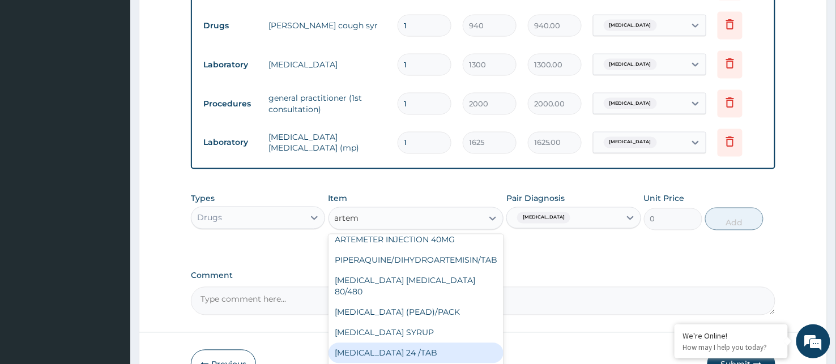
click at [415, 343] on div "COARTEM 24 /TAB" at bounding box center [417, 353] width 176 height 20
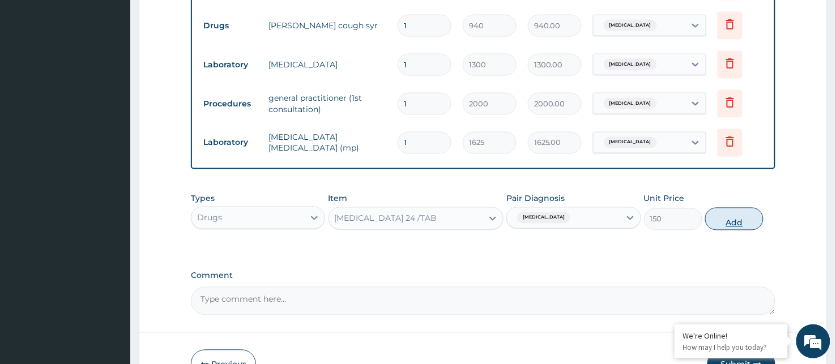
click at [735, 211] on button "Add" at bounding box center [734, 219] width 58 height 23
type input "0"
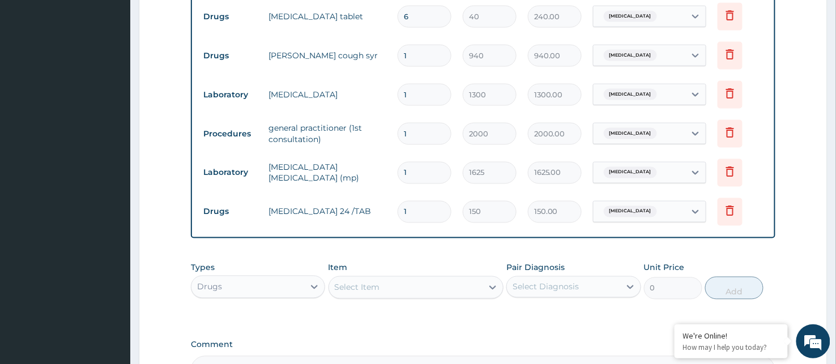
scroll to position [485, 0]
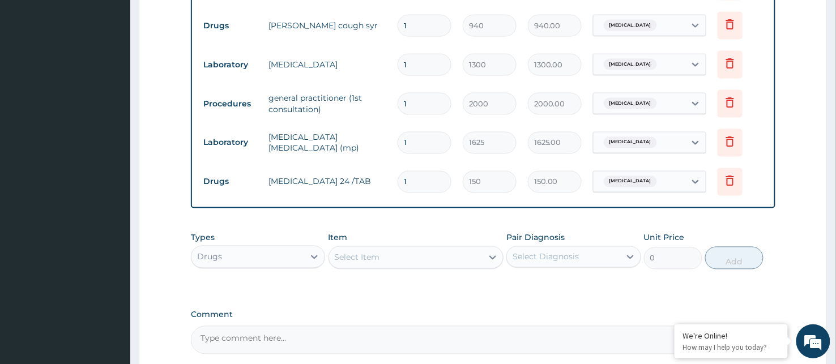
click at [414, 181] on input "1" at bounding box center [425, 182] width 54 height 22
type input "12"
type input "1800.00"
type input "13"
type input "1950.00"
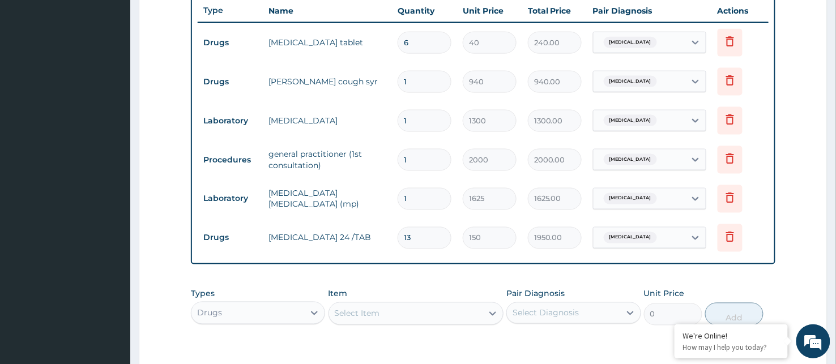
scroll to position [422, 0]
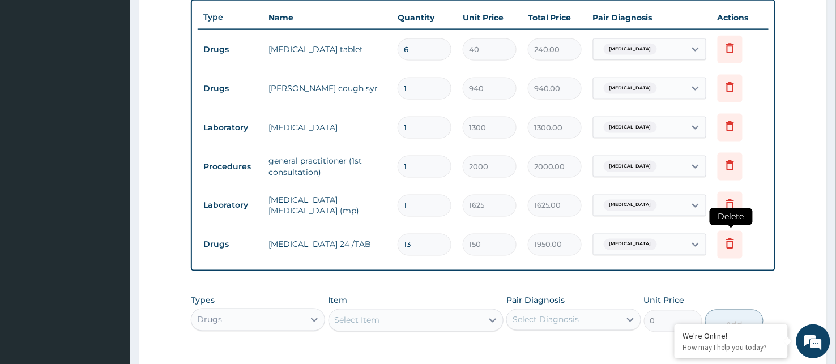
type input "13"
click at [734, 241] on icon at bounding box center [730, 244] width 14 height 14
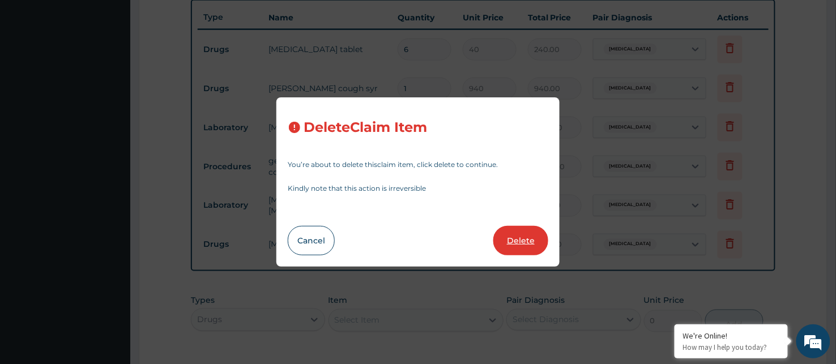
click at [524, 238] on button "Delete" at bounding box center [520, 240] width 55 height 29
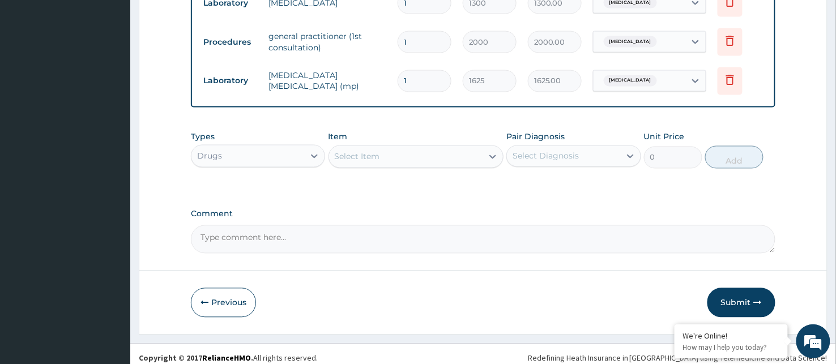
scroll to position [548, 0]
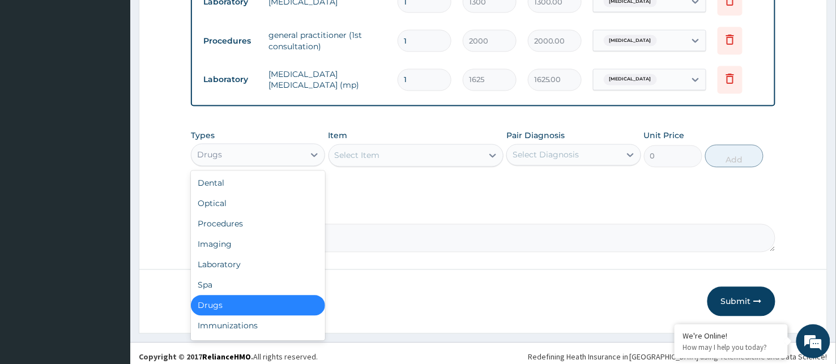
click at [231, 149] on div "Drugs" at bounding box center [247, 155] width 113 height 18
click at [216, 302] on div "Drugs" at bounding box center [258, 306] width 134 height 20
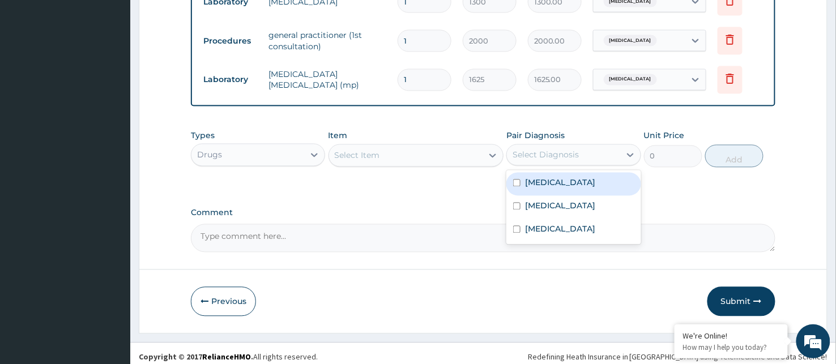
click at [551, 150] on div "Select Diagnosis" at bounding box center [546, 155] width 66 height 11
click at [513, 181] on input "checkbox" at bounding box center [516, 183] width 7 height 7
checkbox input "true"
click at [369, 153] on div "Select Item" at bounding box center [357, 155] width 45 height 11
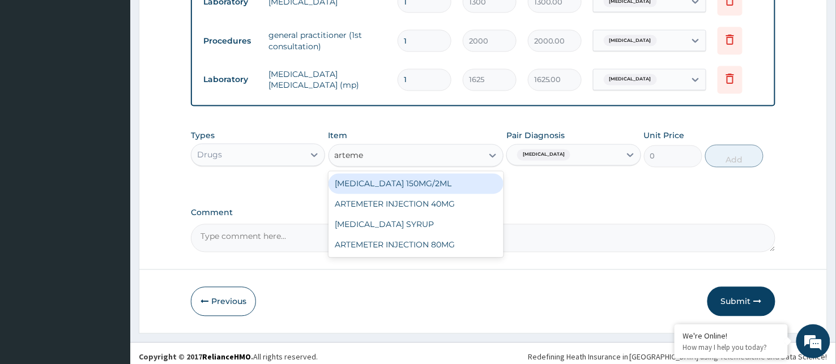
type input "artem"
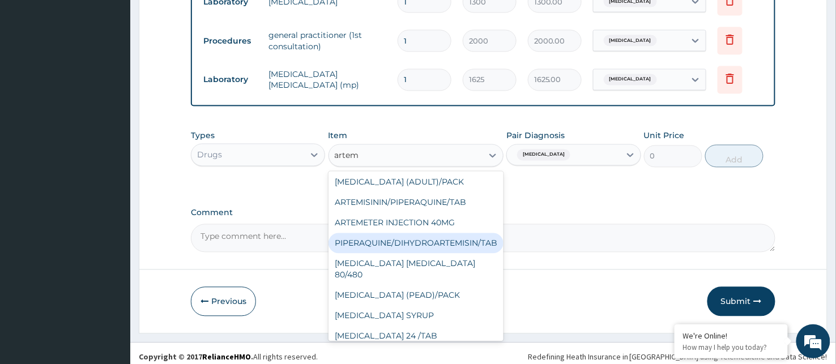
scroll to position [109, 0]
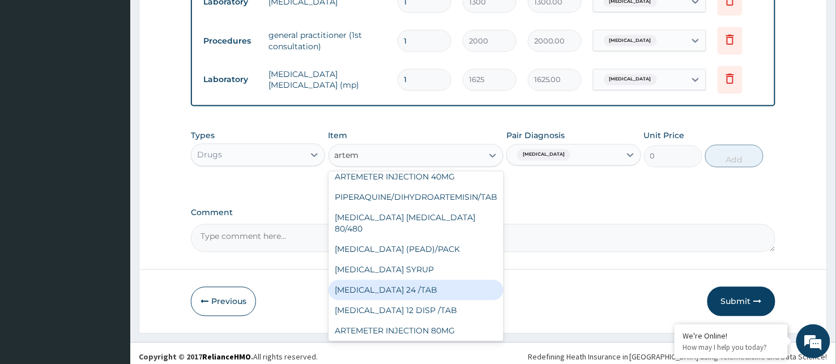
click at [395, 280] on div "COARTEM 24 /TAB" at bounding box center [417, 290] width 176 height 20
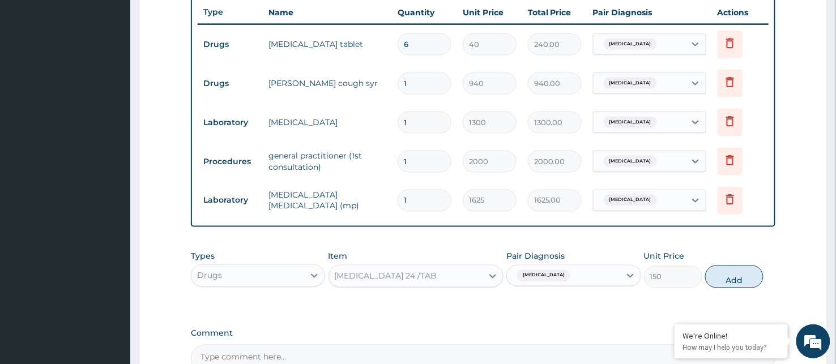
scroll to position [422, 0]
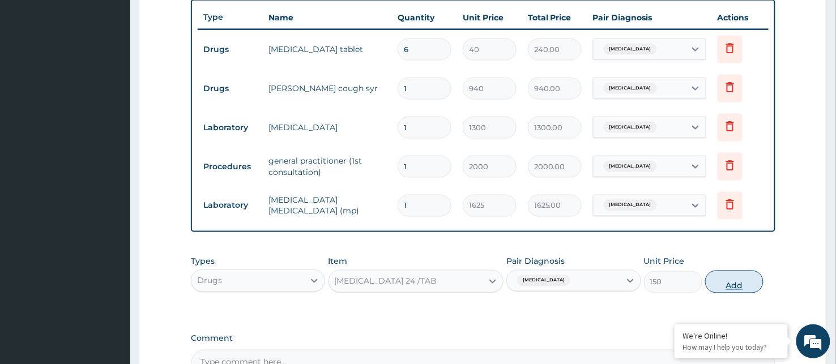
click at [733, 274] on button "Add" at bounding box center [734, 282] width 58 height 23
type input "0"
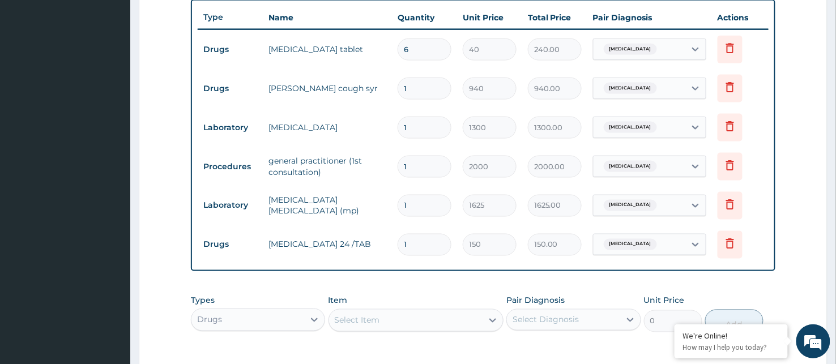
click at [416, 245] on input "1" at bounding box center [425, 245] width 54 height 22
type input "12"
type input "1800.00"
type input "11"
type input "1650.00"
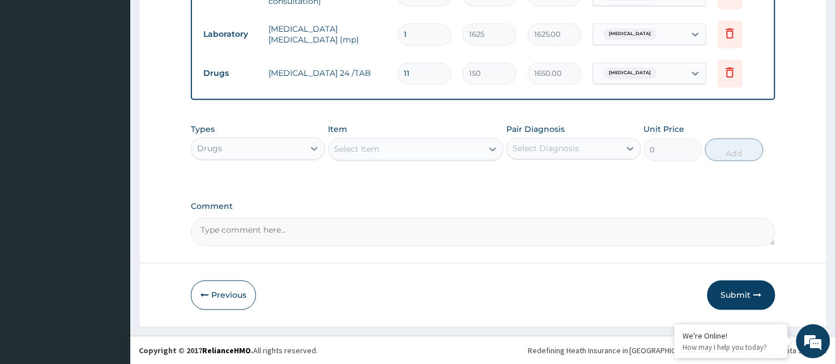
scroll to position [595, 0]
type input "11"
click at [740, 284] on button "Submit" at bounding box center [741, 294] width 68 height 29
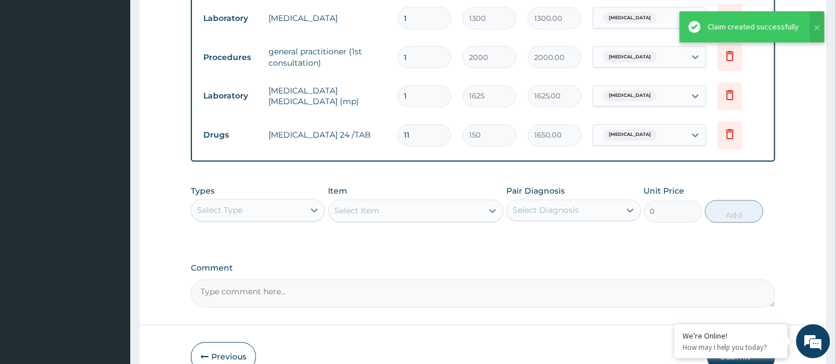
scroll to position [497, 0]
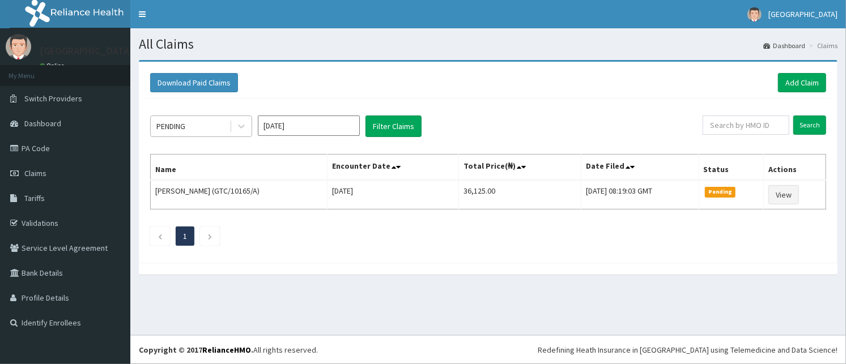
click at [201, 118] on div "PENDING" at bounding box center [190, 126] width 79 height 18
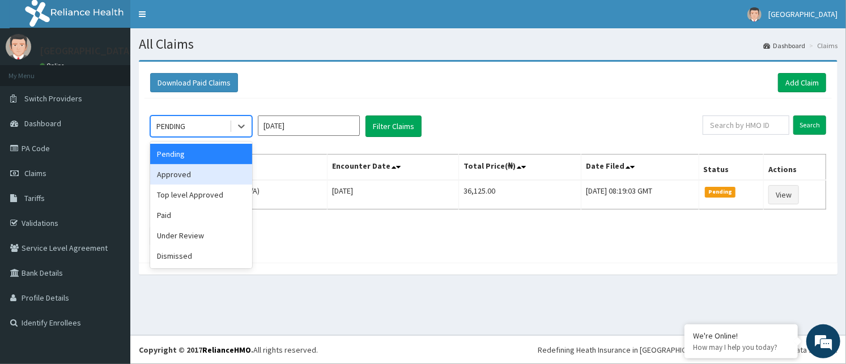
click at [186, 168] on div "Approved" at bounding box center [201, 174] width 102 height 20
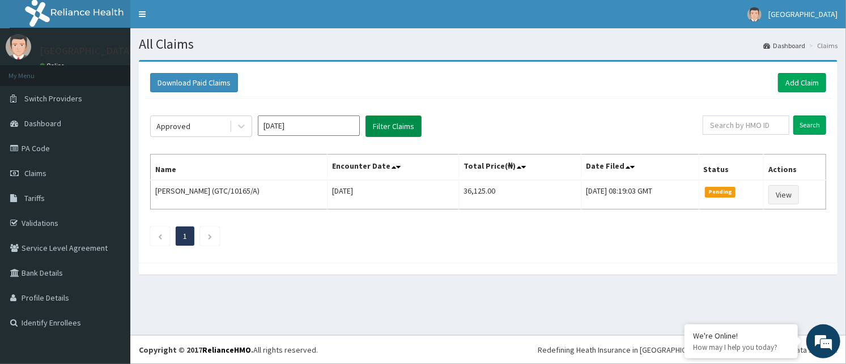
click at [392, 120] on button "Filter Claims" at bounding box center [393, 127] width 56 height 22
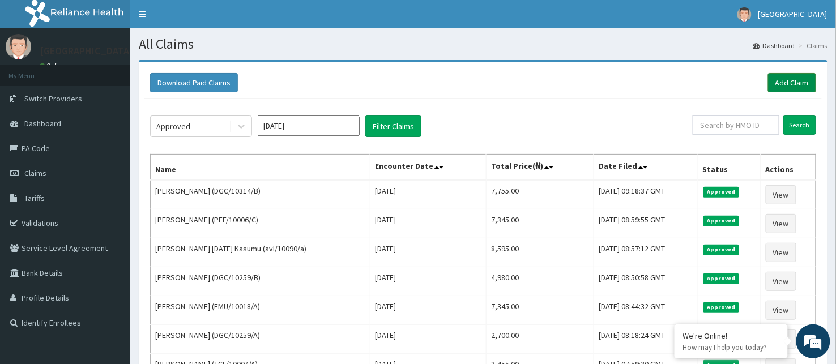
click at [797, 78] on link "Add Claim" at bounding box center [792, 82] width 48 height 19
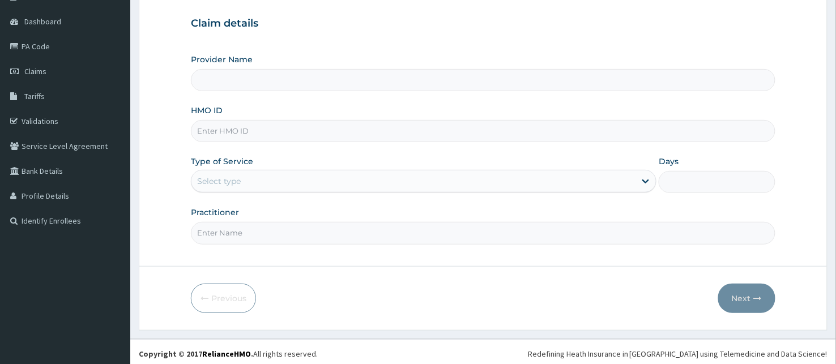
scroll to position [105, 0]
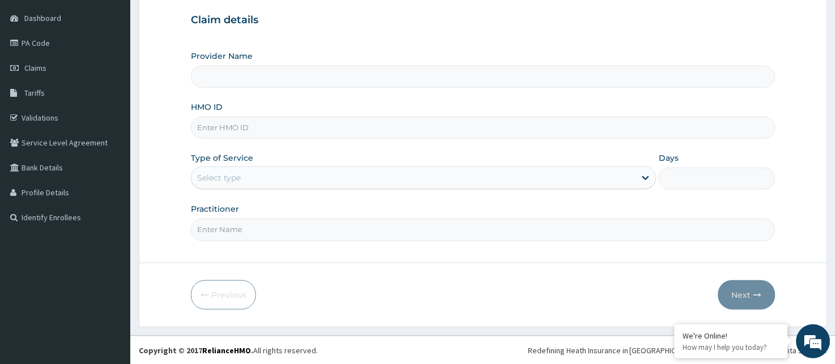
type input "BeachLand Specialist Hospital - [GEOGRAPHIC_DATA]"
click at [269, 131] on input "HMO ID" at bounding box center [483, 128] width 585 height 22
type input "EMU/10118/A"
click at [261, 178] on div "Select type" at bounding box center [413, 178] width 444 height 18
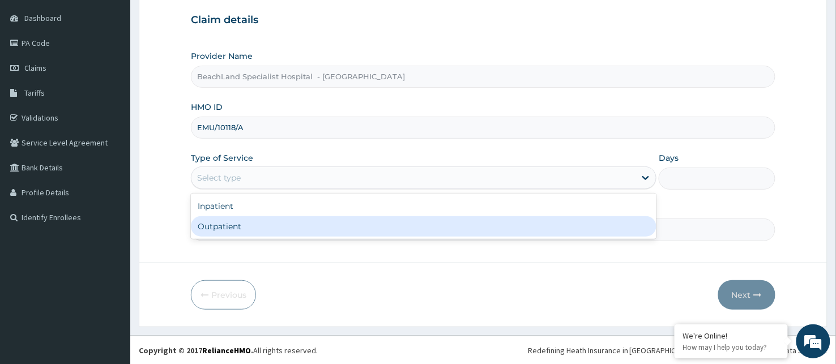
click at [219, 227] on div "Outpatient" at bounding box center [424, 226] width 466 height 20
type input "1"
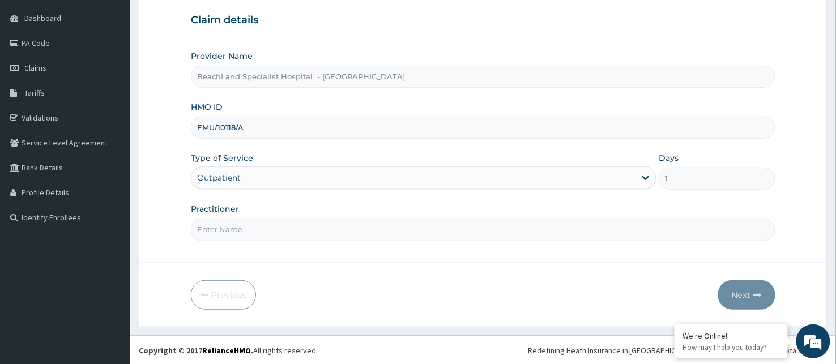
click at [219, 227] on input "Practitioner" at bounding box center [483, 230] width 585 height 22
type input "[PERSON_NAME]"
click at [756, 291] on icon "button" at bounding box center [758, 295] width 8 height 8
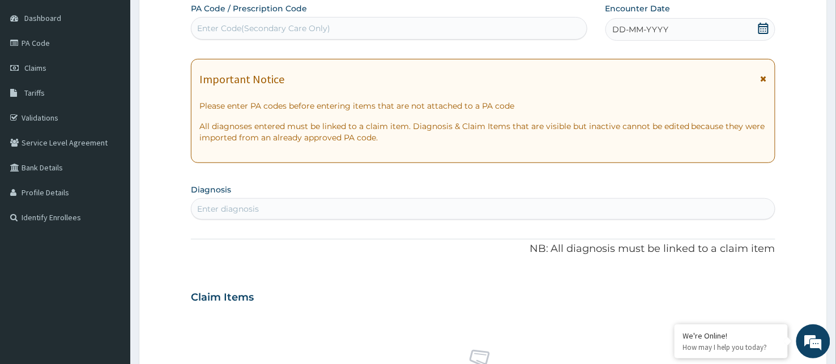
click at [262, 20] on div "Enter Code(Secondary Care Only)" at bounding box center [388, 28] width 395 height 18
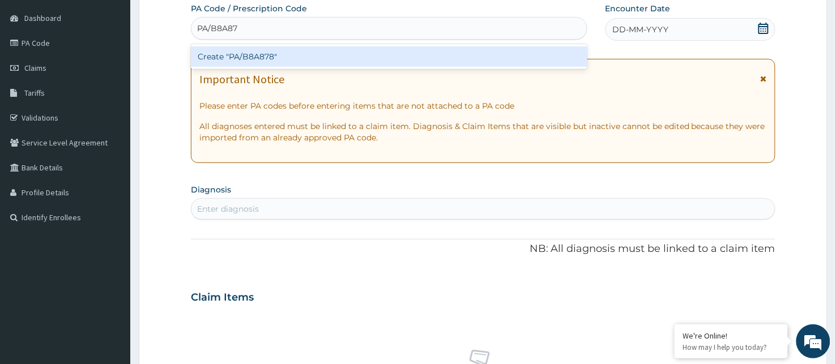
type input "PA/B8A878"
click at [296, 52] on div "Create "PA/B8A878"" at bounding box center [389, 56] width 397 height 20
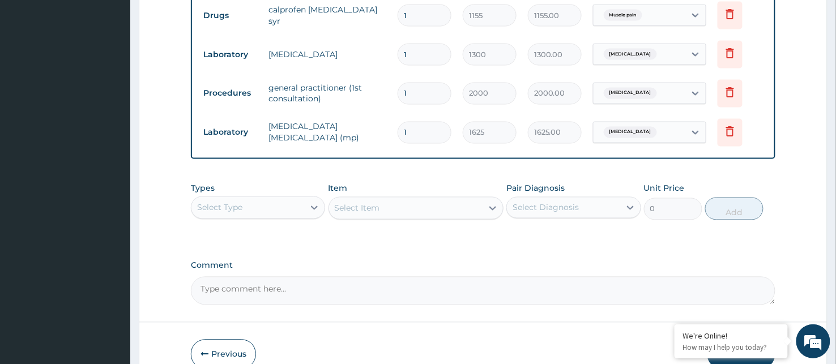
scroll to position [595, 0]
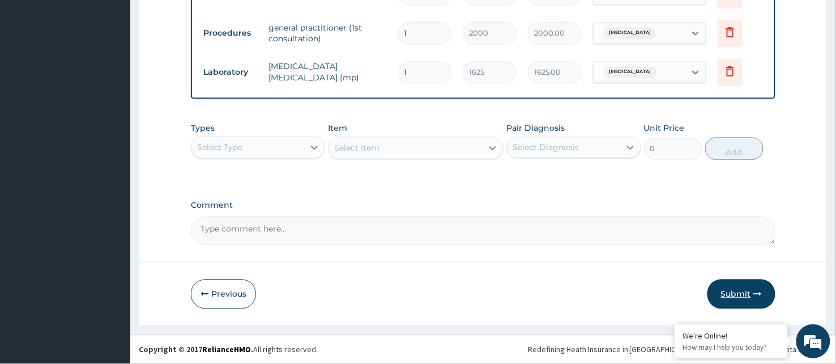
click at [738, 292] on button "Submit" at bounding box center [741, 294] width 68 height 29
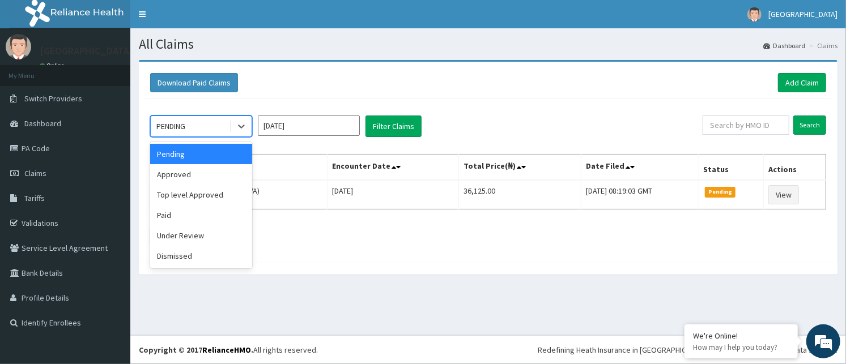
click at [191, 125] on div "PENDING" at bounding box center [190, 126] width 79 height 18
click at [202, 167] on div "Approved" at bounding box center [201, 174] width 102 height 20
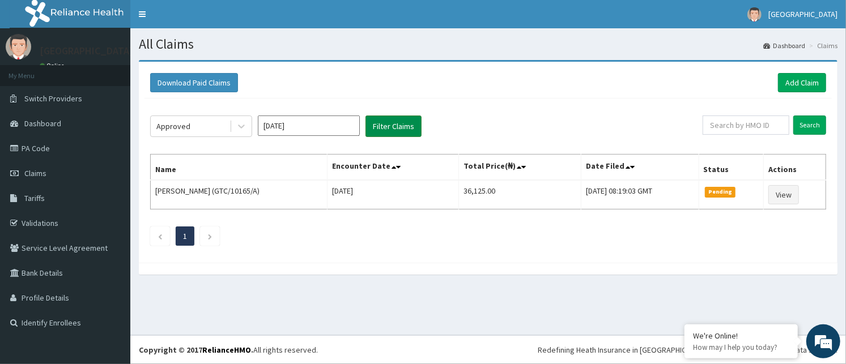
click at [408, 120] on button "Filter Claims" at bounding box center [393, 127] width 56 height 22
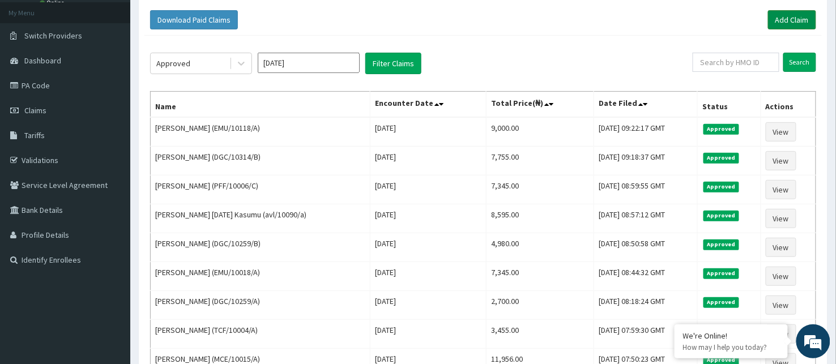
click at [793, 14] on link "Add Claim" at bounding box center [792, 19] width 48 height 19
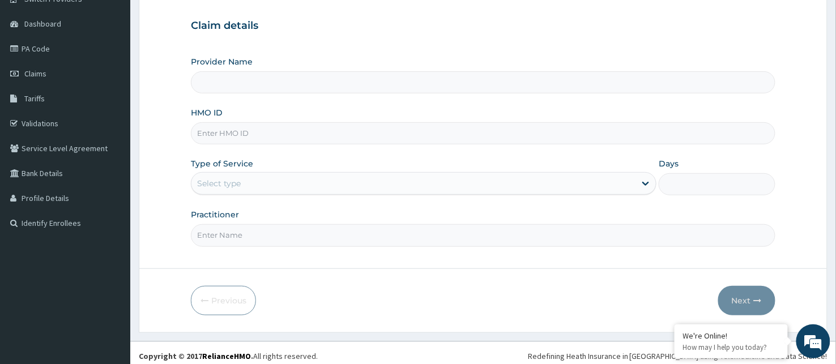
scroll to position [105, 0]
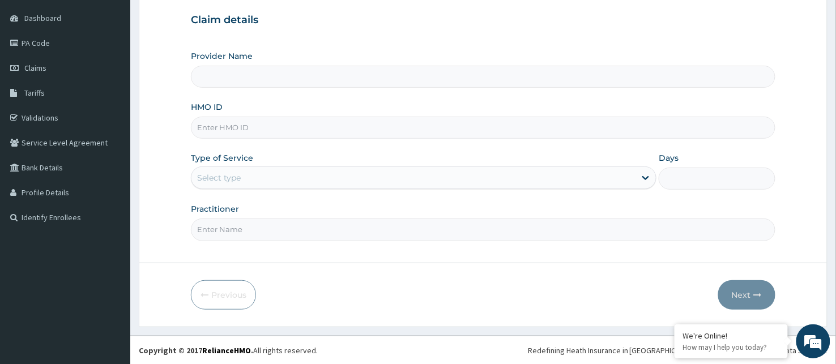
type input "BeachLand Specialist Hospital - [GEOGRAPHIC_DATA]"
click at [280, 132] on input "HMO ID" at bounding box center [483, 128] width 585 height 22
type input "DGC/10314/A"
click at [257, 172] on div "Select type" at bounding box center [413, 178] width 444 height 18
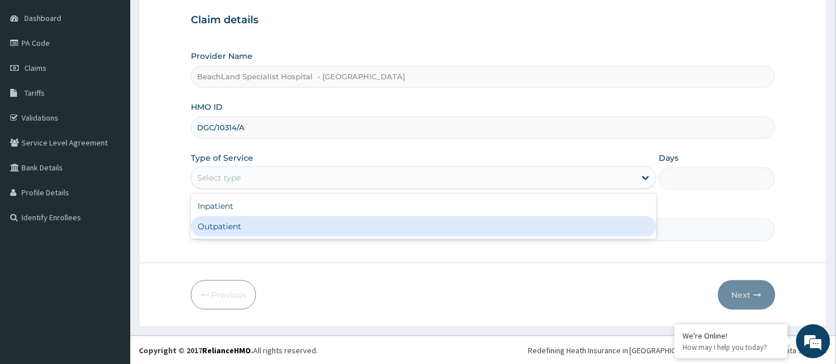
click at [236, 224] on div "Outpatient" at bounding box center [424, 226] width 466 height 20
type input "1"
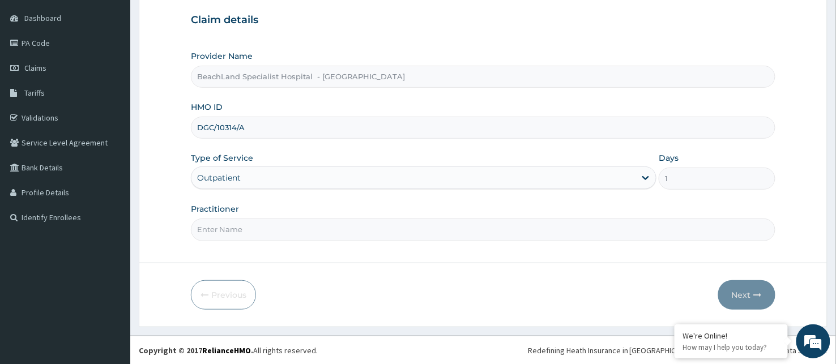
click at [221, 230] on input "Practitioner" at bounding box center [483, 230] width 585 height 22
type input "pa/21204b"
drag, startPoint x: 236, startPoint y: 228, endPoint x: 178, endPoint y: 227, distance: 57.8
click at [178, 227] on form "Step 1 of 2 Claim details Provider Name BeachLand Specialist Hospital - Annex H…" at bounding box center [483, 141] width 689 height 372
click at [263, 227] on input "Practitioner" at bounding box center [483, 230] width 585 height 22
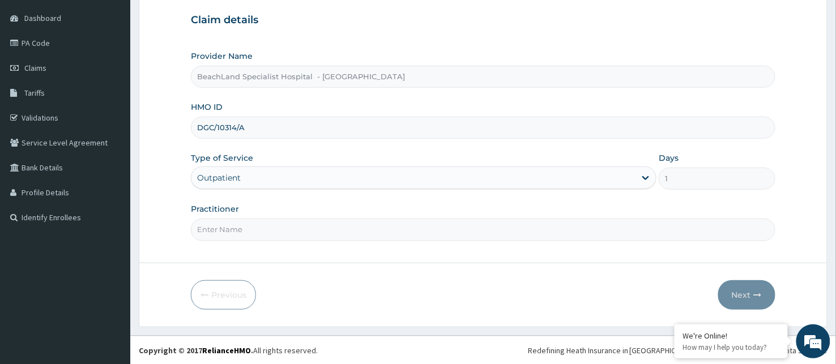
type input "[PERSON_NAME]"
click at [742, 291] on button "Next" at bounding box center [746, 294] width 57 height 29
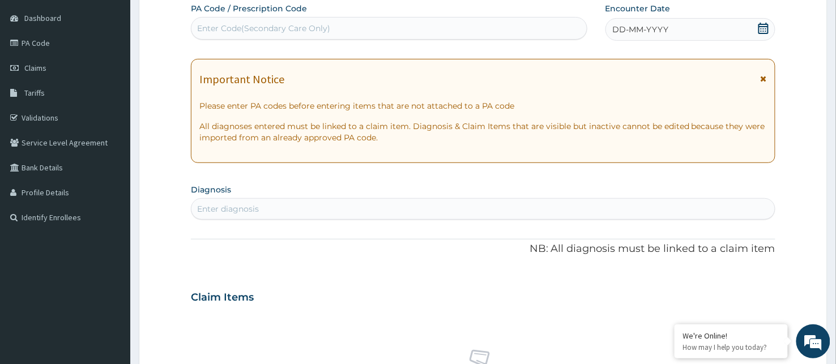
click at [291, 23] on div "Enter Code(Secondary Care Only)" at bounding box center [263, 28] width 133 height 11
type input "PA/21204B"
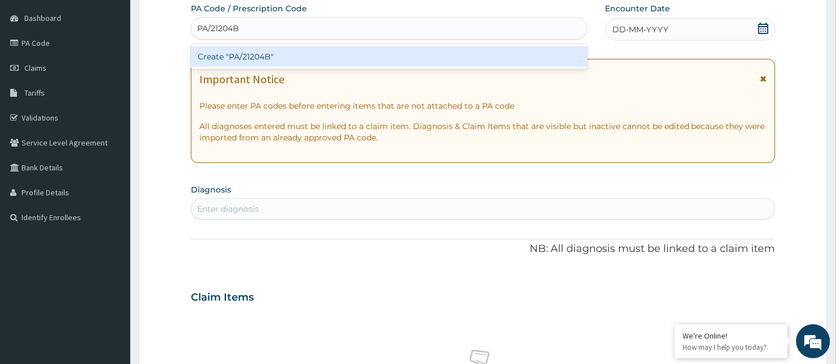
click at [285, 55] on div "Create "PA/21204B"" at bounding box center [389, 56] width 397 height 20
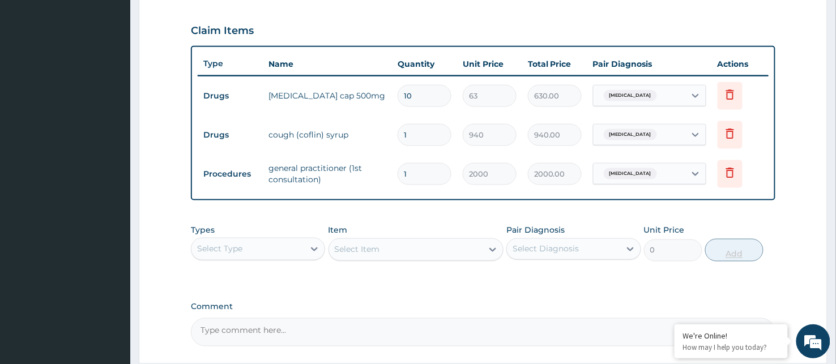
scroll to position [476, 0]
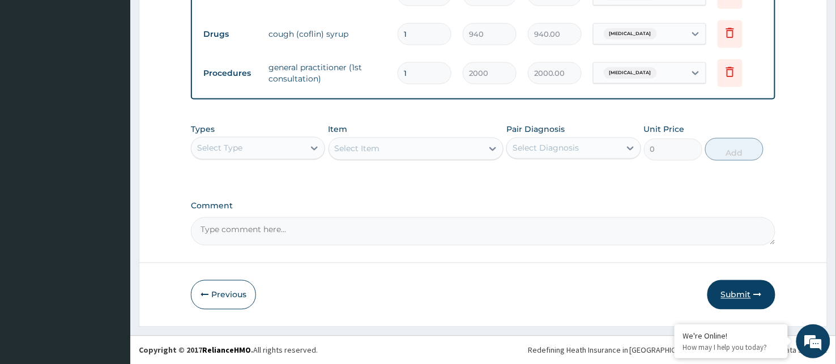
click at [743, 290] on button "Submit" at bounding box center [741, 294] width 68 height 29
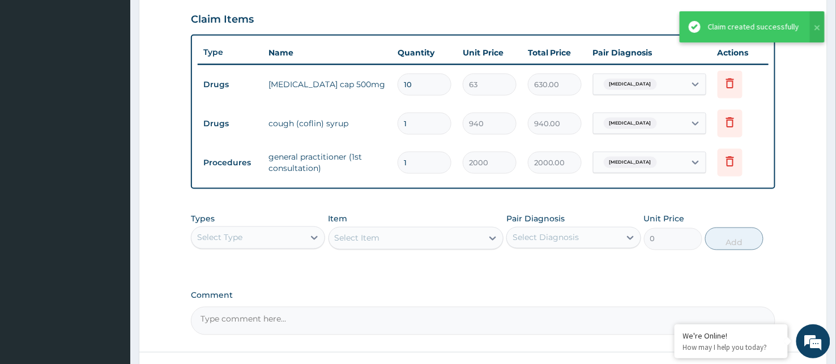
scroll to position [350, 0]
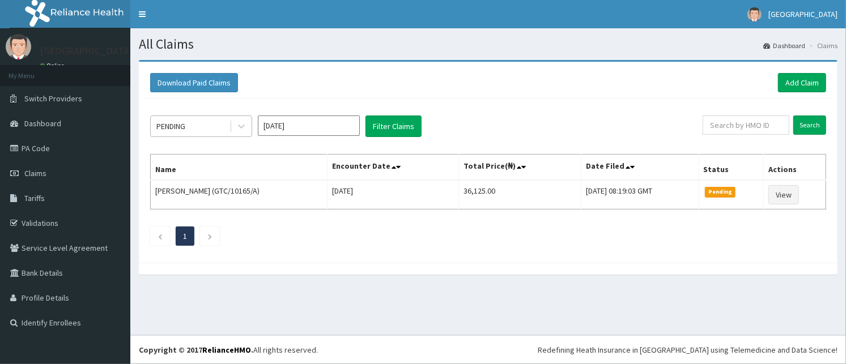
click at [185, 127] on div "PENDING" at bounding box center [170, 126] width 29 height 11
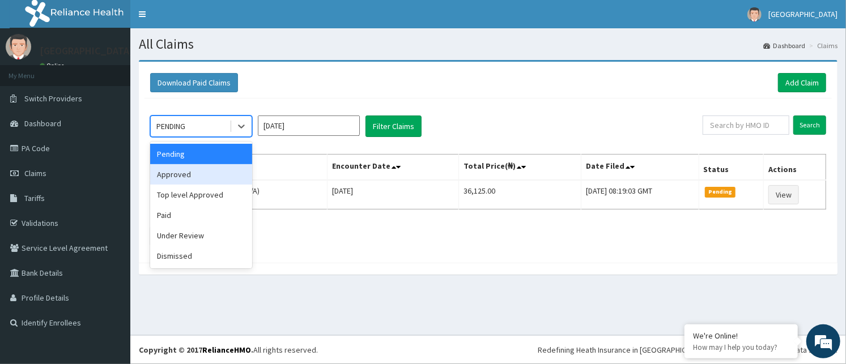
click at [173, 177] on div "Approved" at bounding box center [201, 174] width 102 height 20
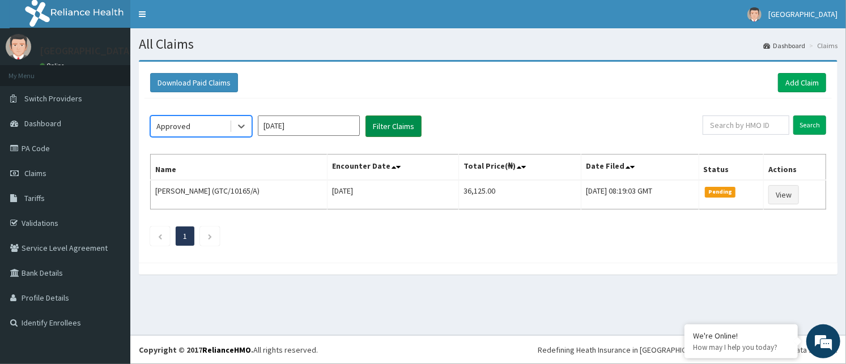
click at [395, 123] on button "Filter Claims" at bounding box center [393, 127] width 56 height 22
